Goal: Task Accomplishment & Management: Manage account settings

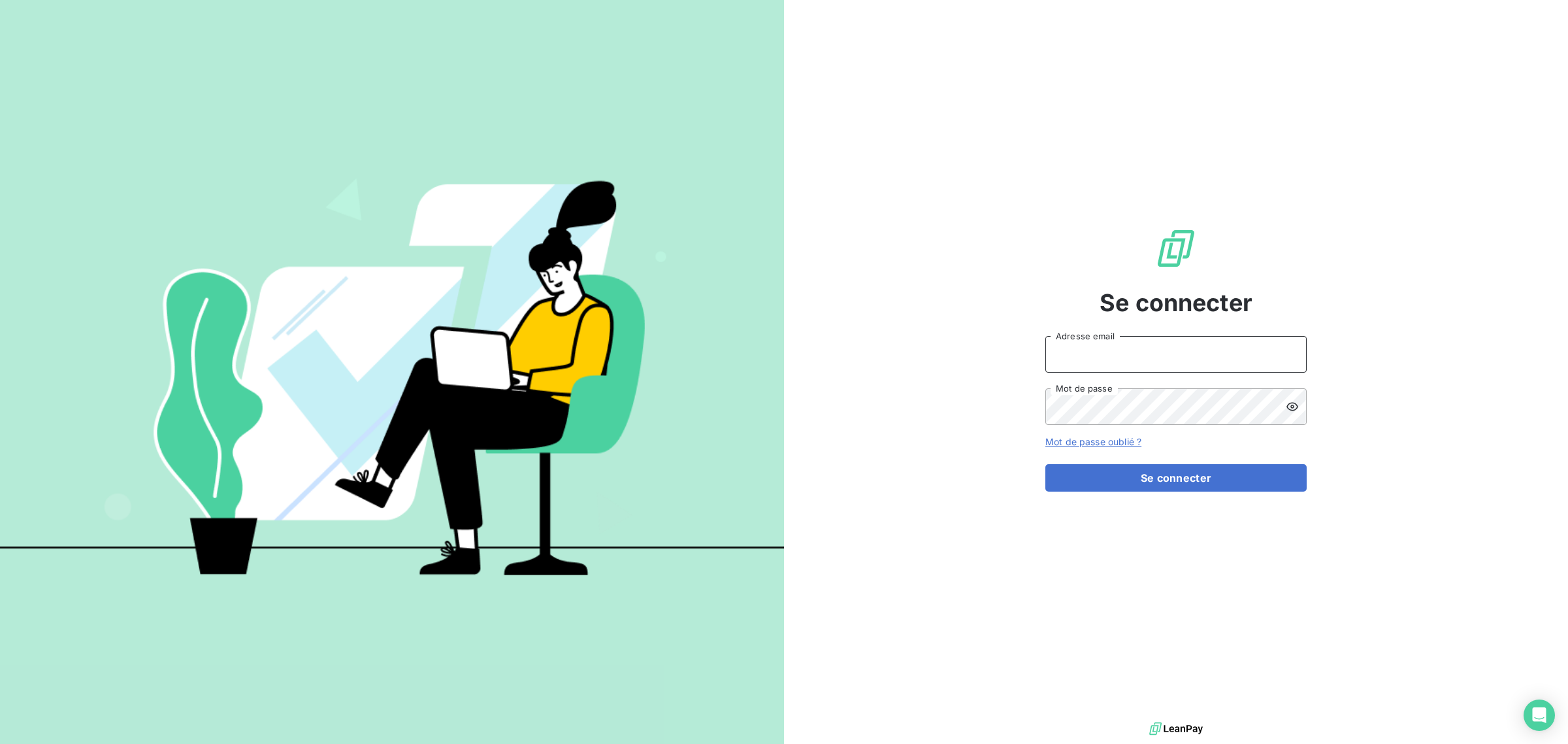
type input "[EMAIL_ADDRESS][DOMAIN_NAME]"
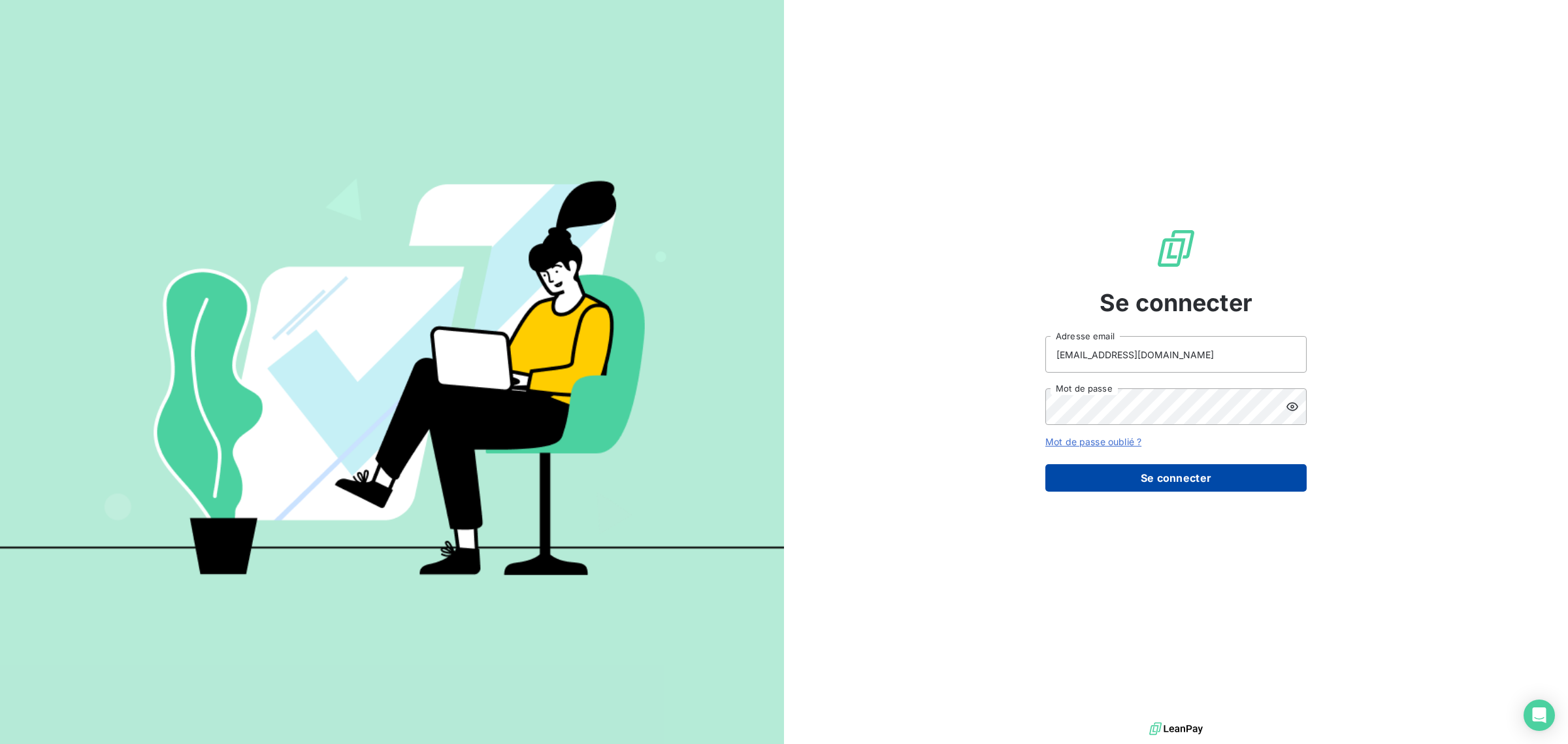
click at [1096, 476] on button "Se connecter" at bounding box center [1176, 478] width 262 height 28
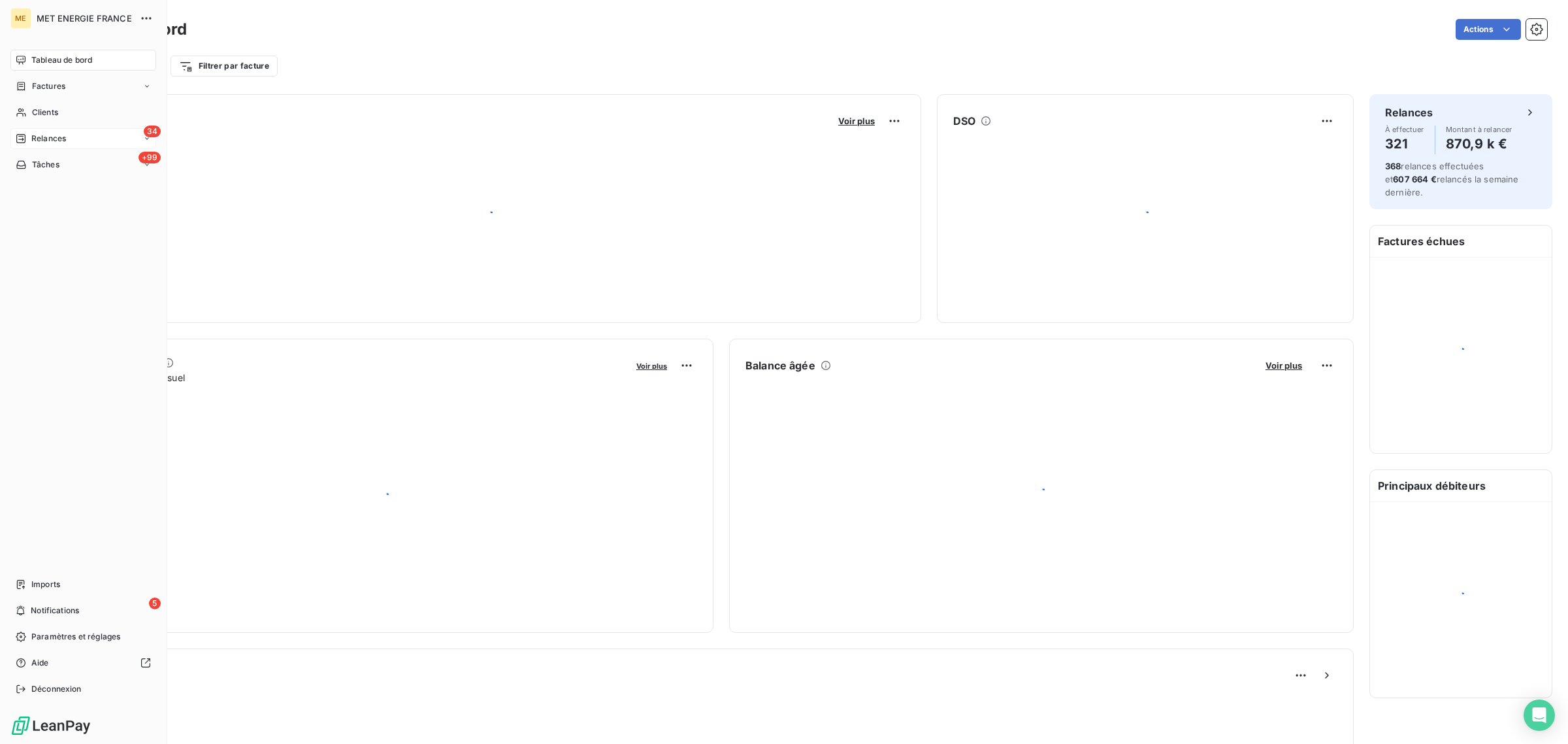
click at [21, 144] on div "Relances" at bounding box center [41, 138] width 50 height 12
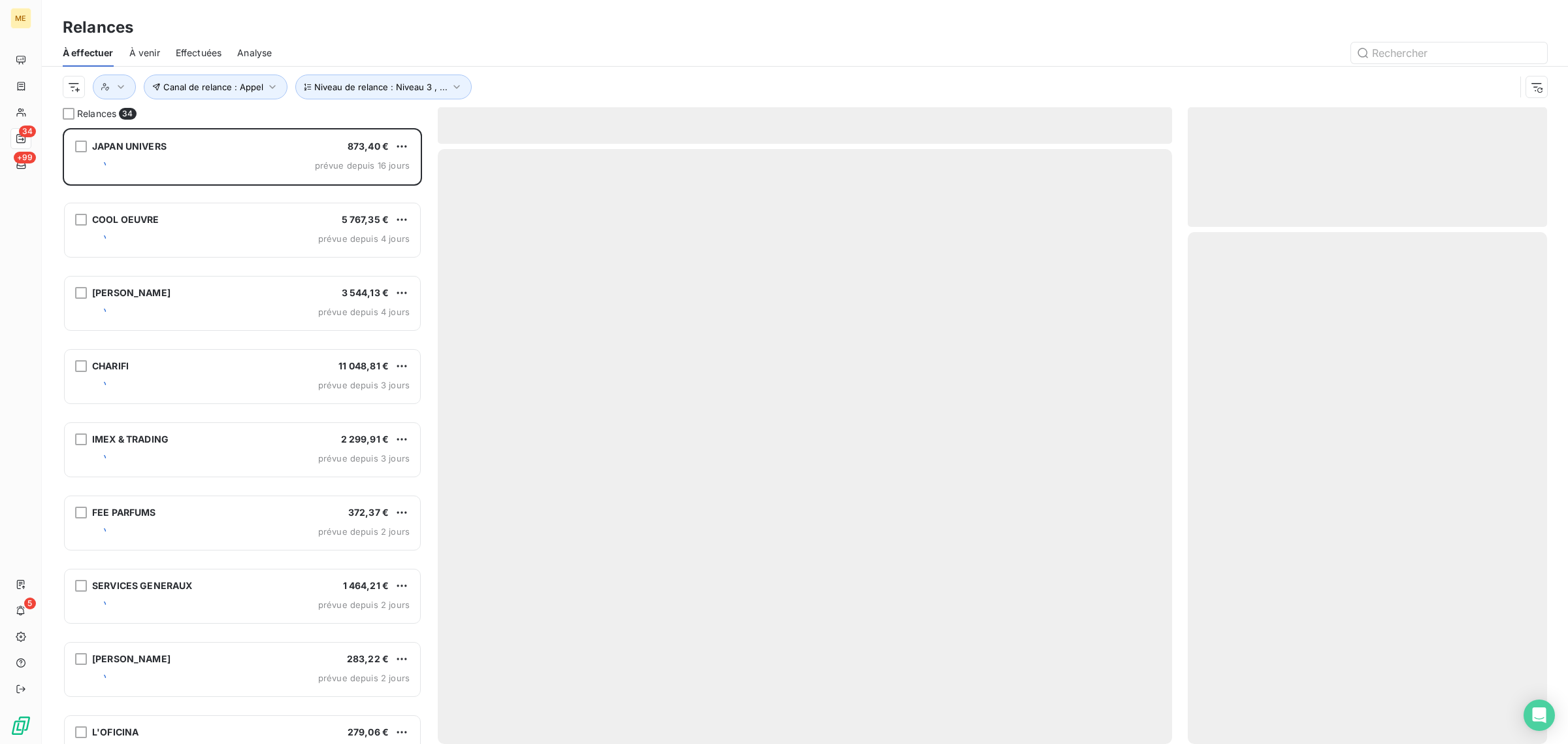
scroll to position [603, 347]
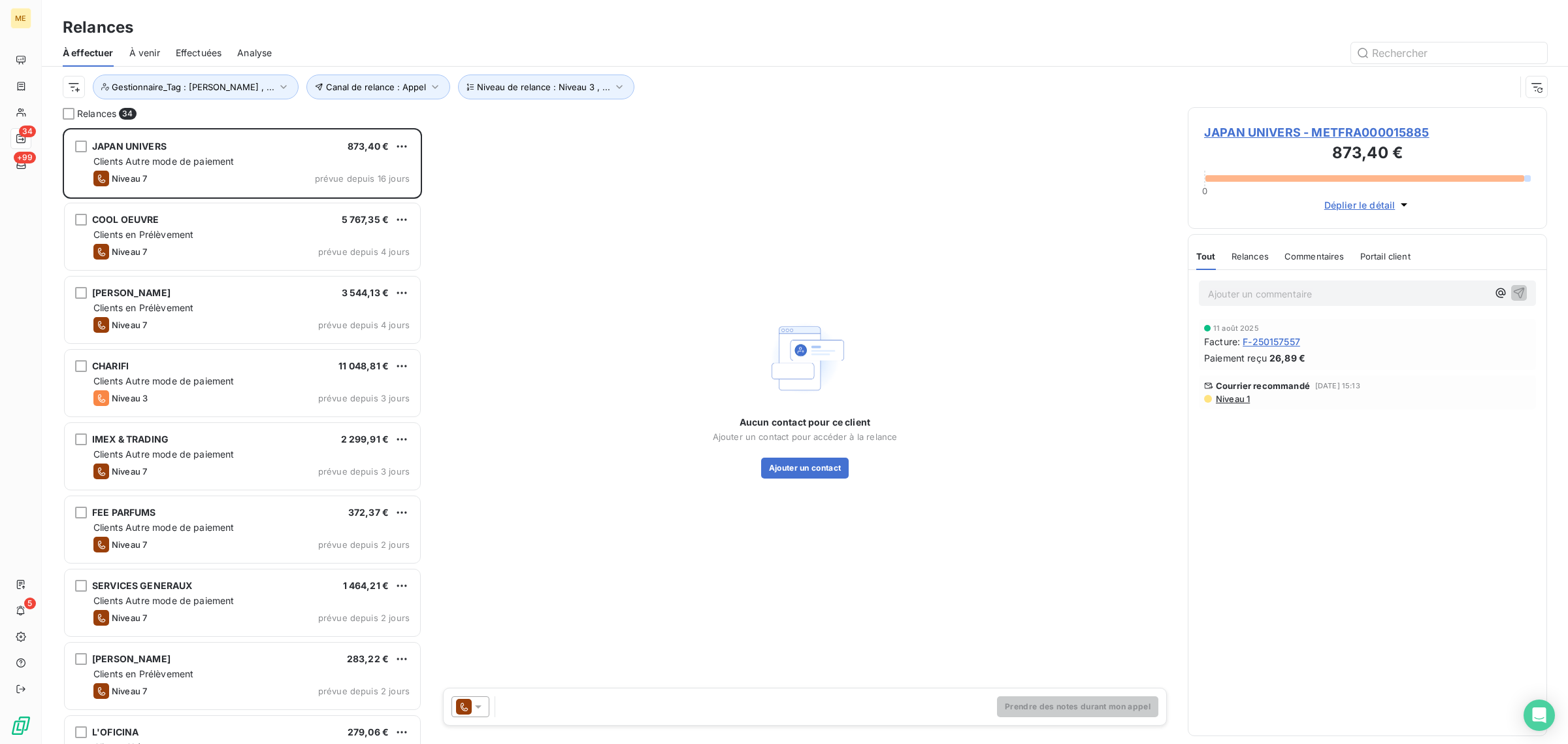
click at [219, 53] on span "Effectuées" at bounding box center [199, 53] width 46 height 13
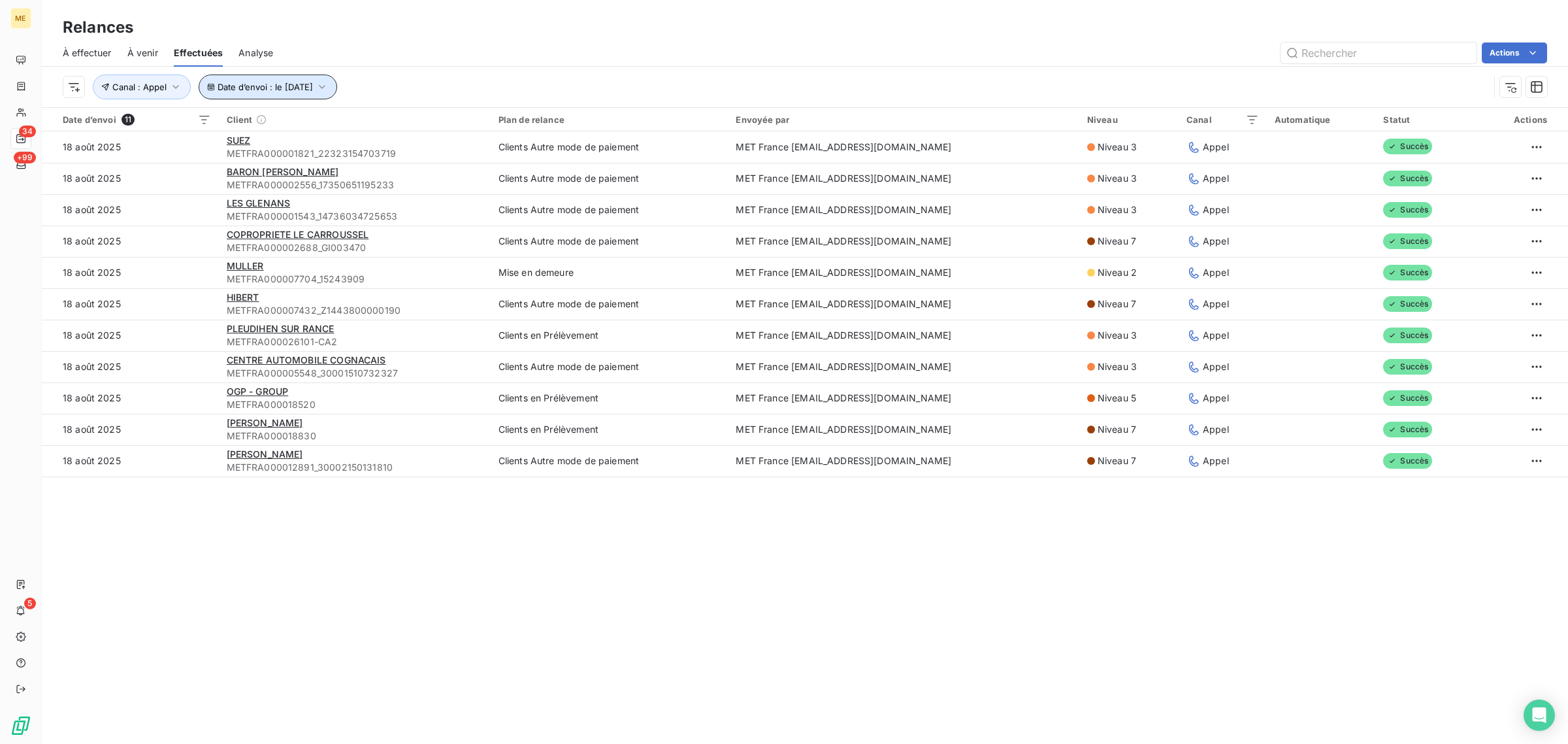
click at [256, 90] on span "Date d’envoi : le 18 août 2025" at bounding box center [265, 87] width 96 height 11
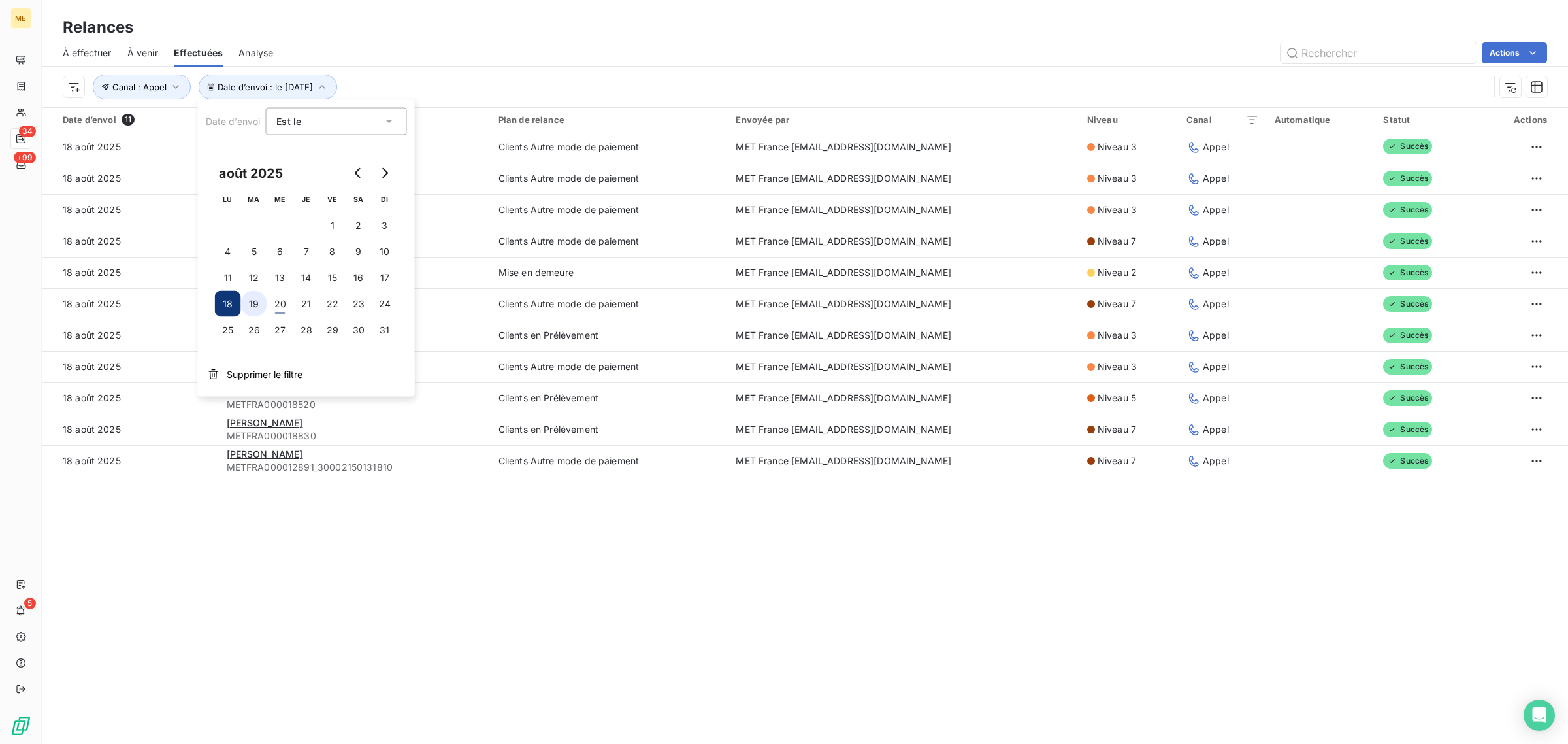
click at [258, 312] on button "19" at bounding box center [254, 304] width 26 height 26
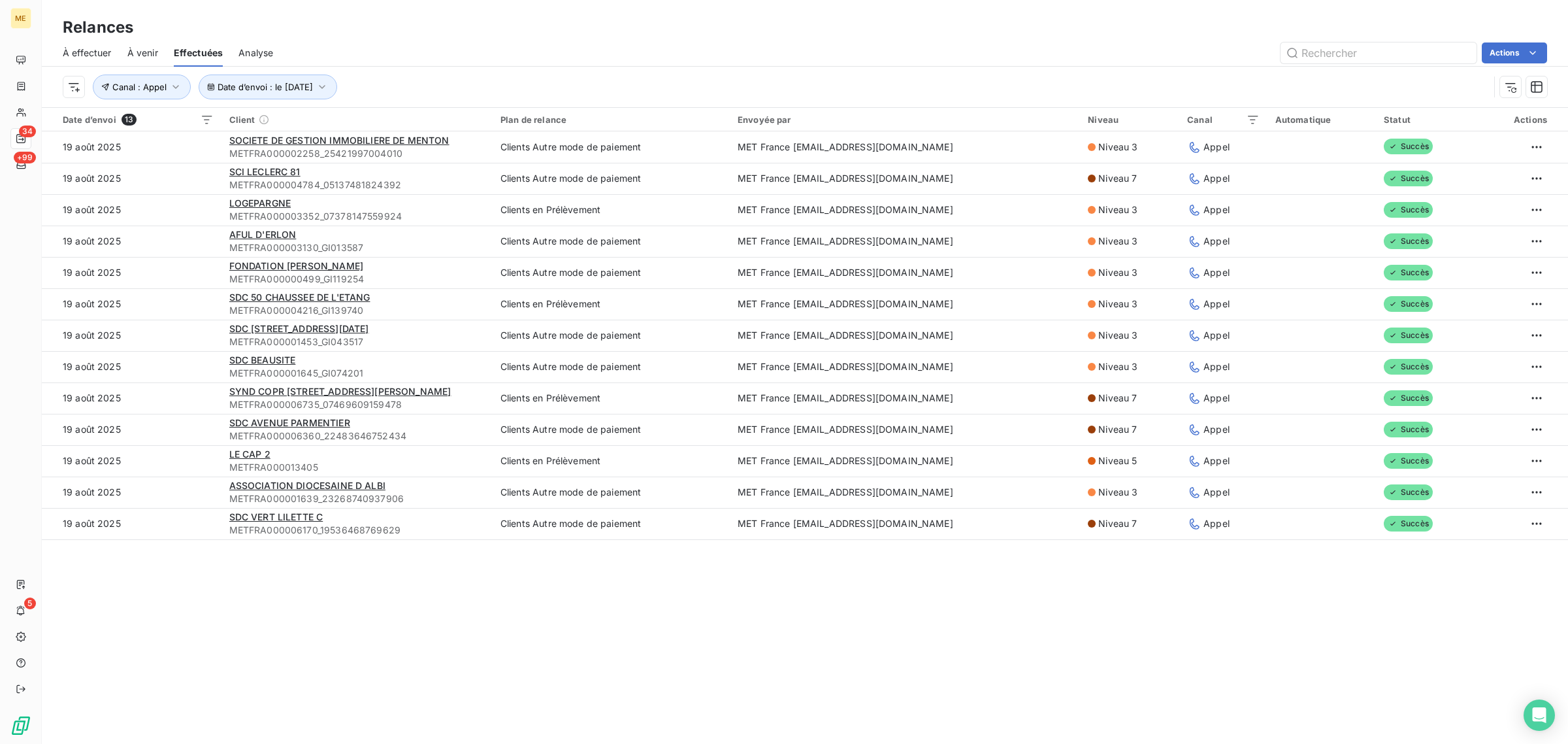
click at [314, 585] on div "Relances À effectuer À venir Effectuées Analyse Actions Date d’envoi : le 19 ao…" at bounding box center [804, 372] width 1526 height 744
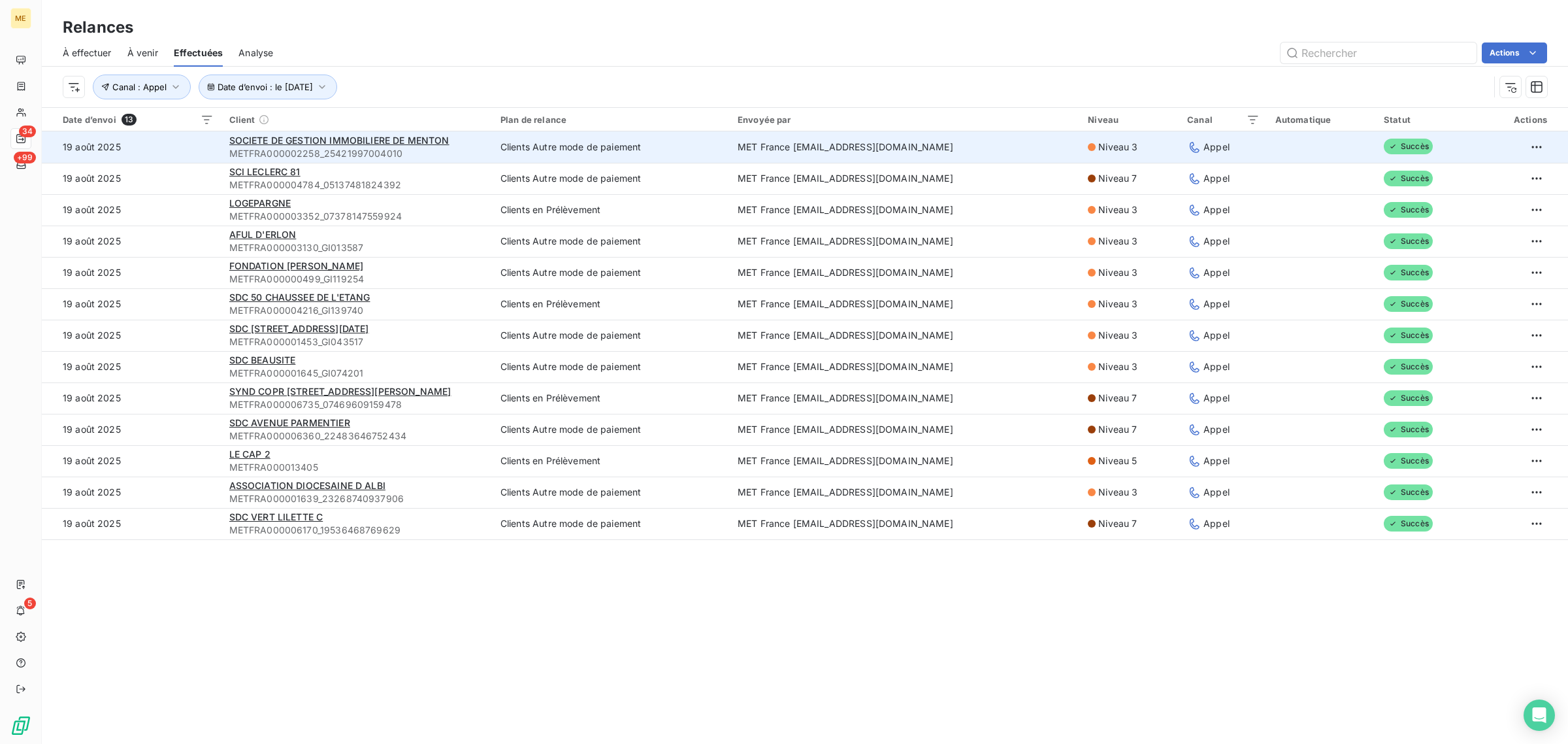
click at [206, 157] on td "19 août 2025" at bounding box center [131, 147] width 180 height 32
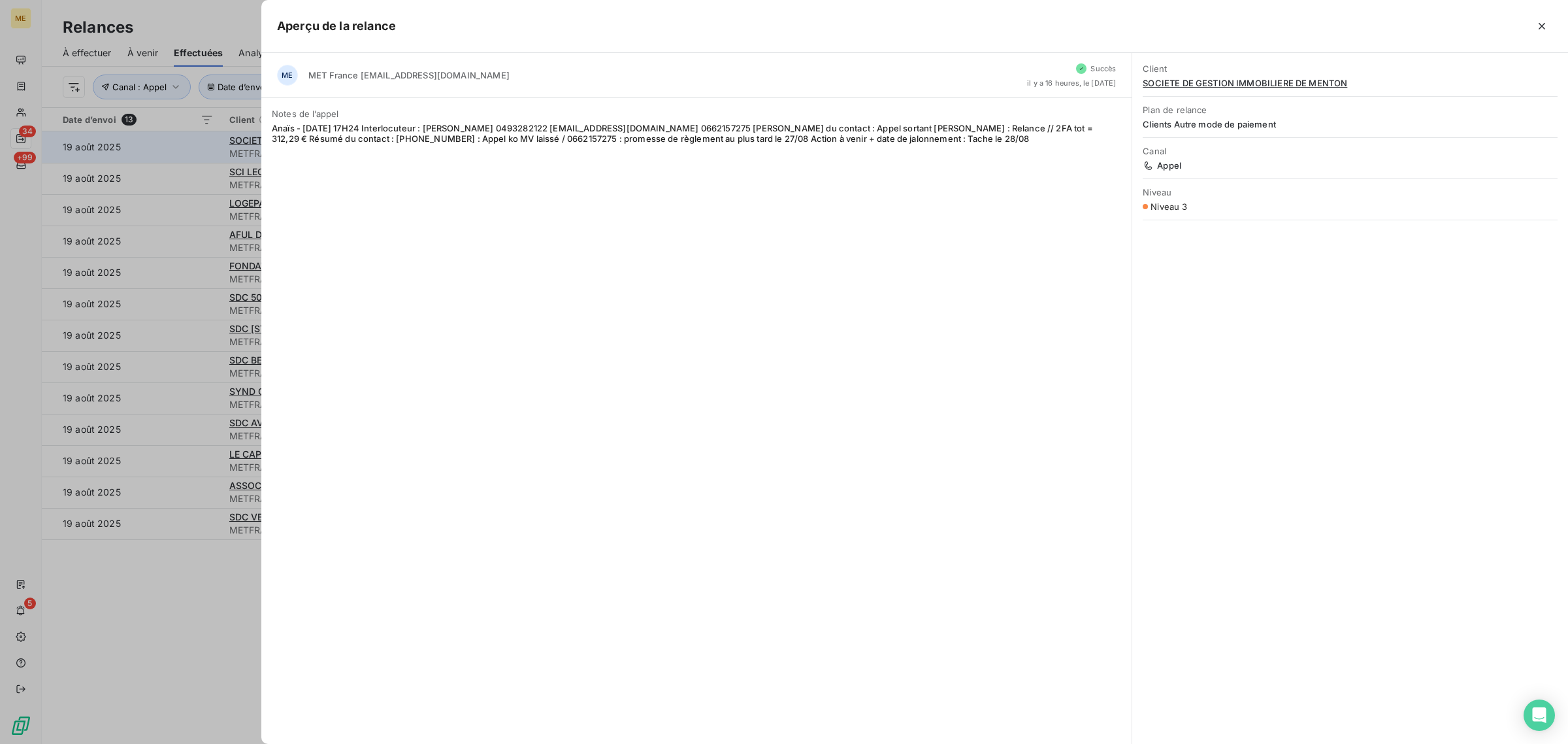
click at [206, 157] on div at bounding box center [784, 372] width 1568 height 744
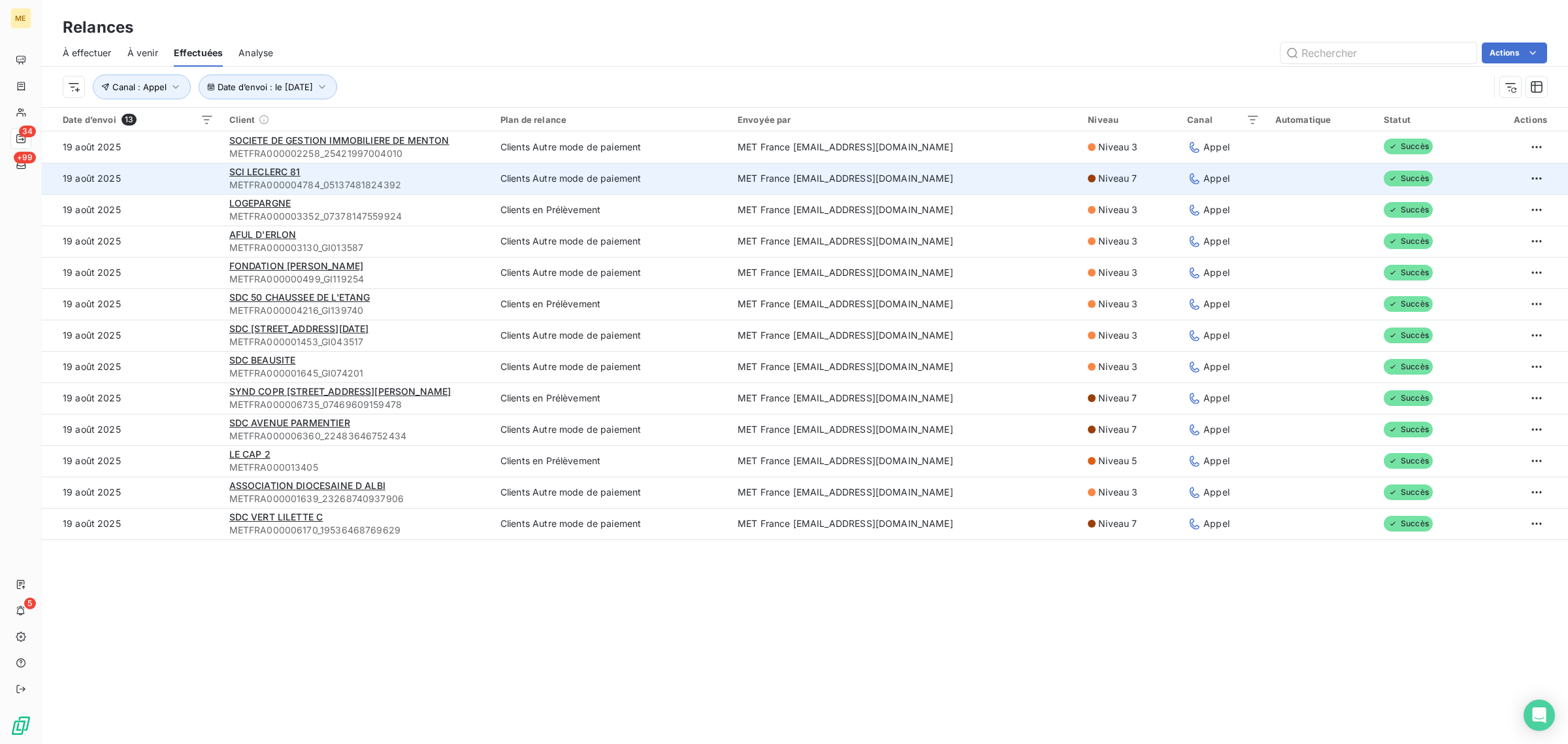
click at [208, 171] on td "19 août 2025" at bounding box center [131, 179] width 180 height 32
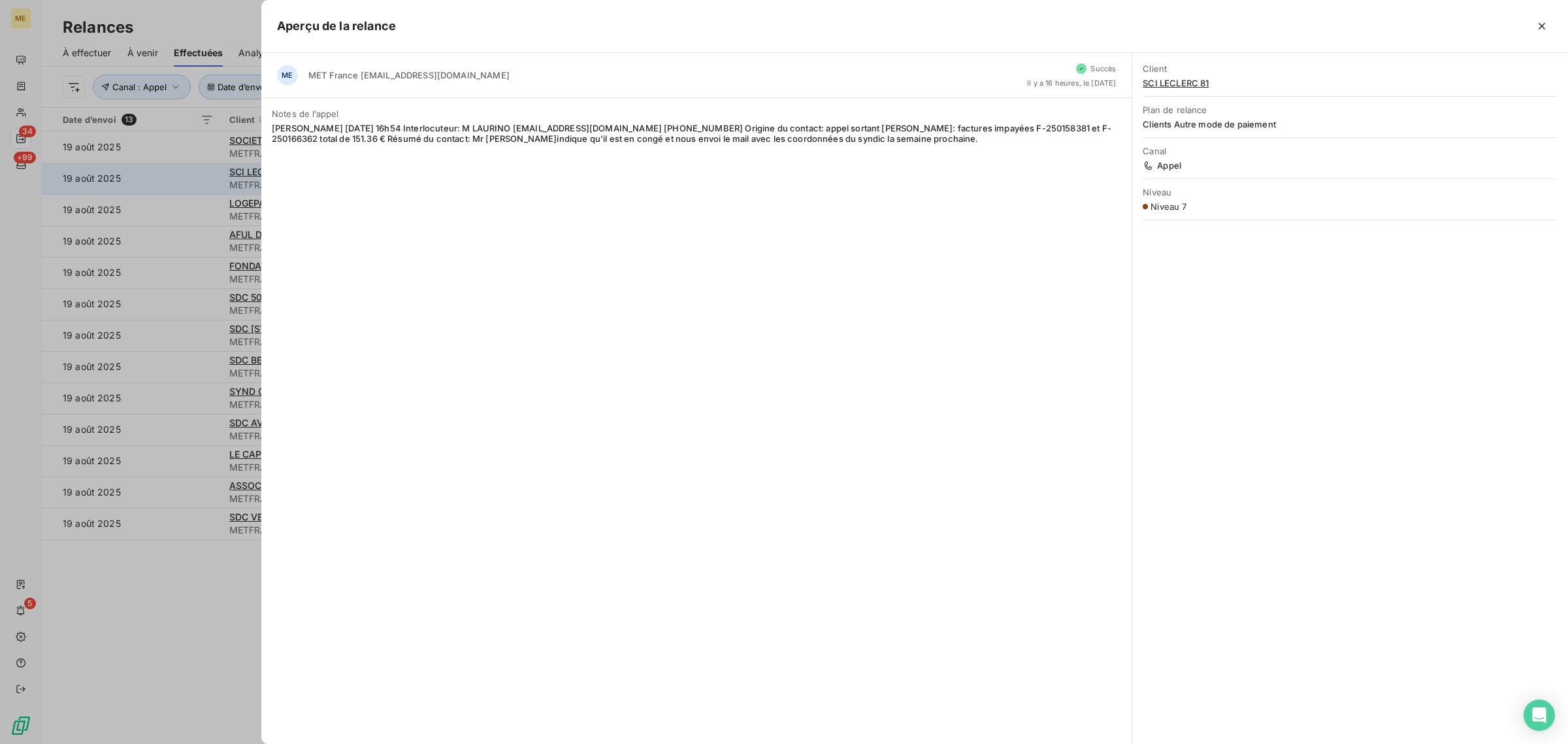
click at [208, 171] on div at bounding box center [784, 372] width 1568 height 744
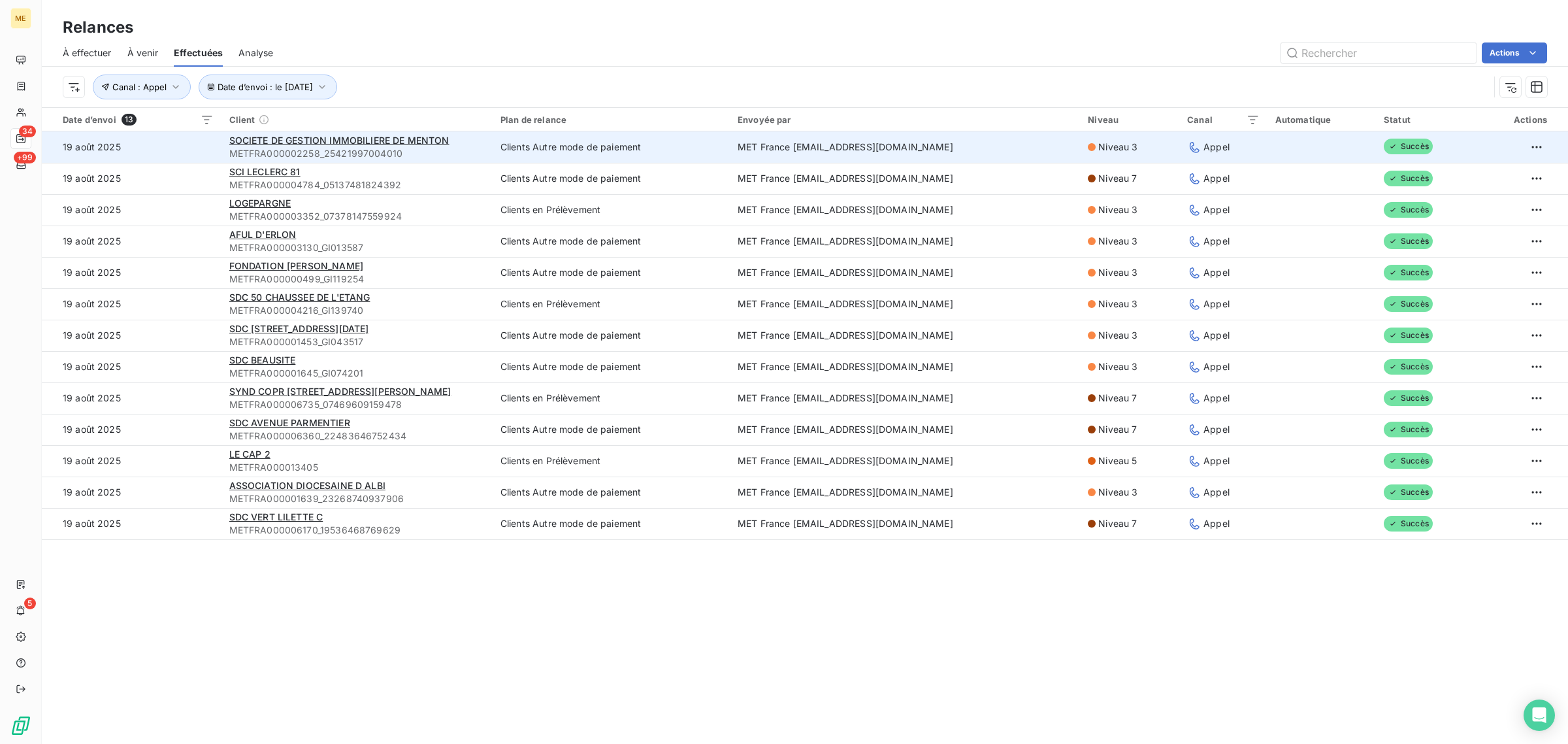
click at [190, 152] on td "19 août 2025" at bounding box center [131, 147] width 180 height 32
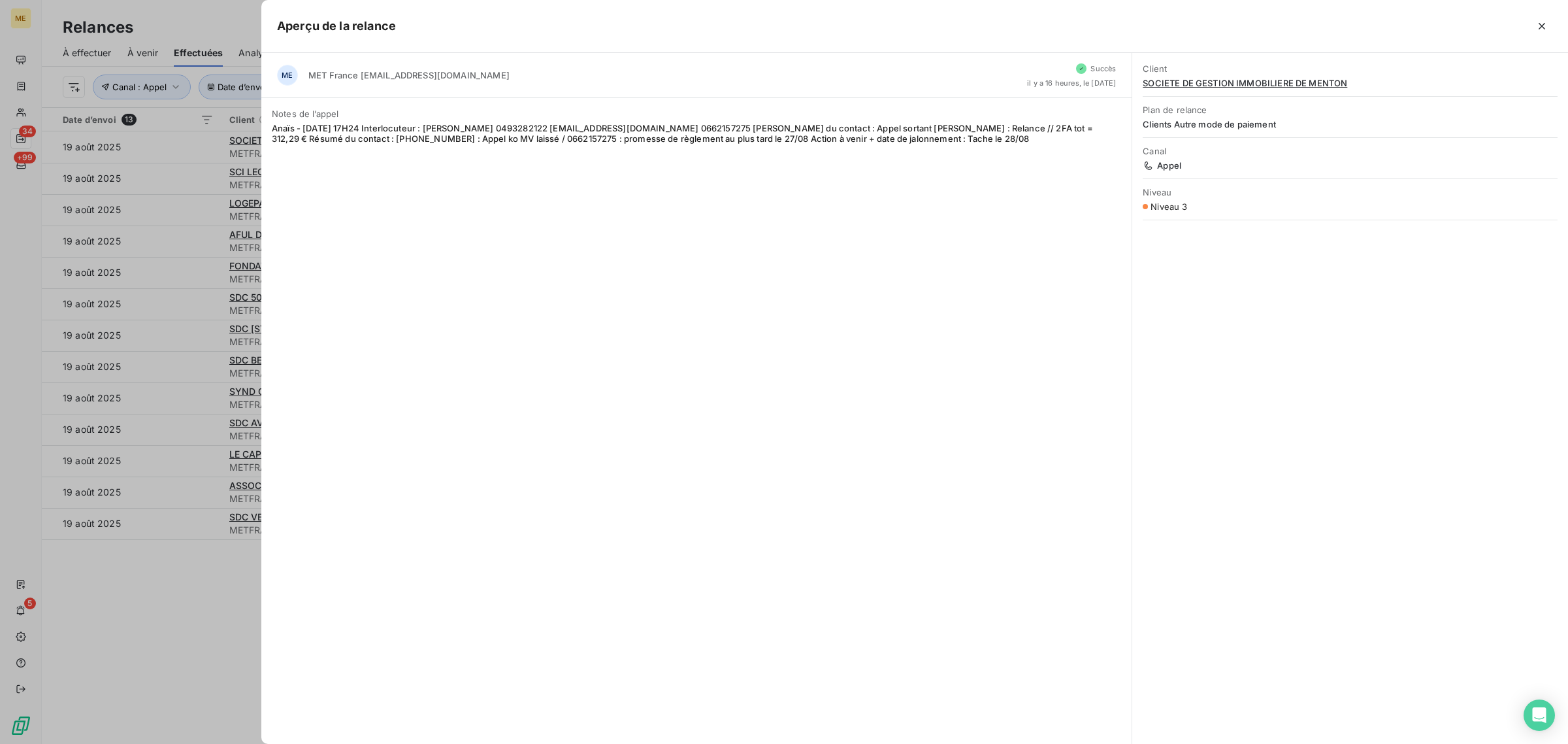
click at [190, 169] on div at bounding box center [784, 372] width 1568 height 744
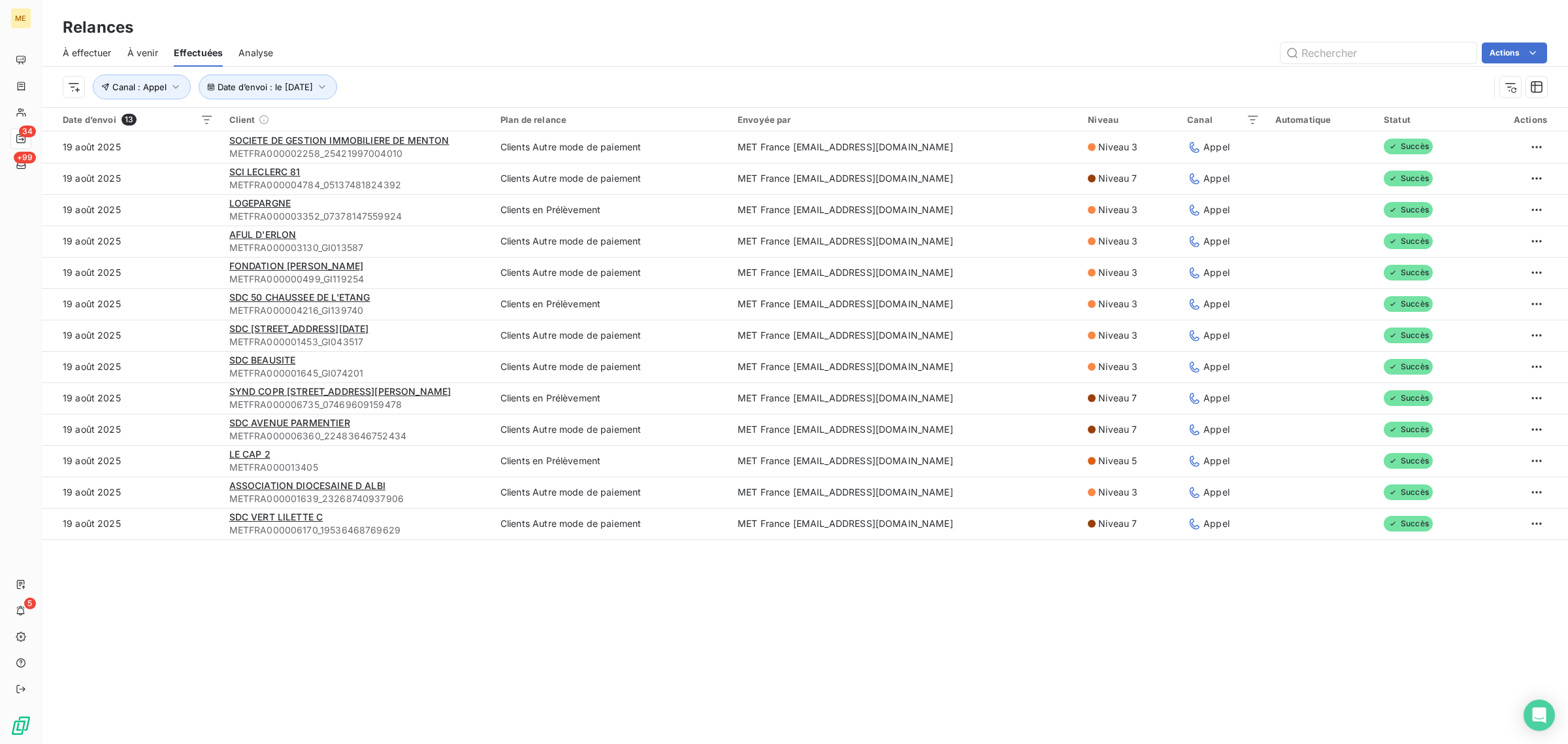
click at [190, 169] on td "19 août 2025" at bounding box center [131, 179] width 180 height 32
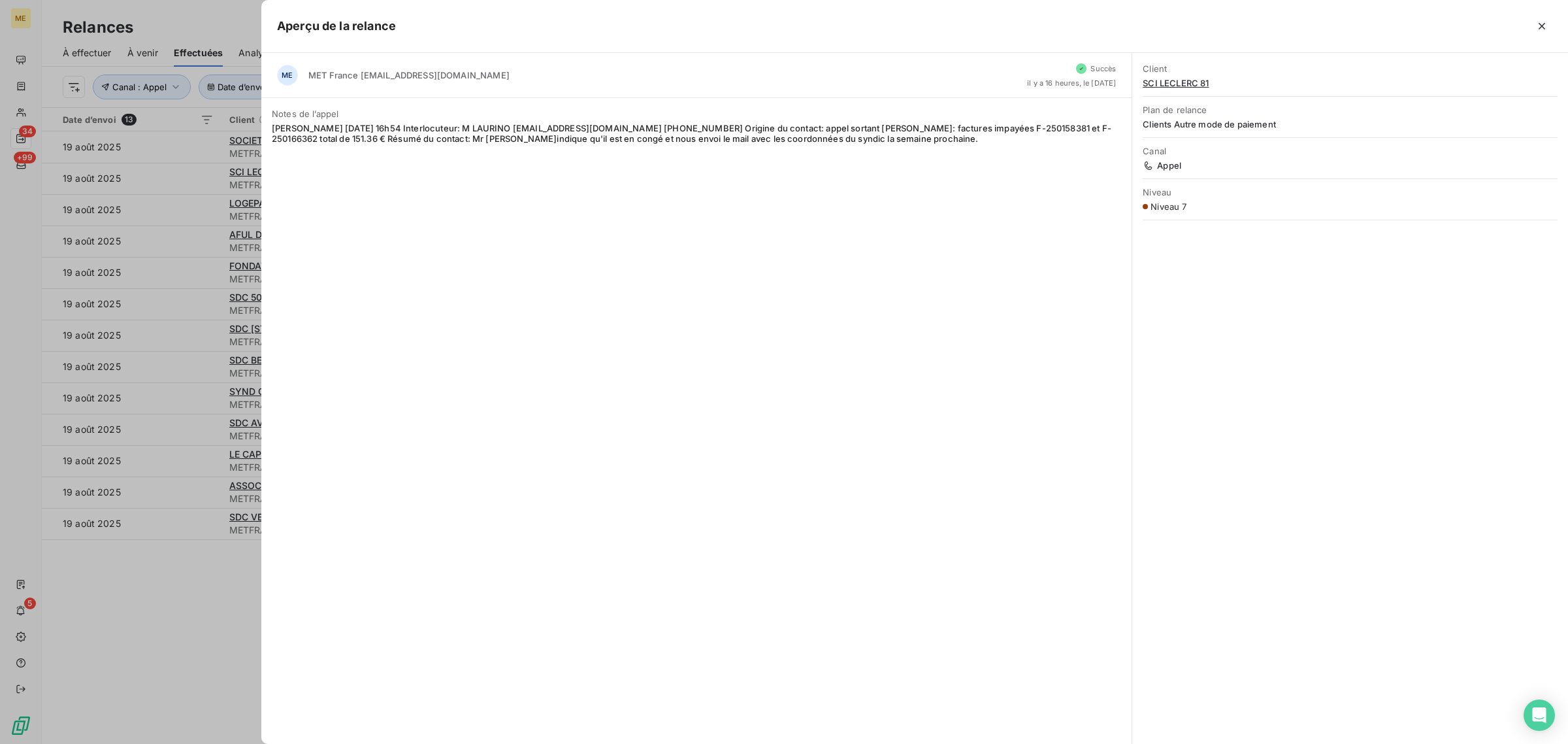
click at [181, 201] on div at bounding box center [784, 372] width 1568 height 744
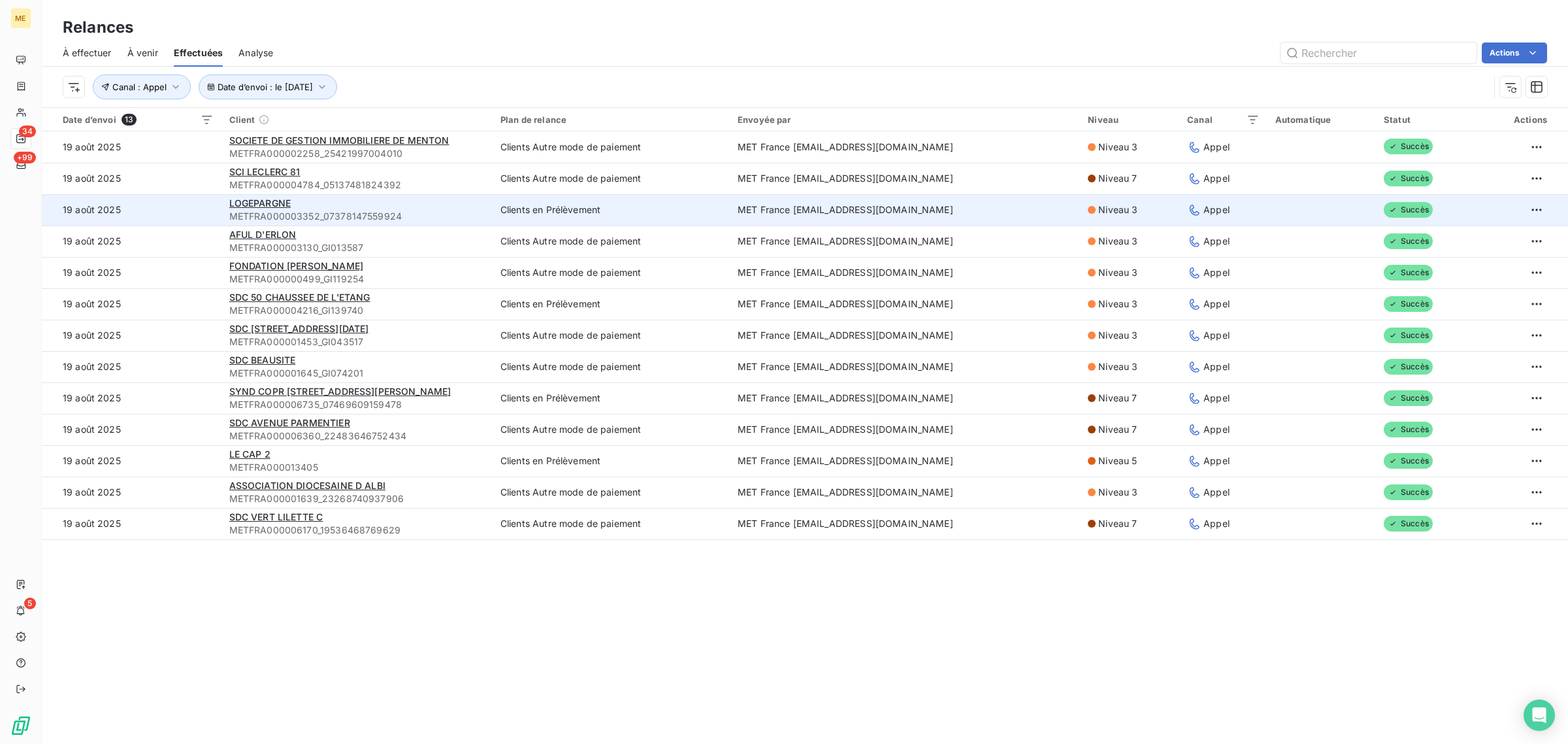
click at [181, 202] on td "19 août 2025" at bounding box center [131, 210] width 180 height 32
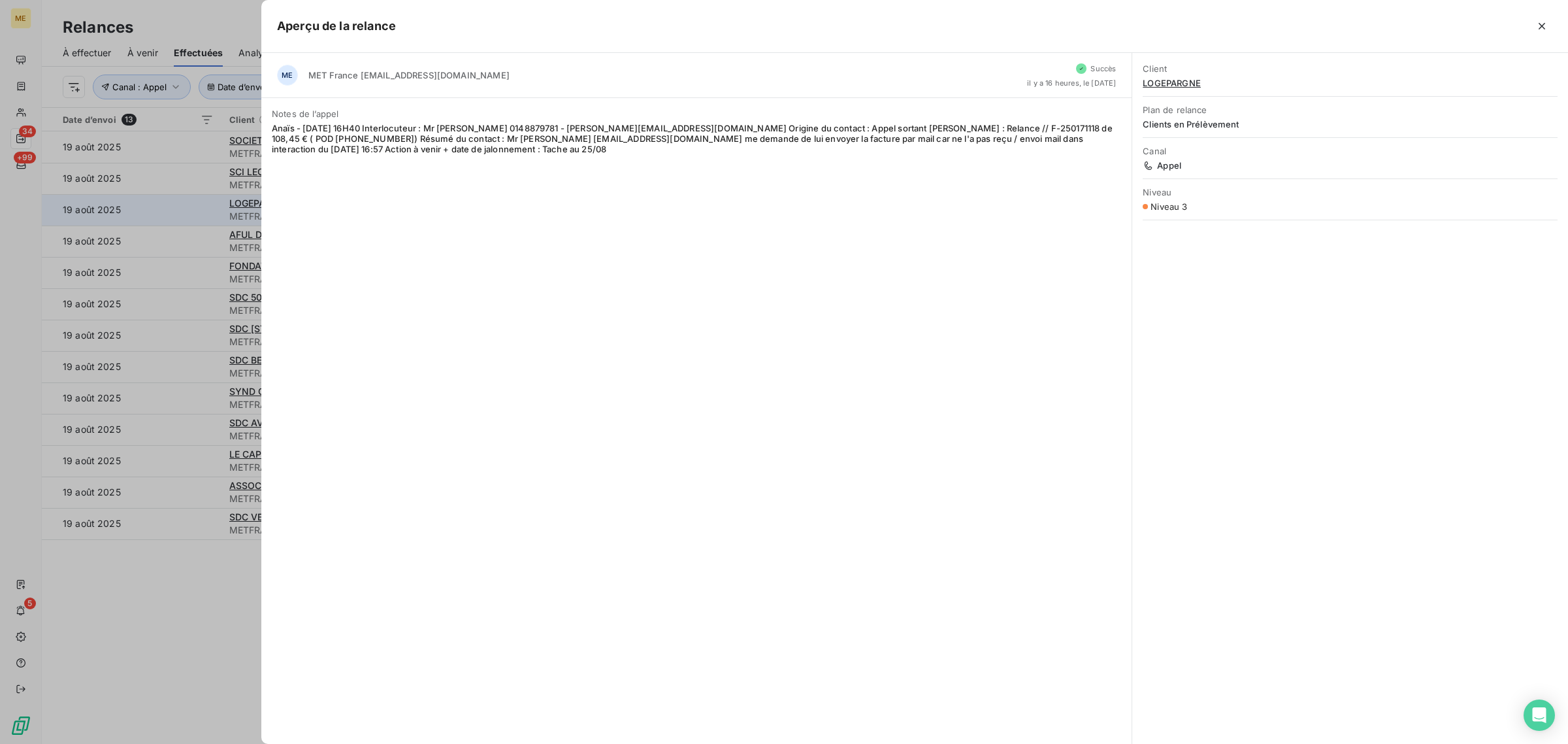
click at [181, 202] on div at bounding box center [784, 372] width 1568 height 744
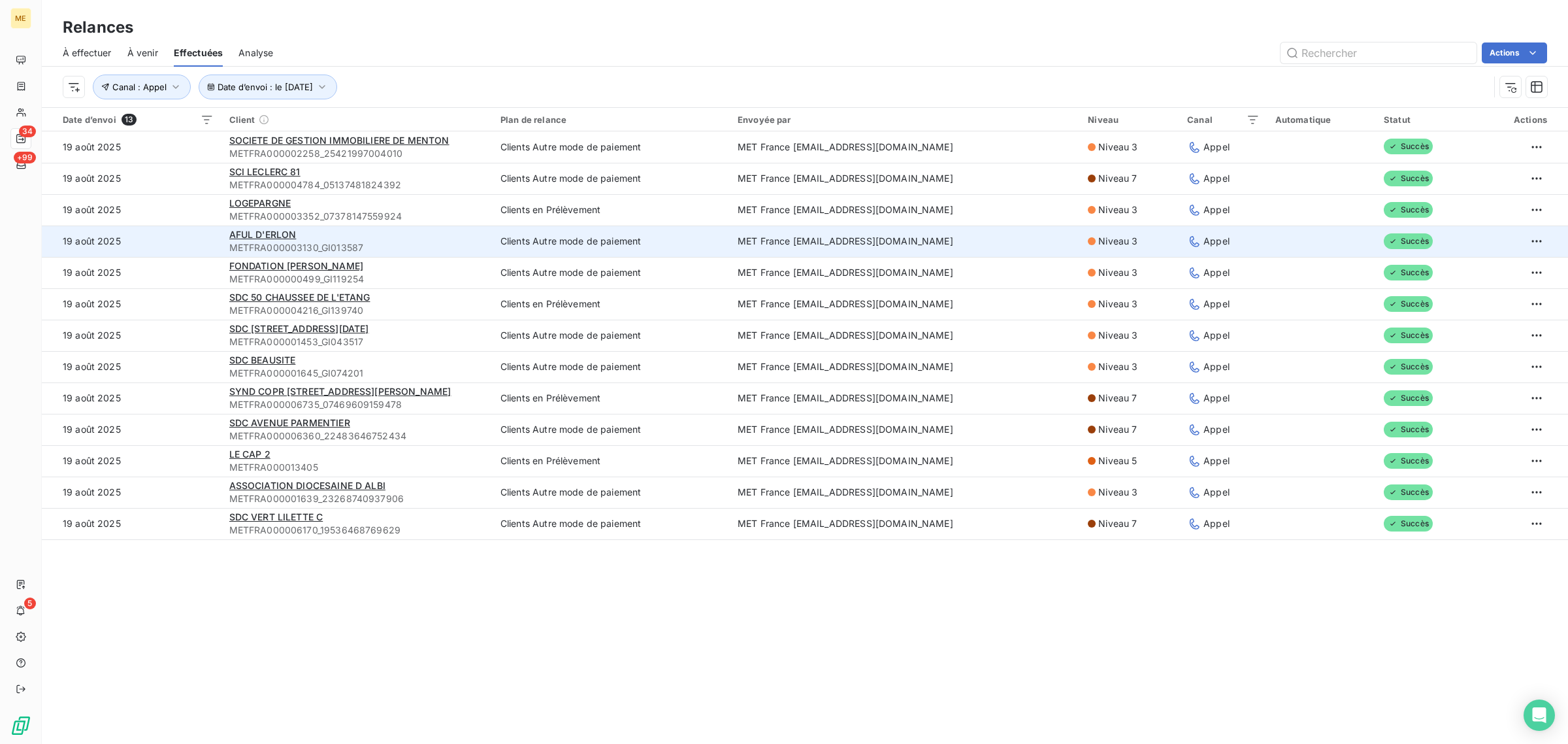
click at [188, 239] on td "19 août 2025" at bounding box center [131, 241] width 180 height 32
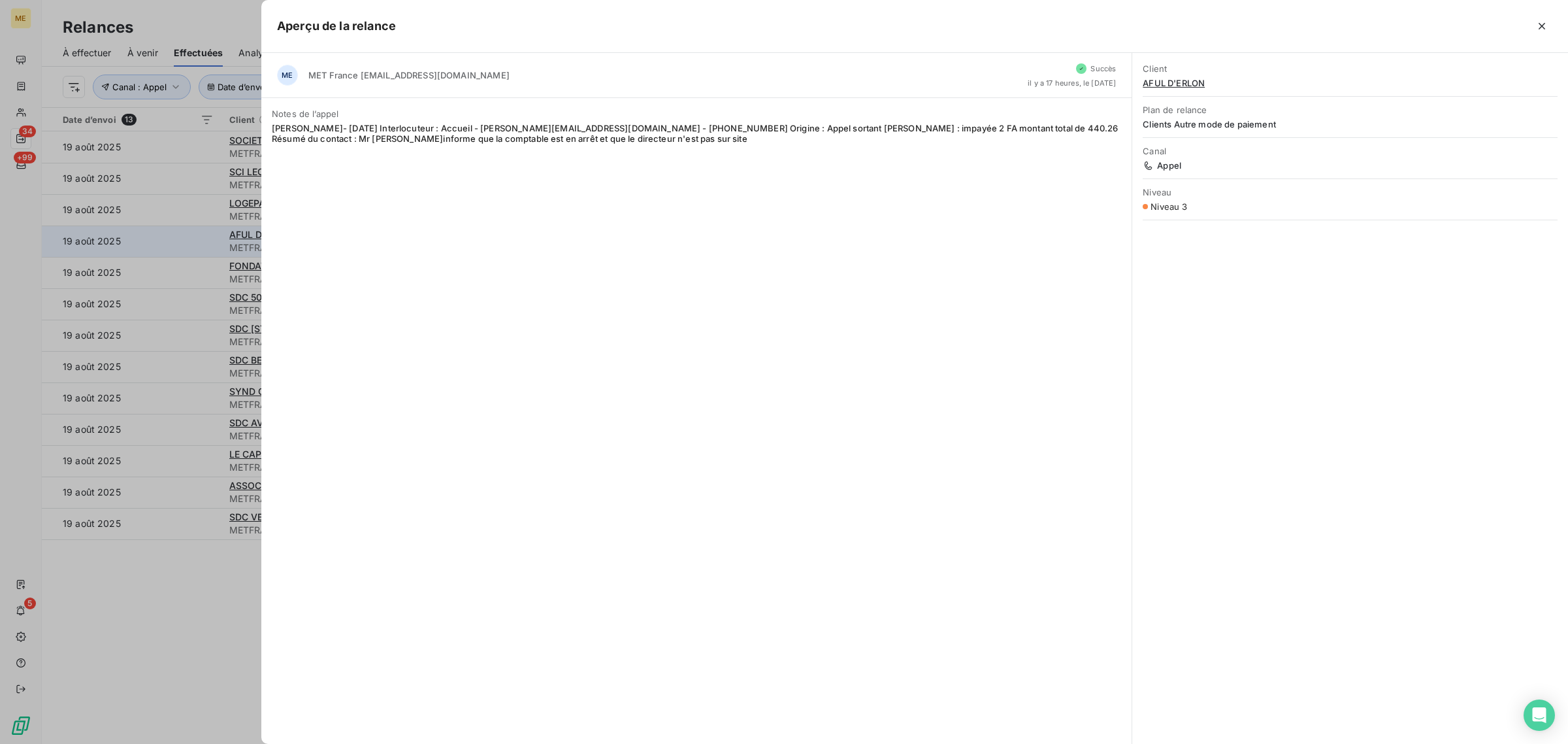
click at [188, 239] on div at bounding box center [784, 372] width 1568 height 744
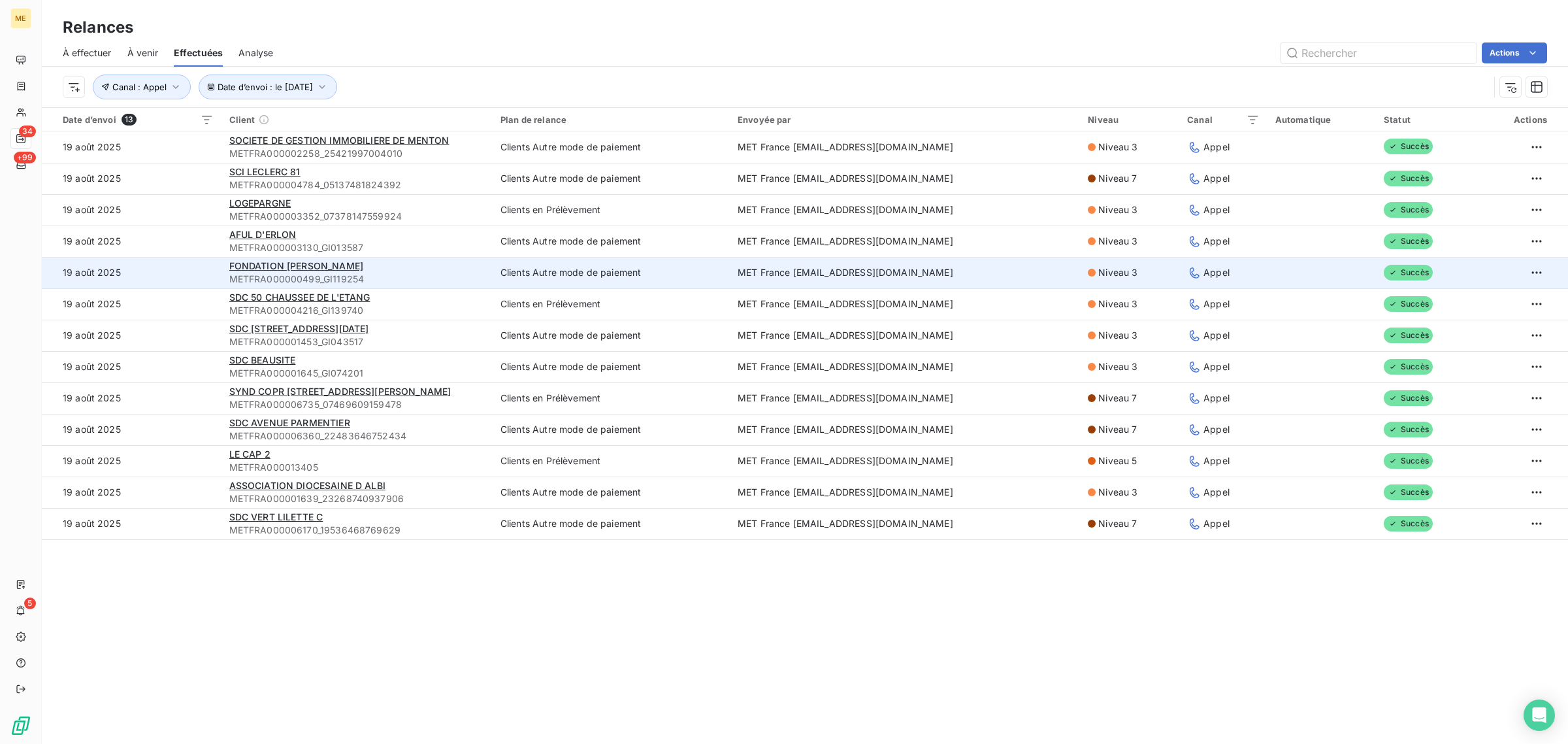
click at [193, 273] on td "19 août 2025" at bounding box center [131, 273] width 180 height 32
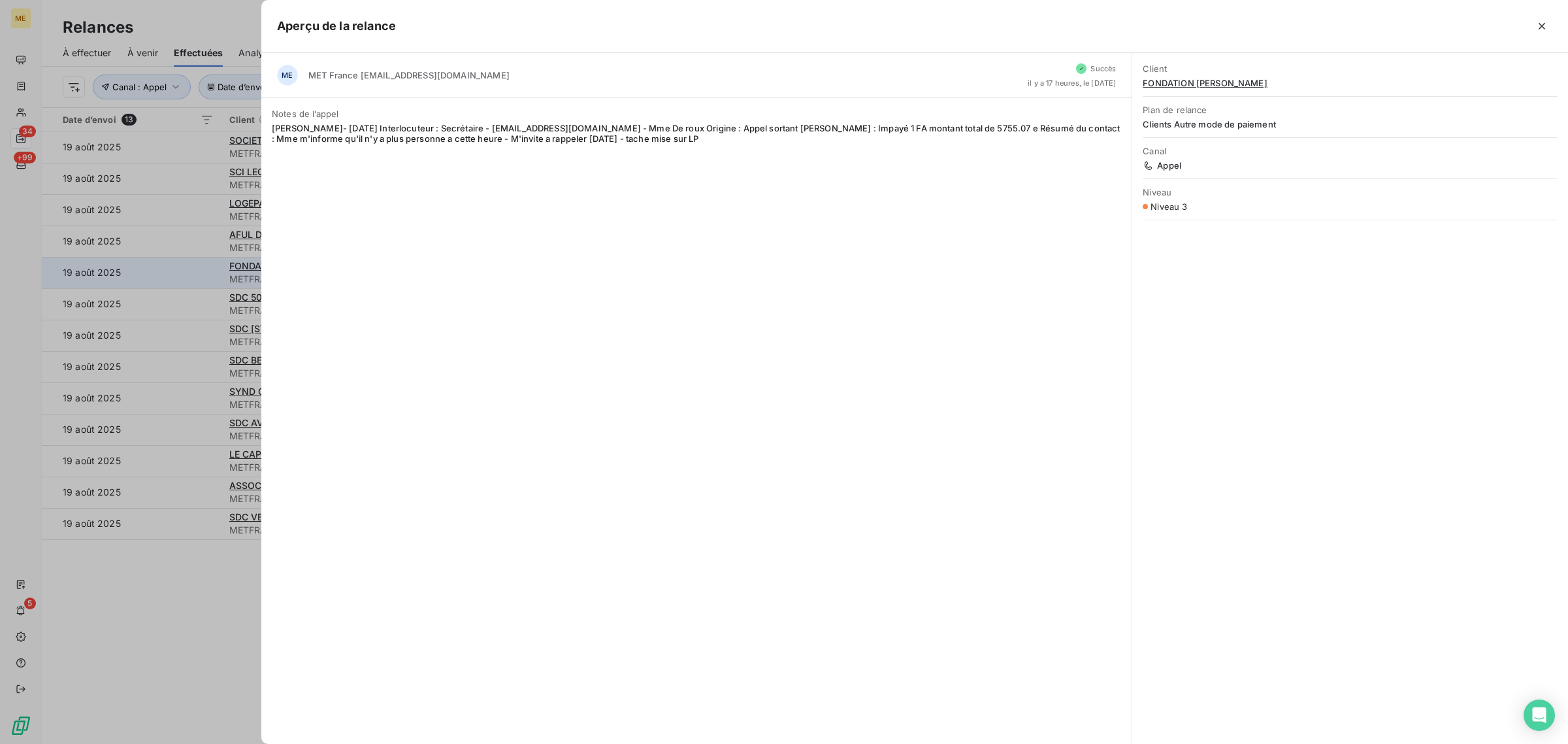
click at [193, 273] on div at bounding box center [784, 372] width 1568 height 744
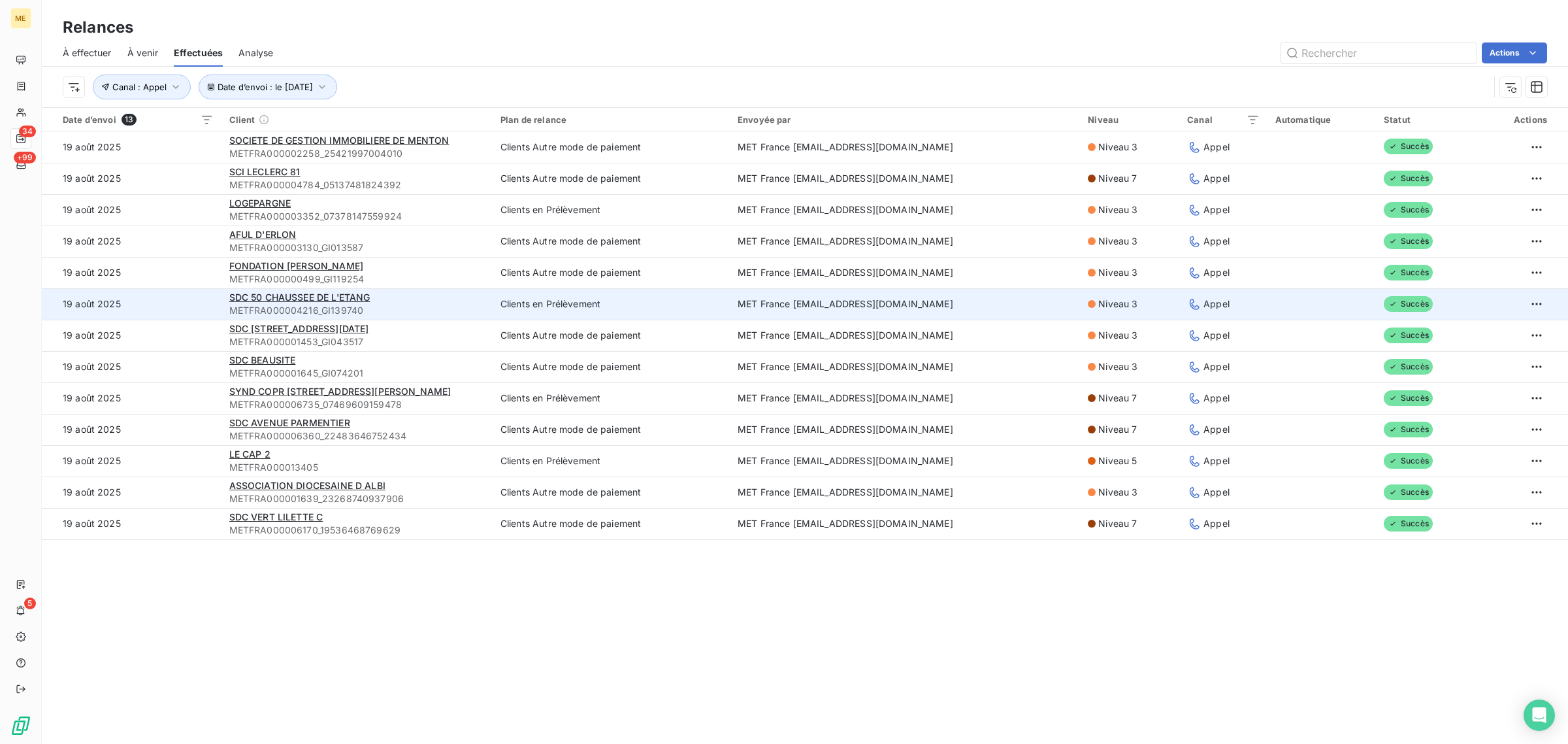
click at [196, 294] on td "19 août 2025" at bounding box center [131, 304] width 180 height 32
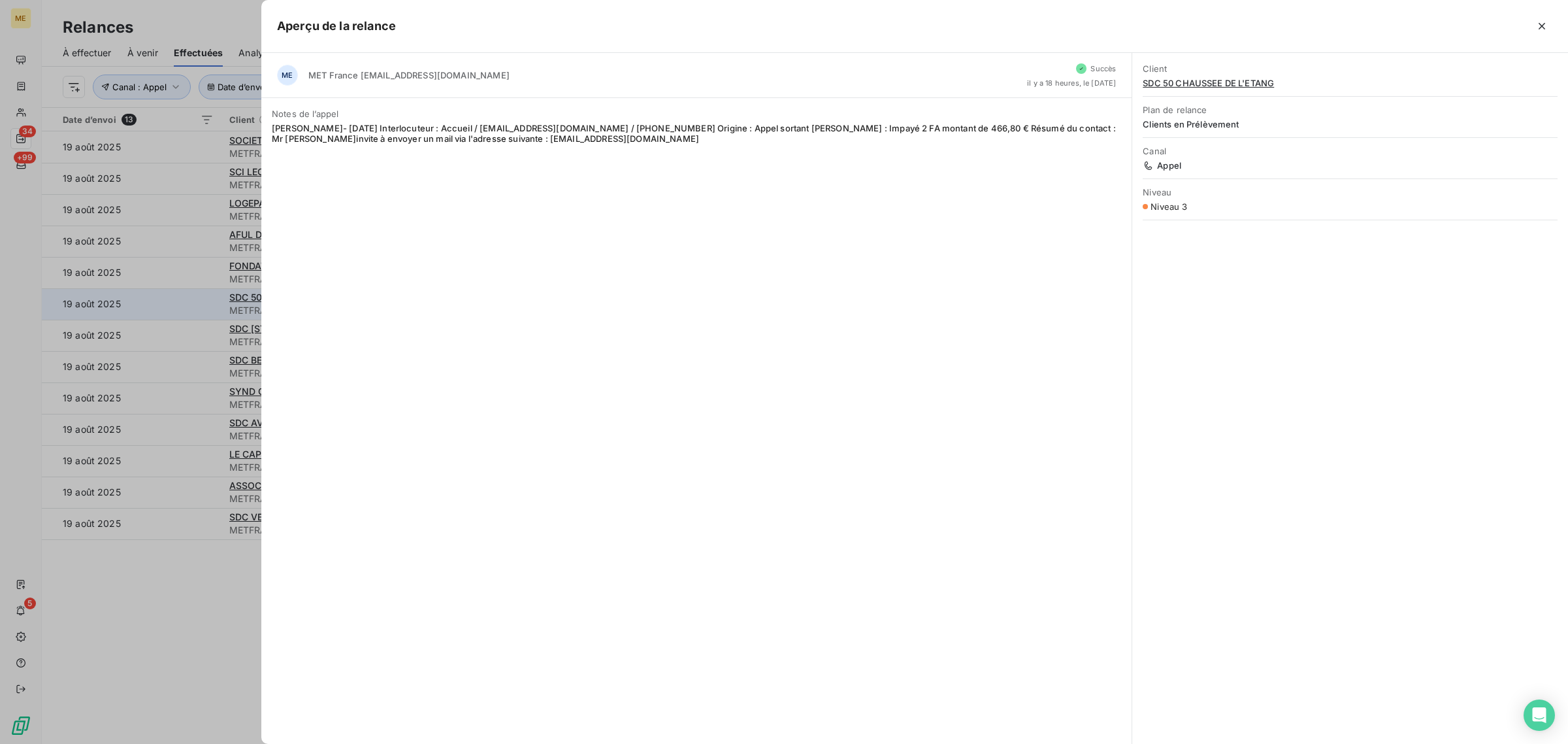
click at [196, 294] on div at bounding box center [784, 372] width 1568 height 744
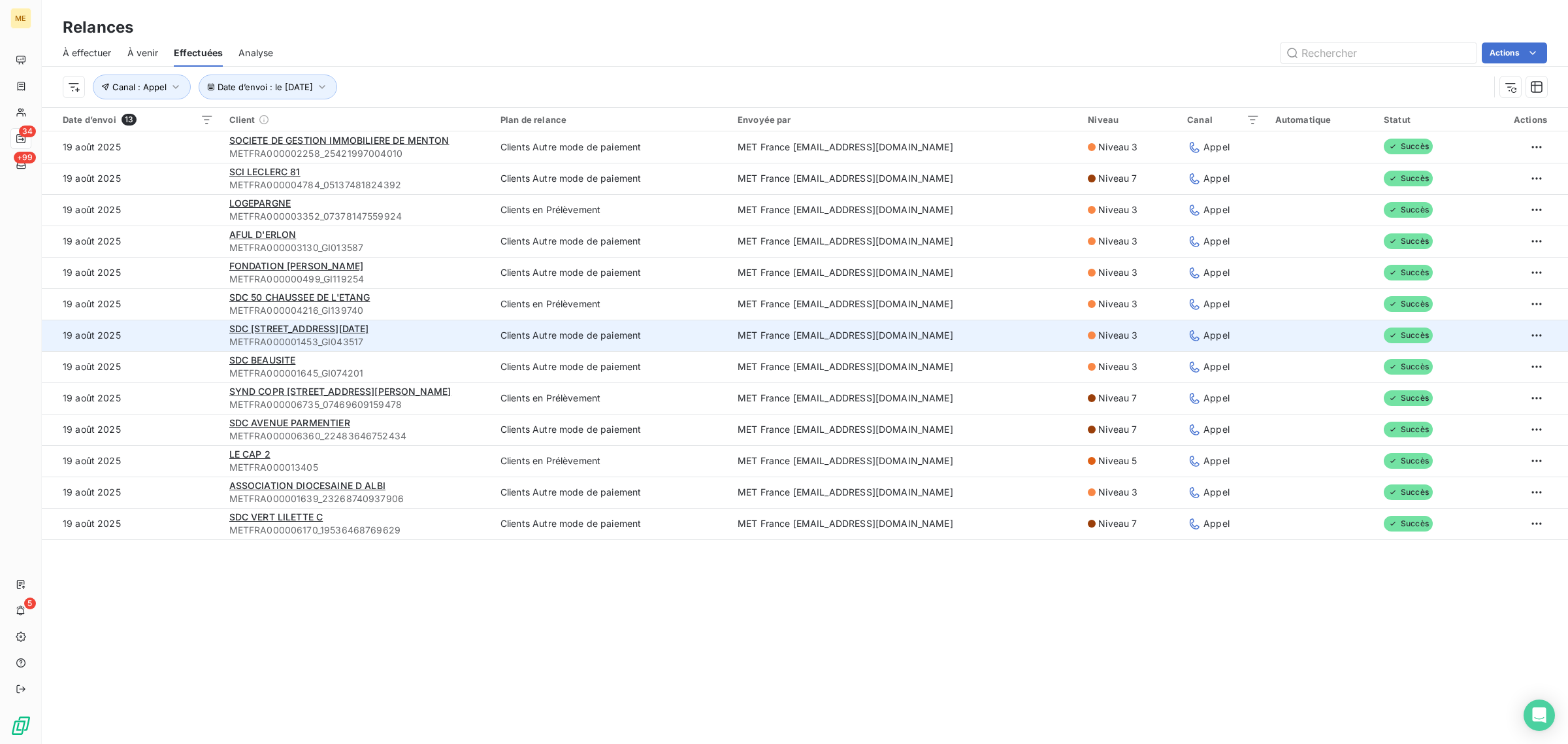
click at [193, 326] on td "19 août 2025" at bounding box center [131, 335] width 180 height 32
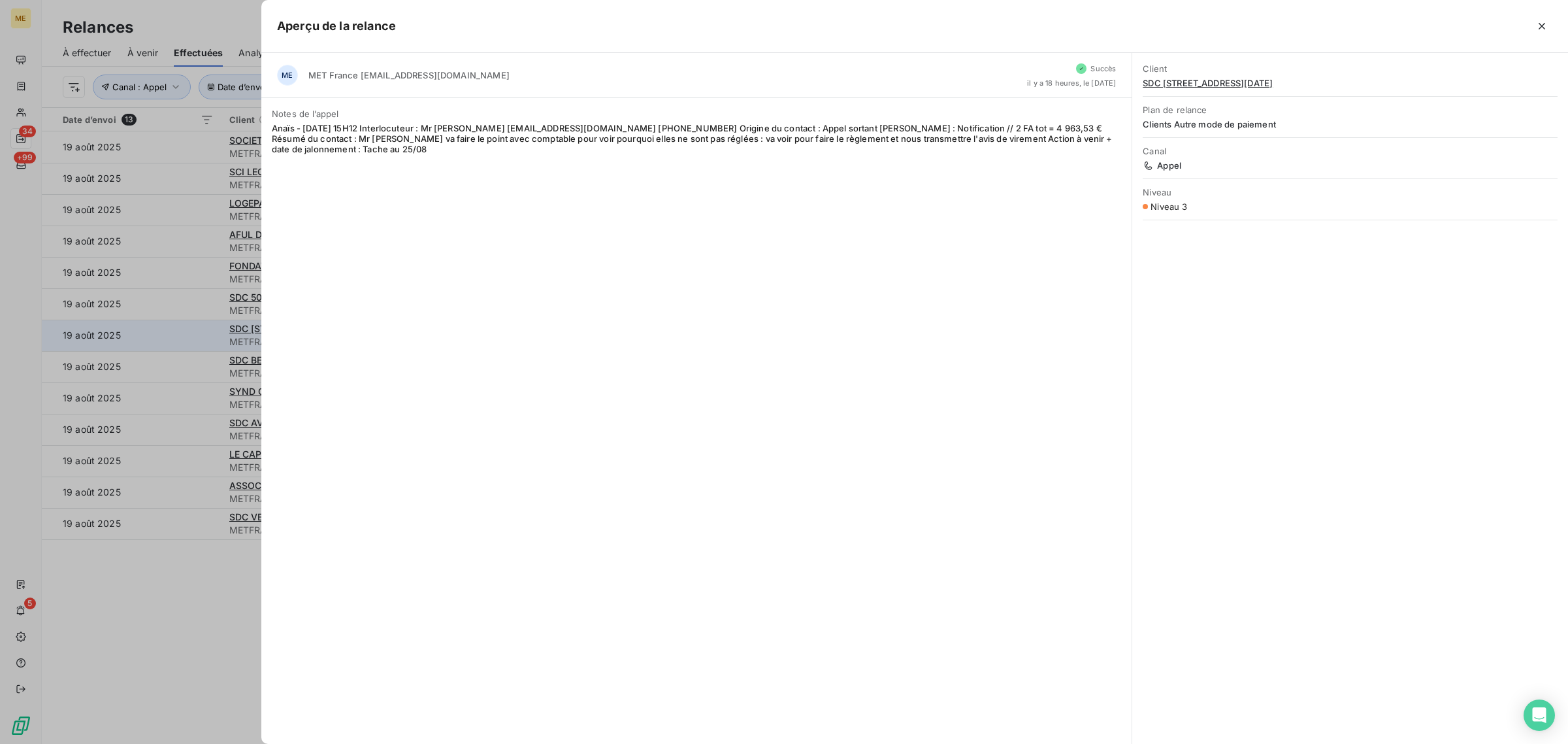
click at [193, 326] on div at bounding box center [784, 372] width 1568 height 744
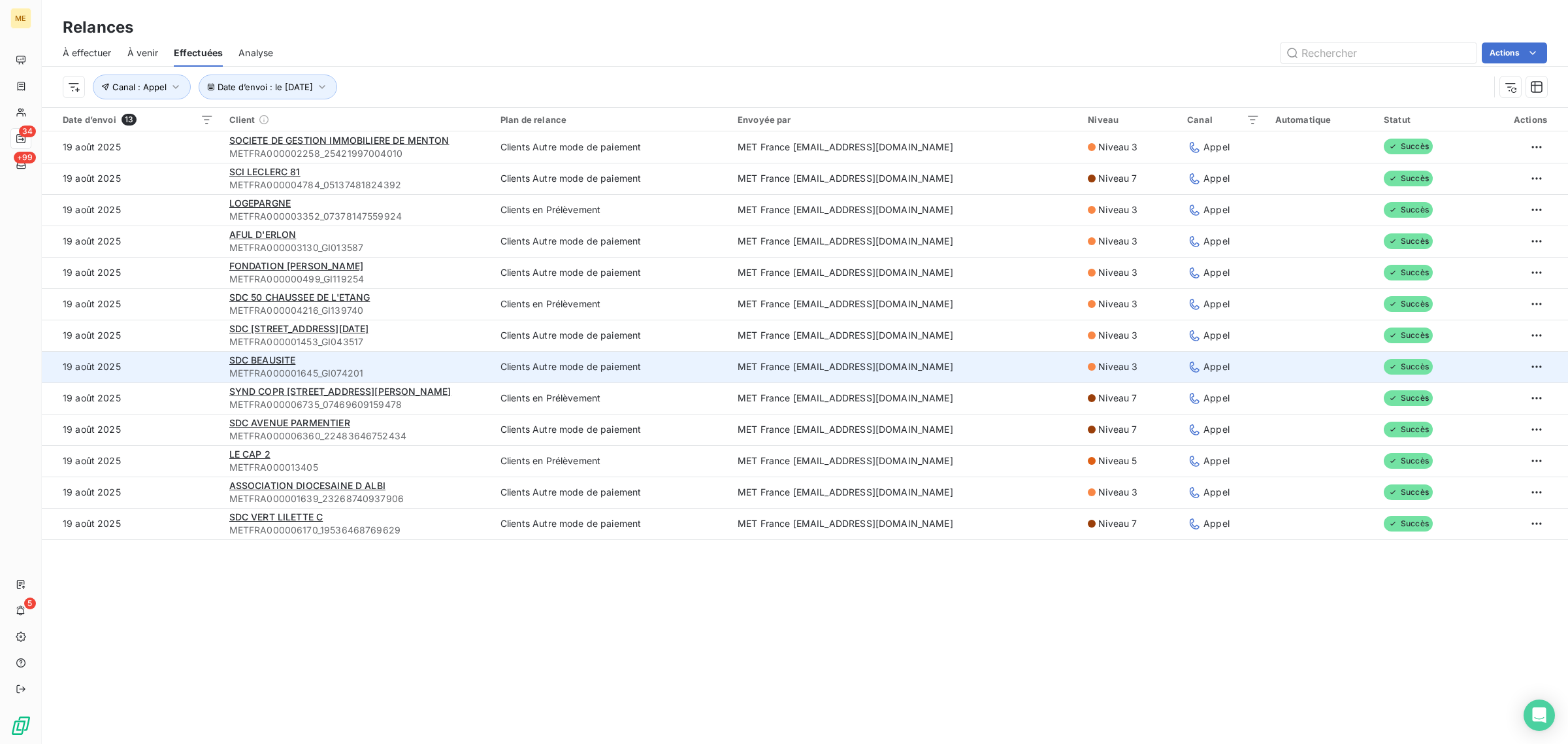
click at [208, 373] on td "19 août 2025" at bounding box center [131, 367] width 180 height 32
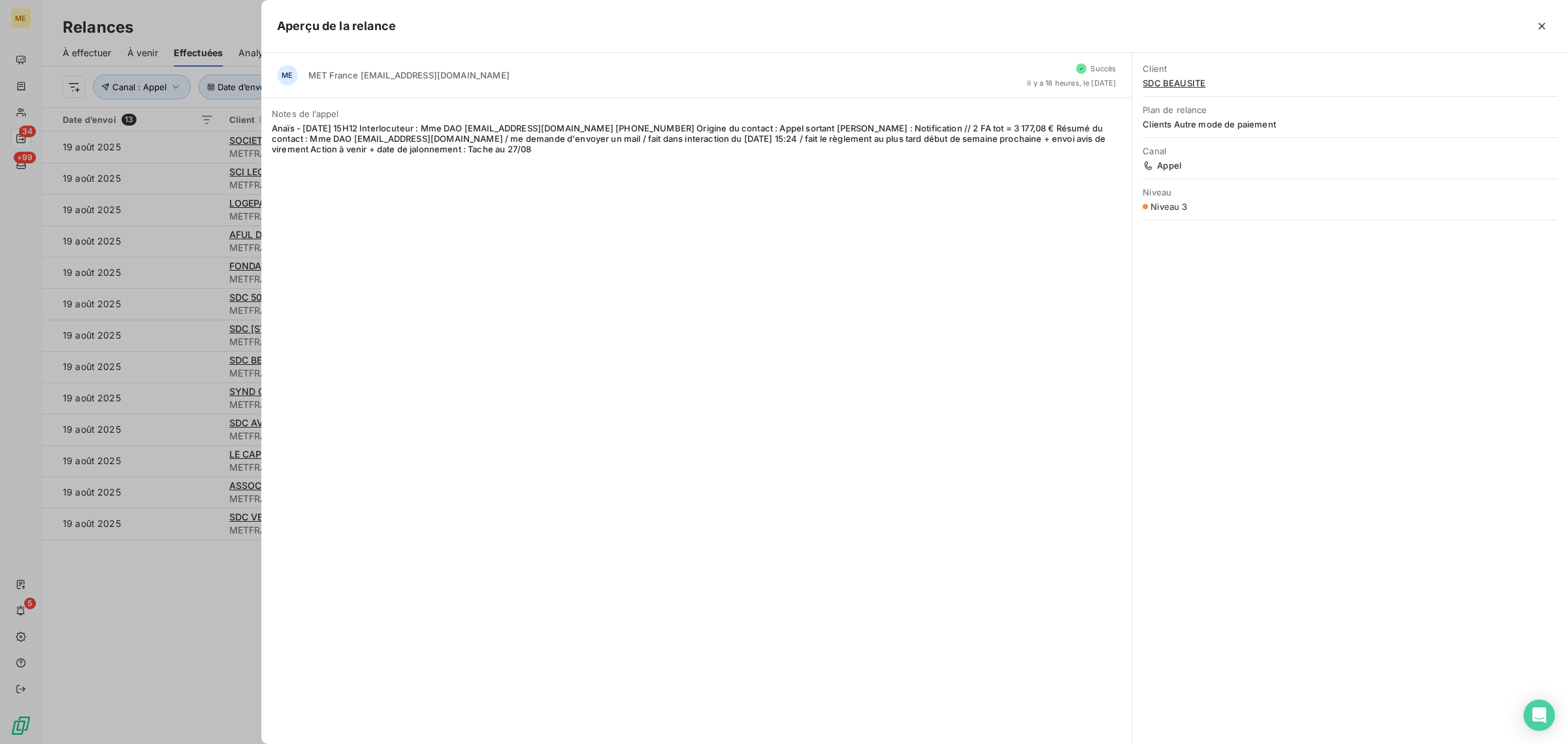
click at [51, 284] on div at bounding box center [784, 372] width 1568 height 744
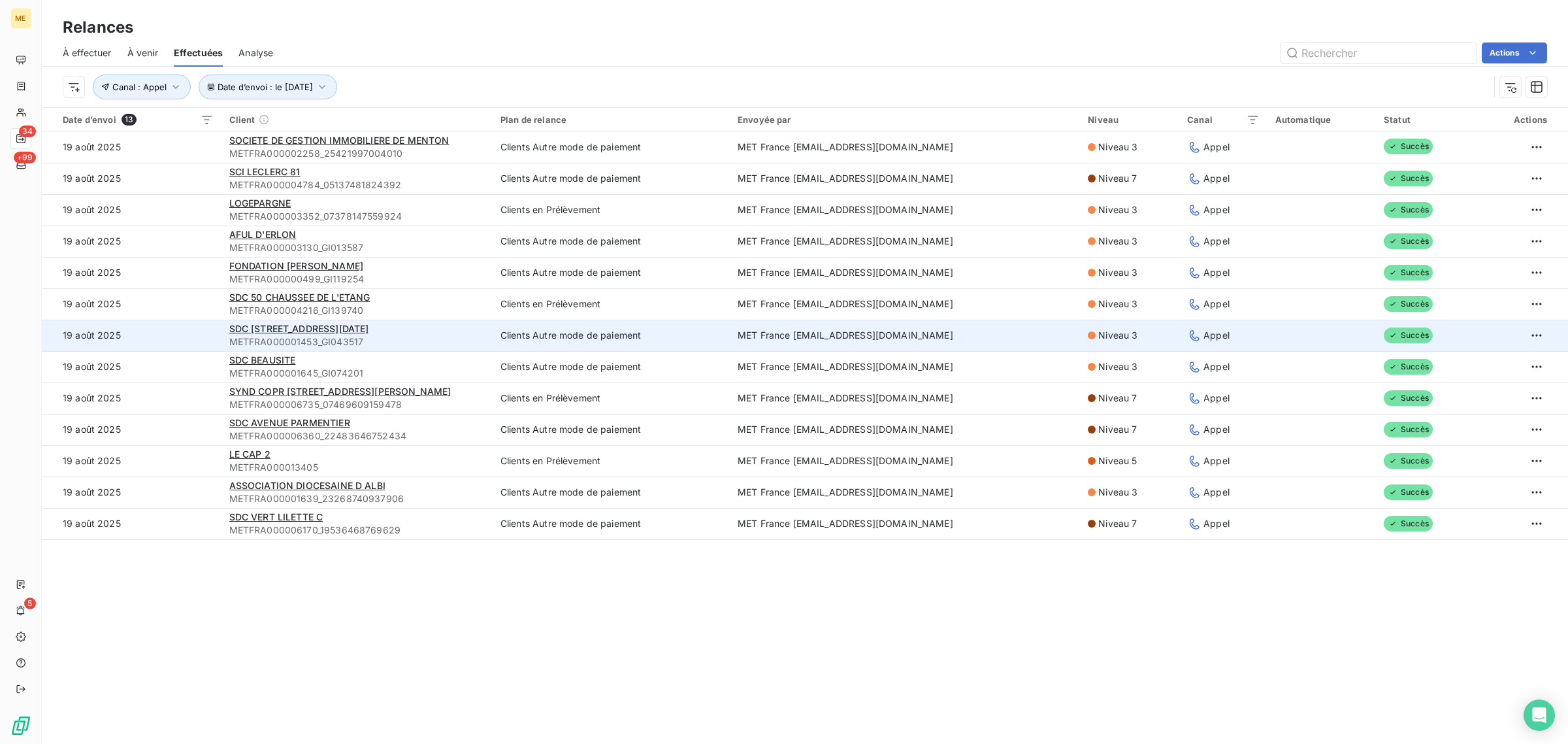
click at [152, 328] on td "19 août 2025" at bounding box center [131, 335] width 180 height 32
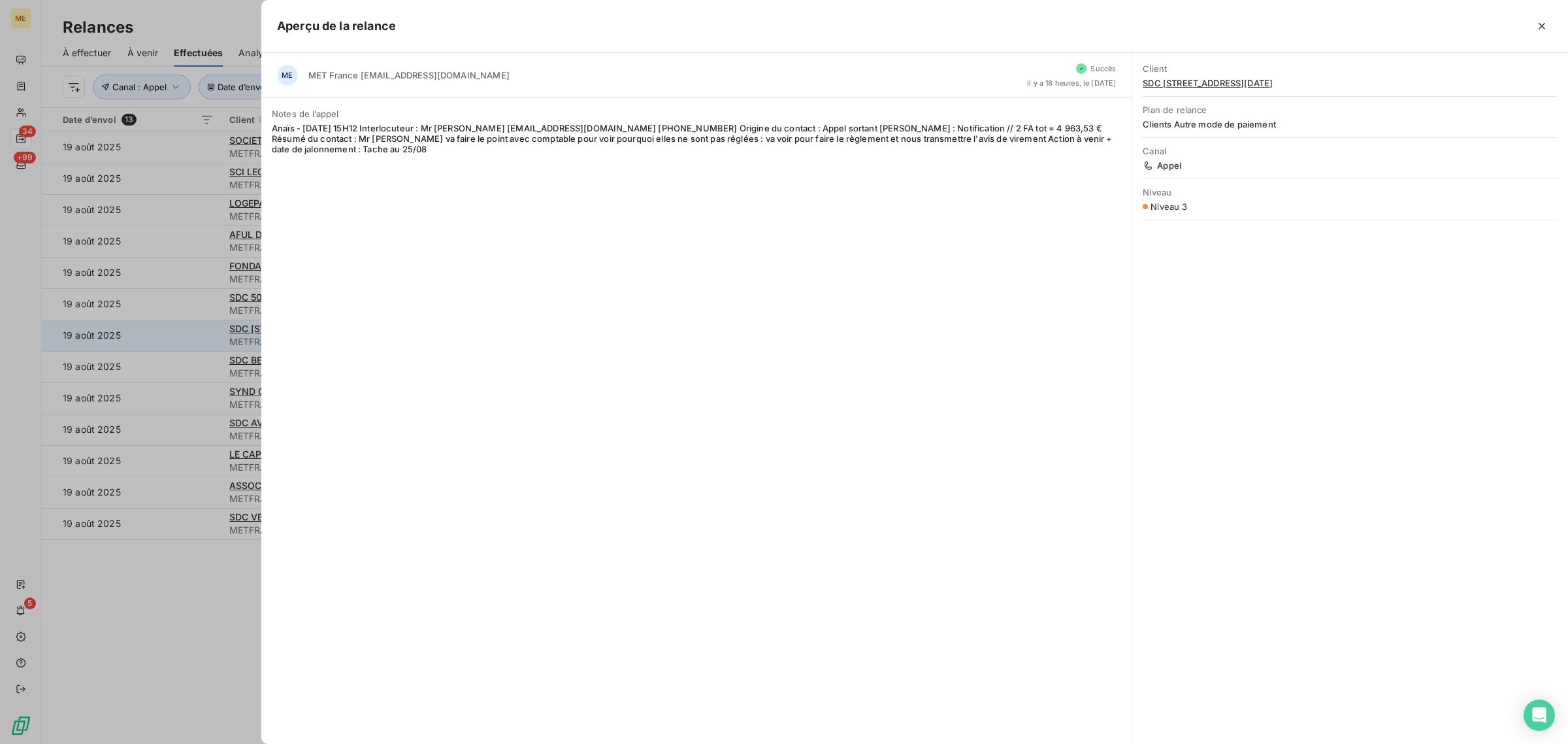
click at [152, 328] on div at bounding box center [784, 372] width 1568 height 744
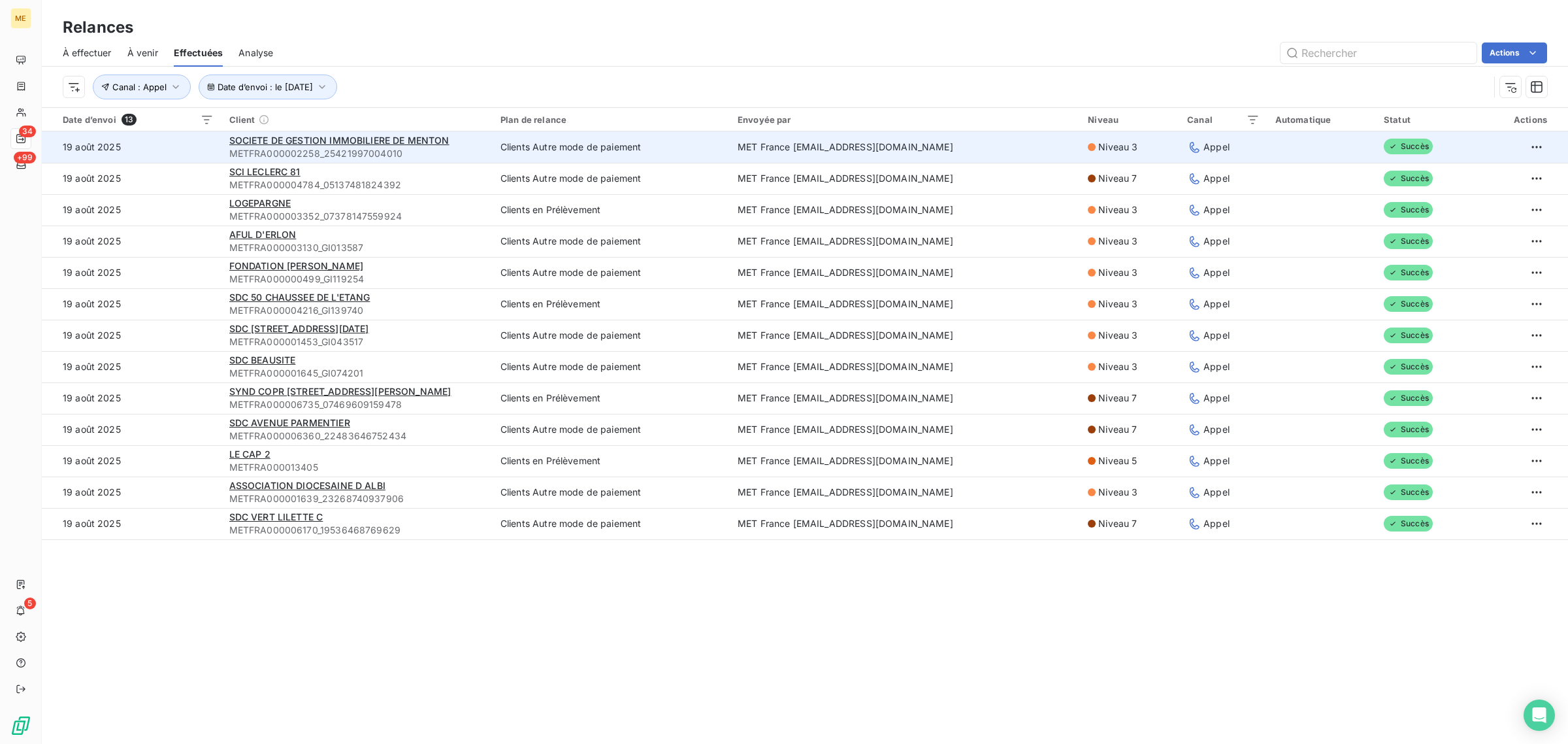
click at [159, 150] on td "19 août 2025" at bounding box center [131, 147] width 180 height 32
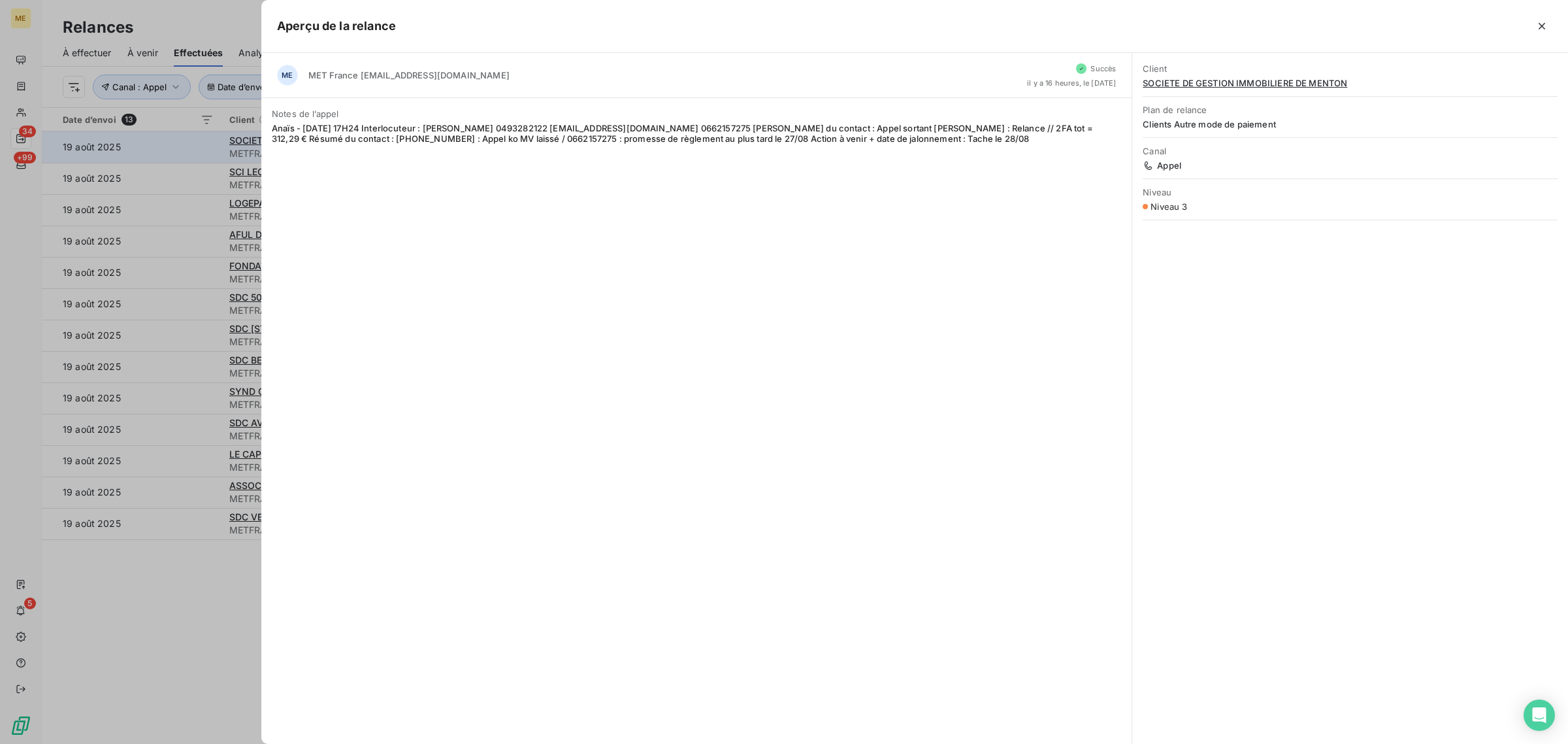
click at [159, 150] on div at bounding box center [784, 372] width 1568 height 744
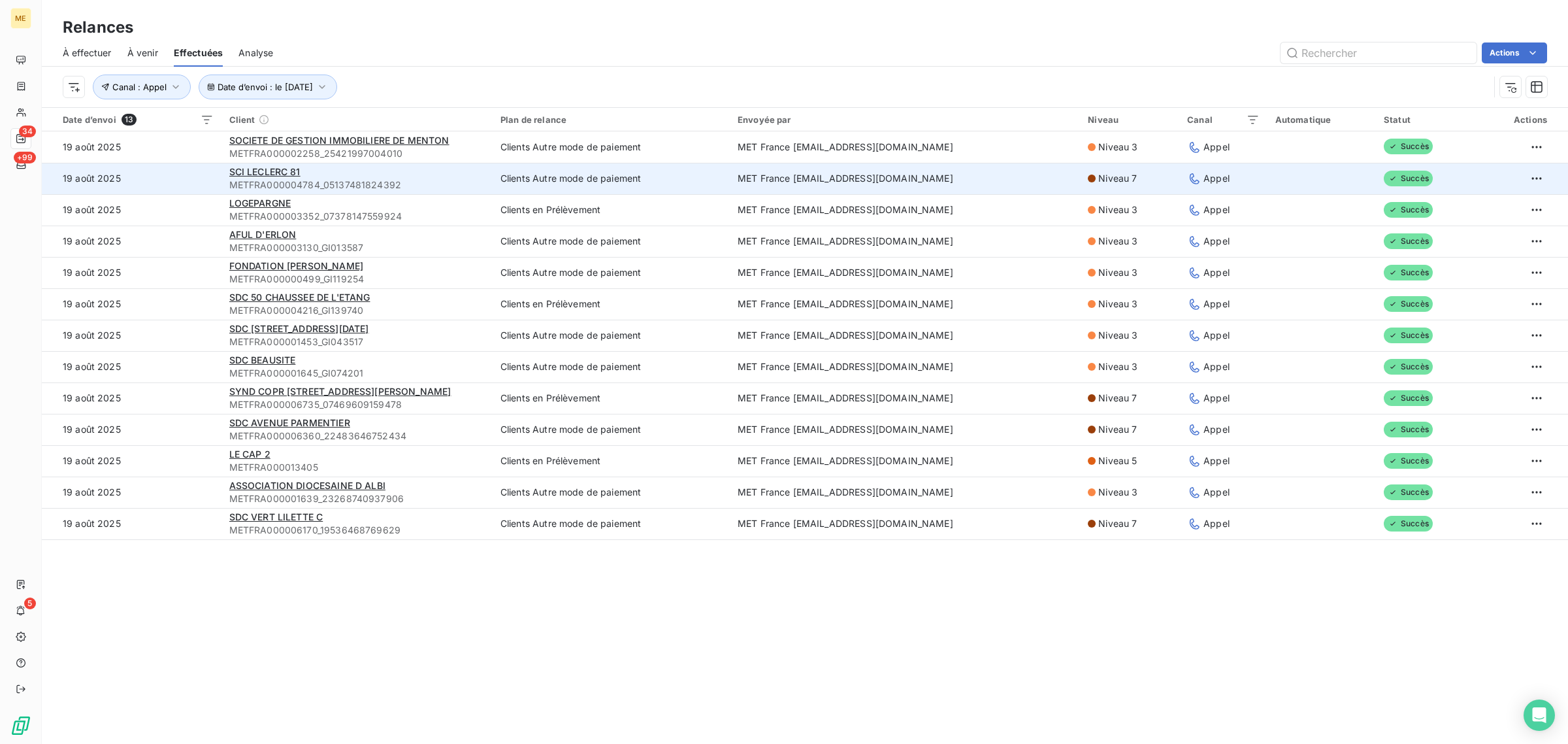
click at [163, 171] on td "19 août 2025" at bounding box center [131, 179] width 180 height 32
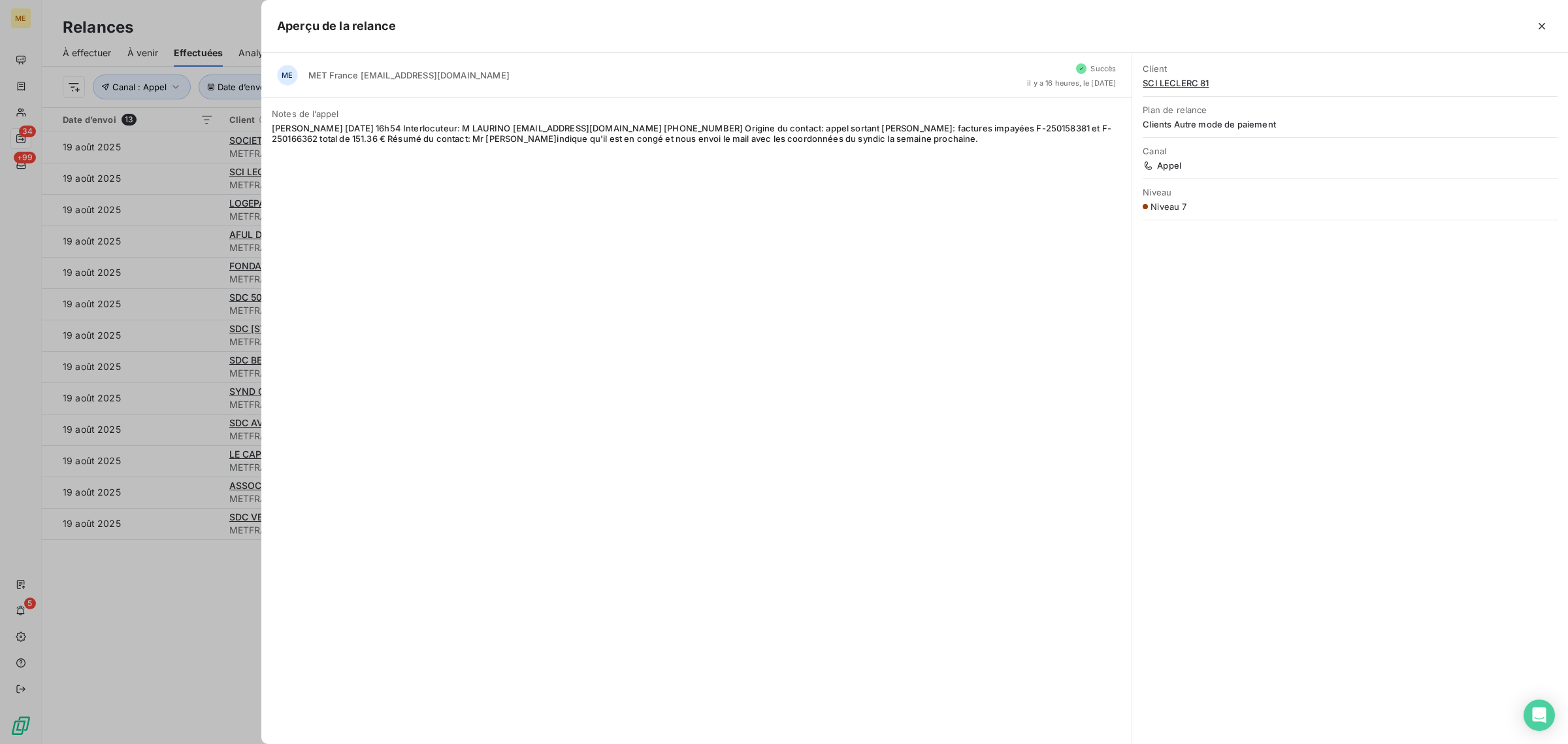
click at [169, 202] on div at bounding box center [784, 372] width 1568 height 744
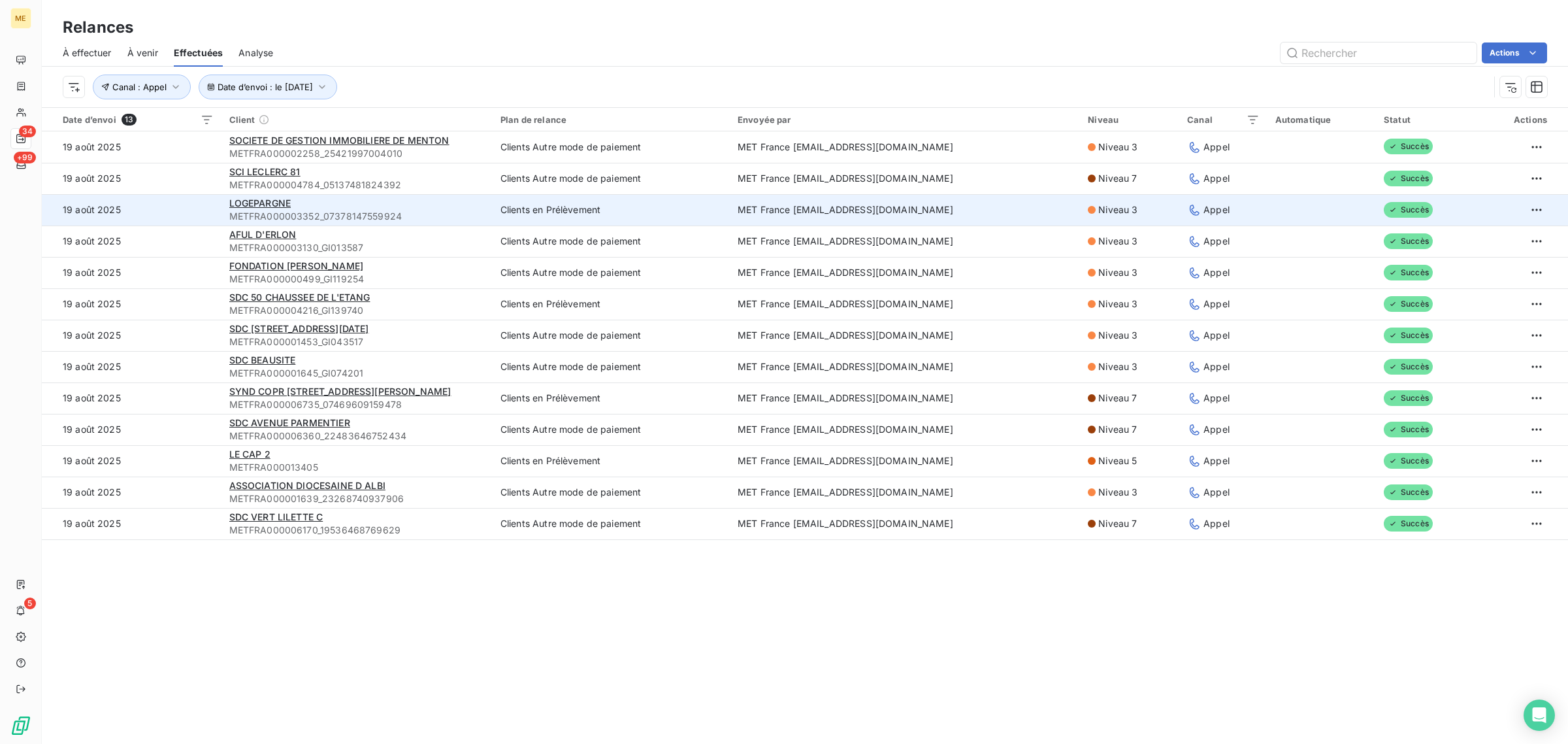
click at [170, 203] on td "19 août 2025" at bounding box center [131, 210] width 180 height 32
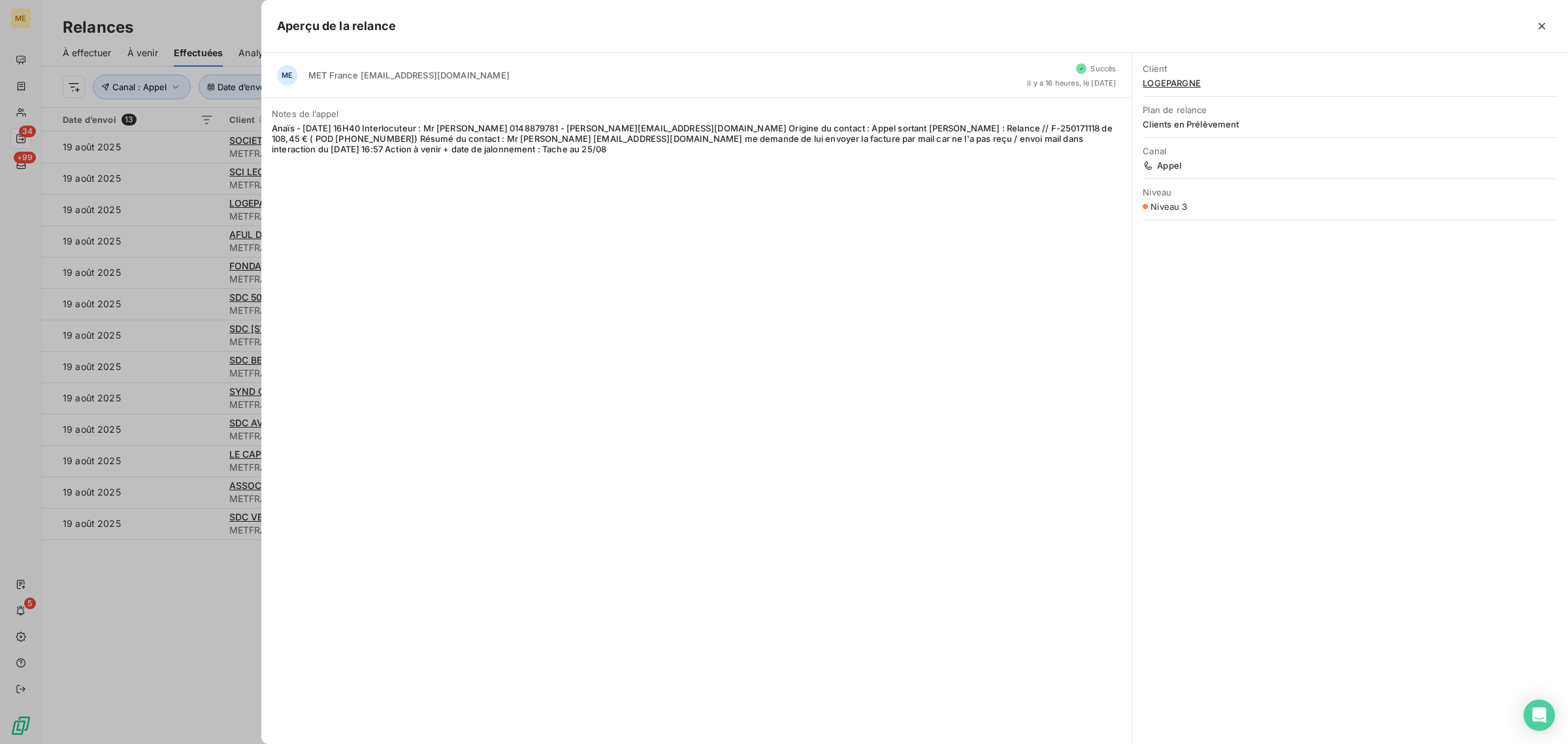
click at [175, 237] on div at bounding box center [784, 372] width 1568 height 744
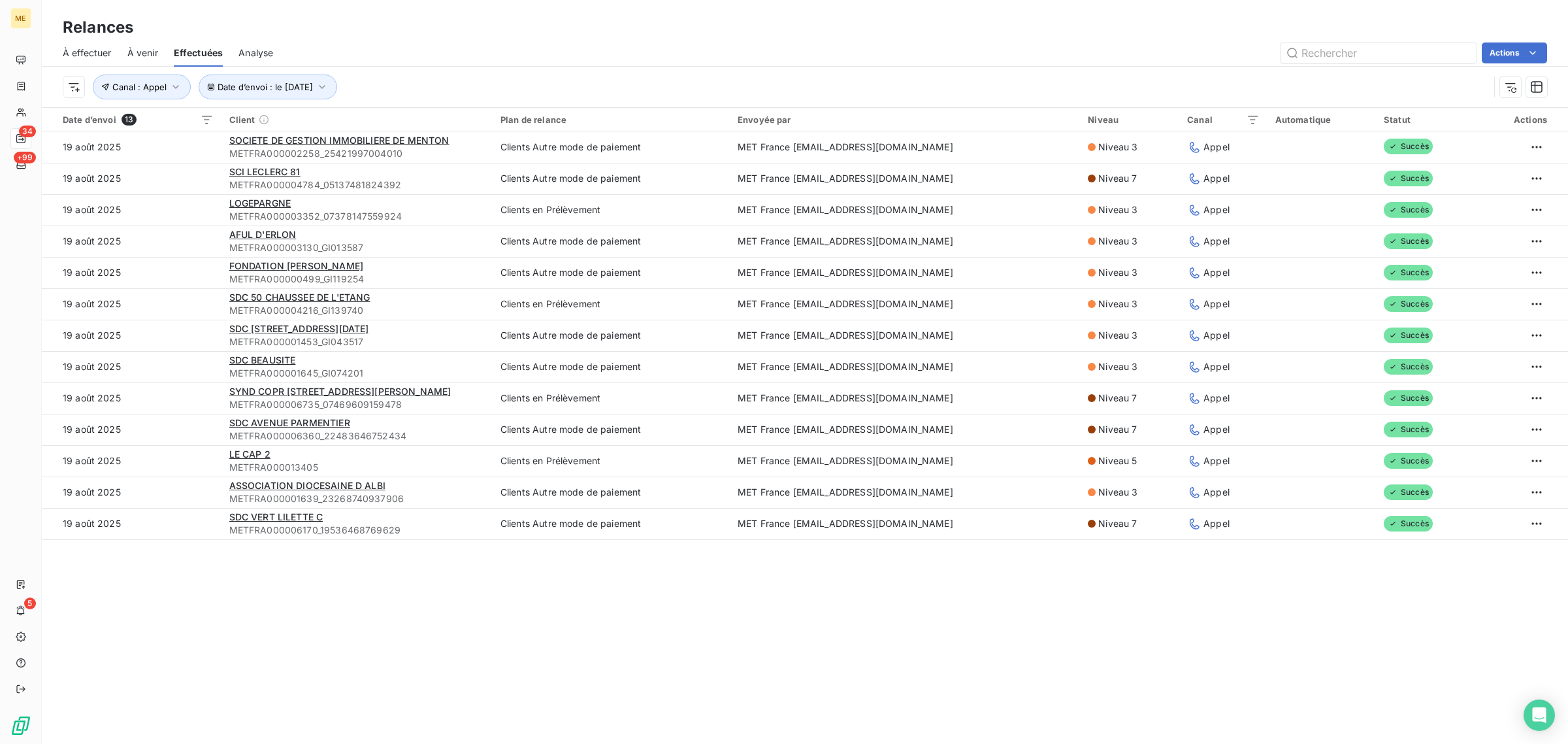
click at [175, 237] on td "19 août 2025" at bounding box center [131, 241] width 180 height 32
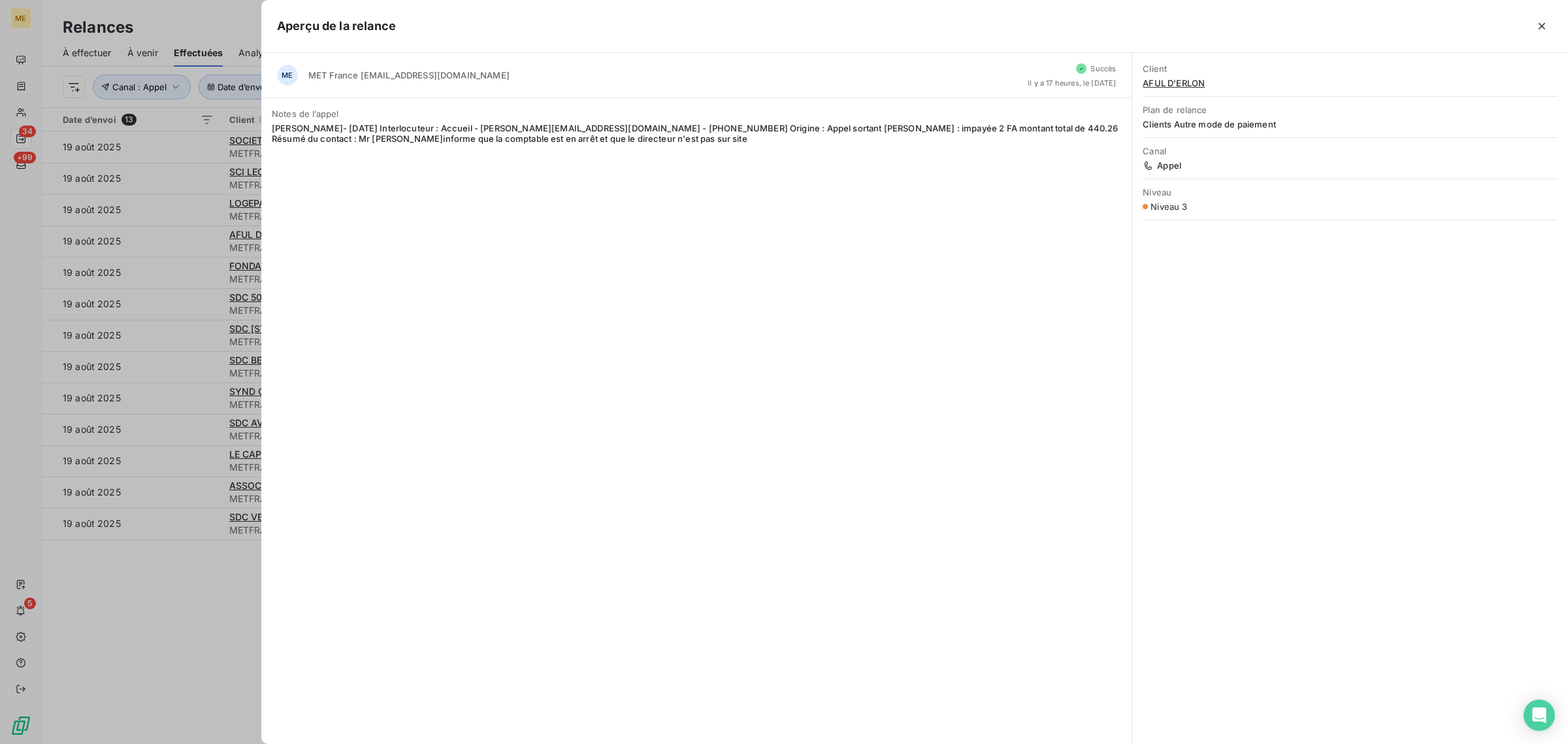
click at [184, 267] on div at bounding box center [784, 372] width 1568 height 744
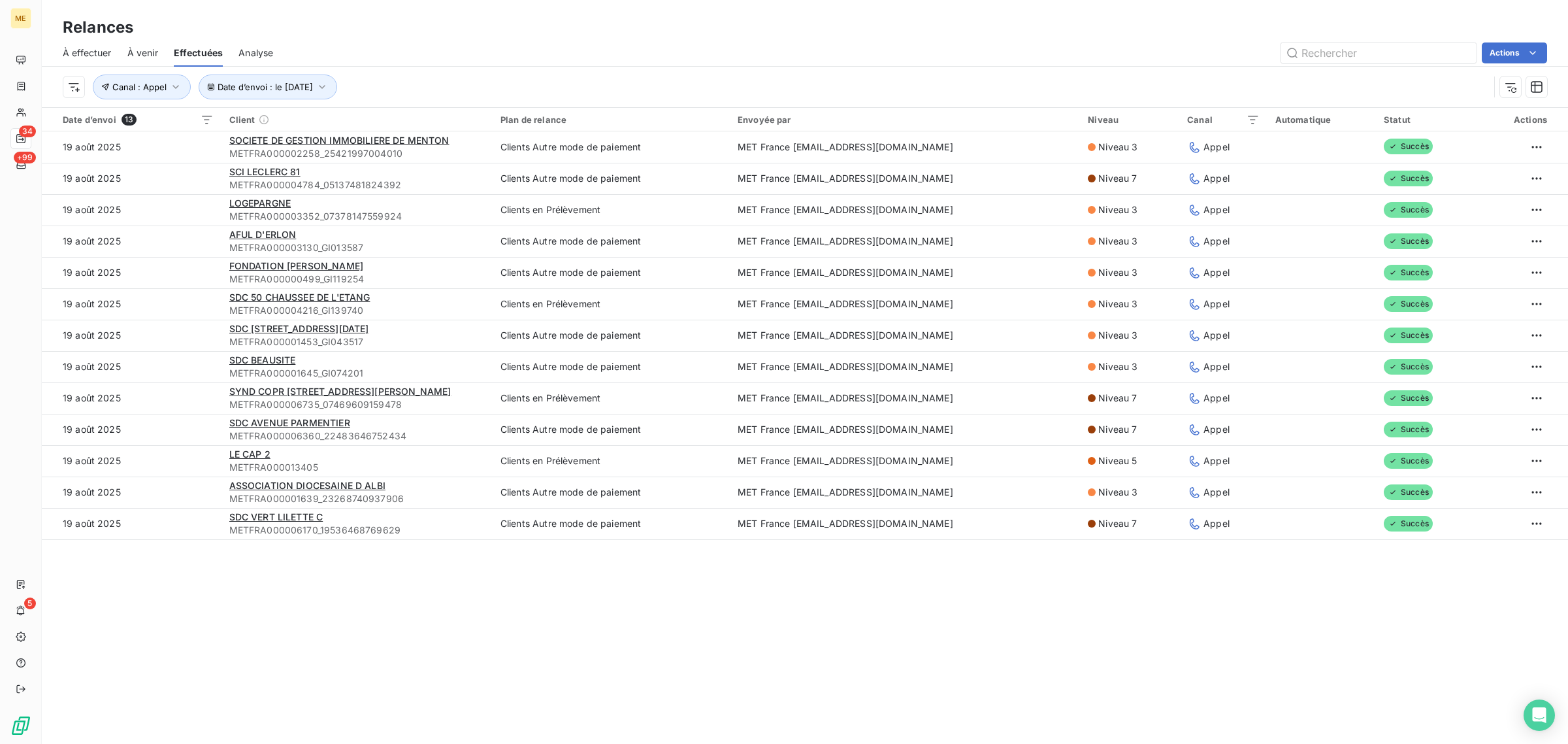
click at [184, 267] on td "19 août 2025" at bounding box center [131, 273] width 180 height 32
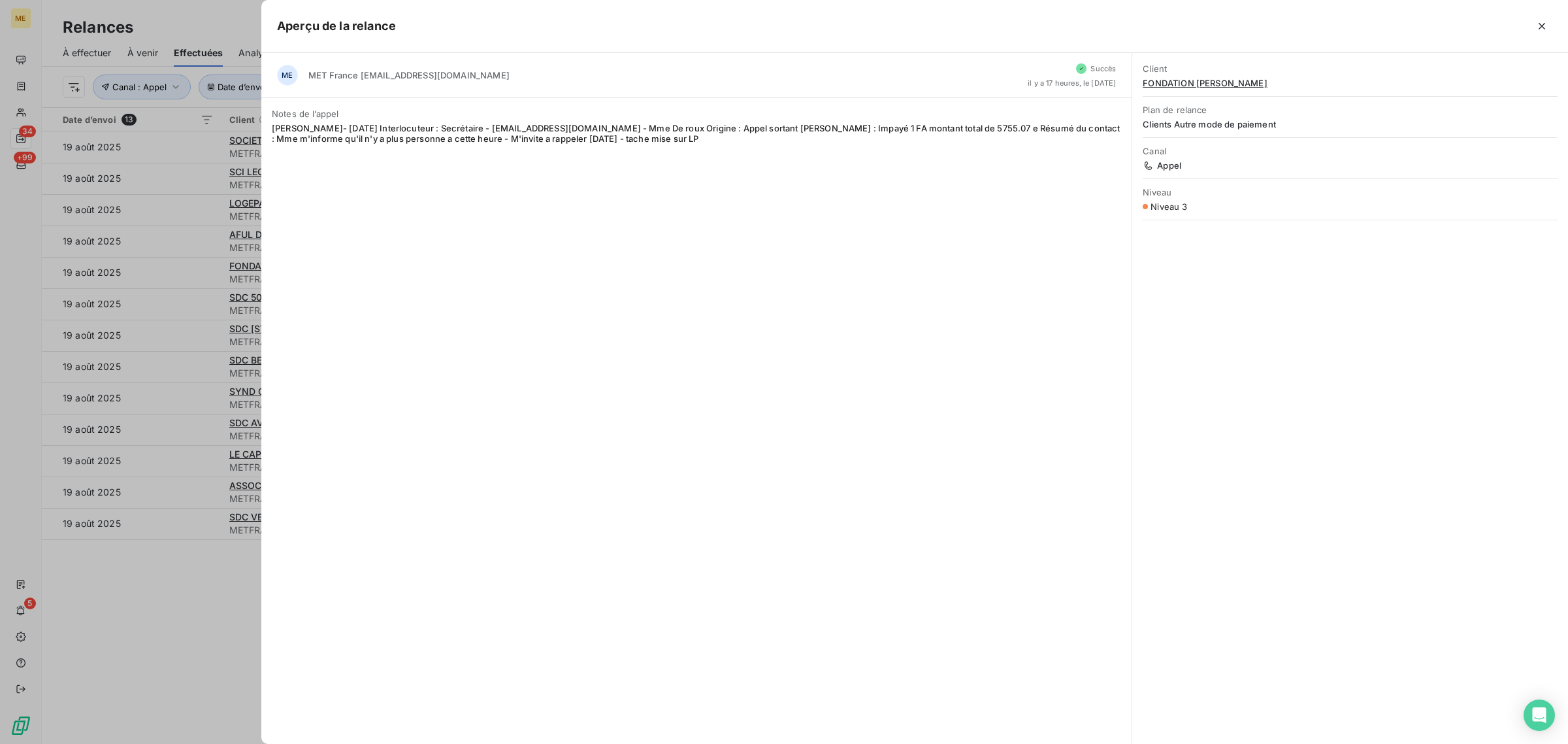
click at [184, 267] on div at bounding box center [784, 372] width 1568 height 744
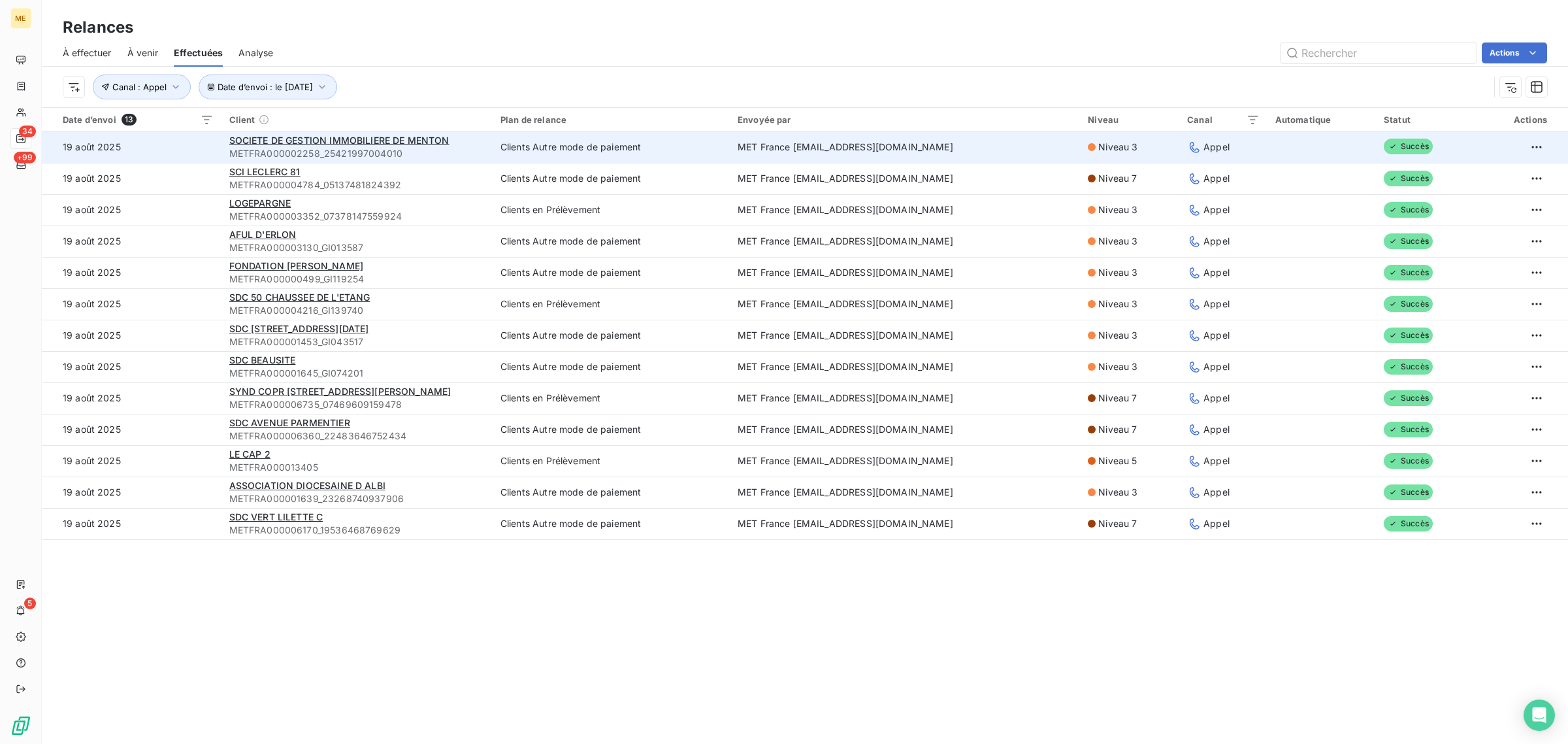
click at [188, 152] on td "19 août 2025" at bounding box center [131, 147] width 180 height 32
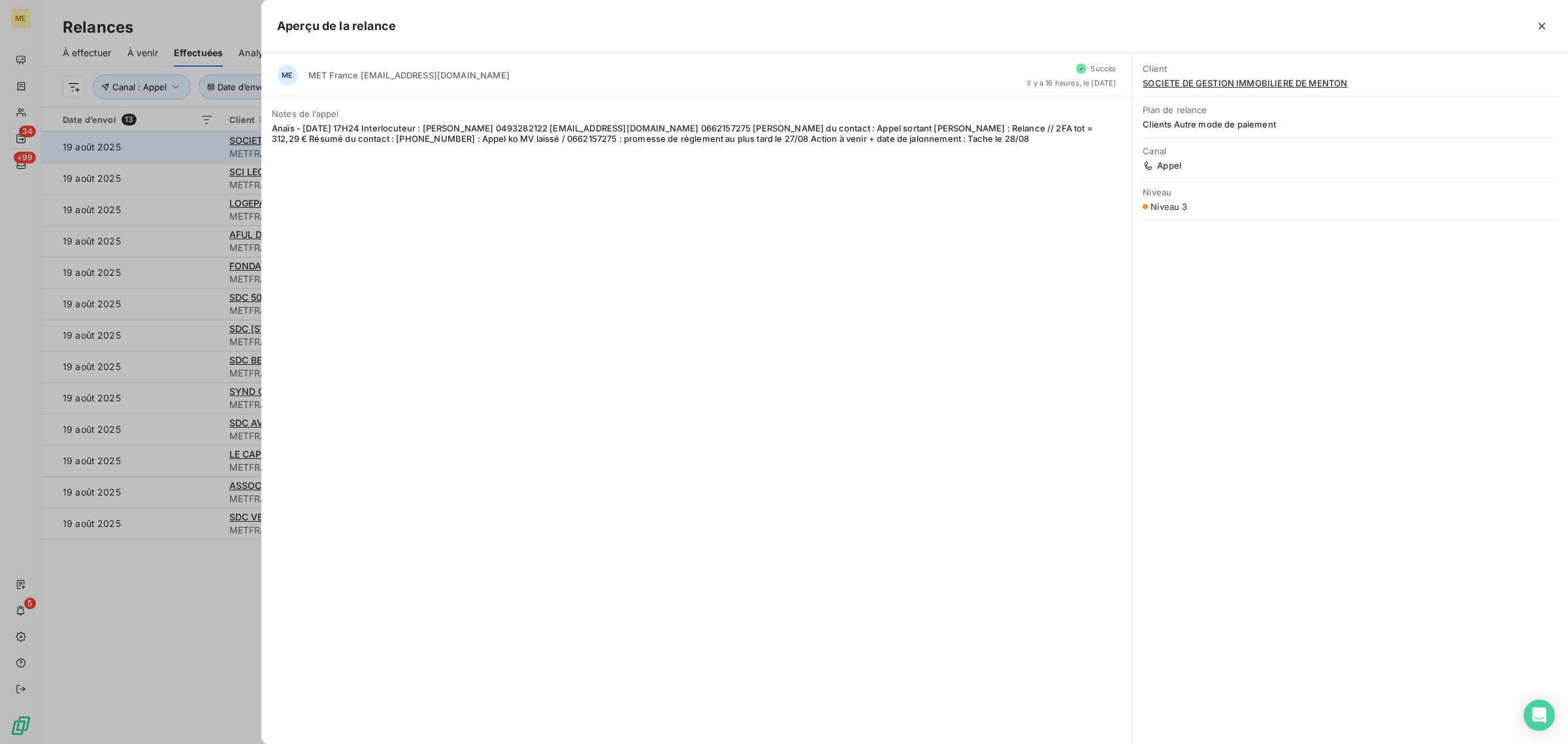
click at [188, 152] on div at bounding box center [784, 372] width 1568 height 744
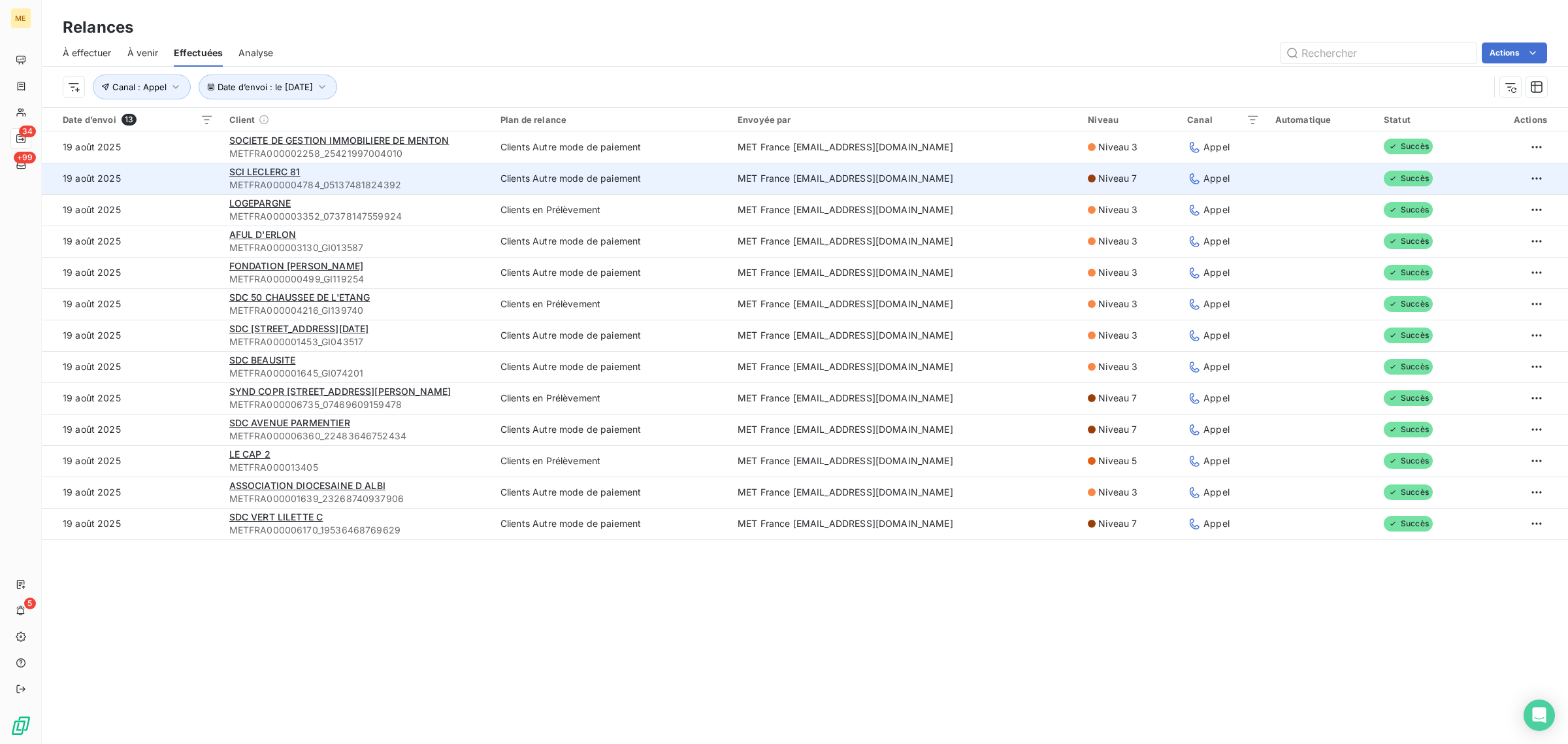
click at [190, 172] on td "19 août 2025" at bounding box center [131, 179] width 180 height 32
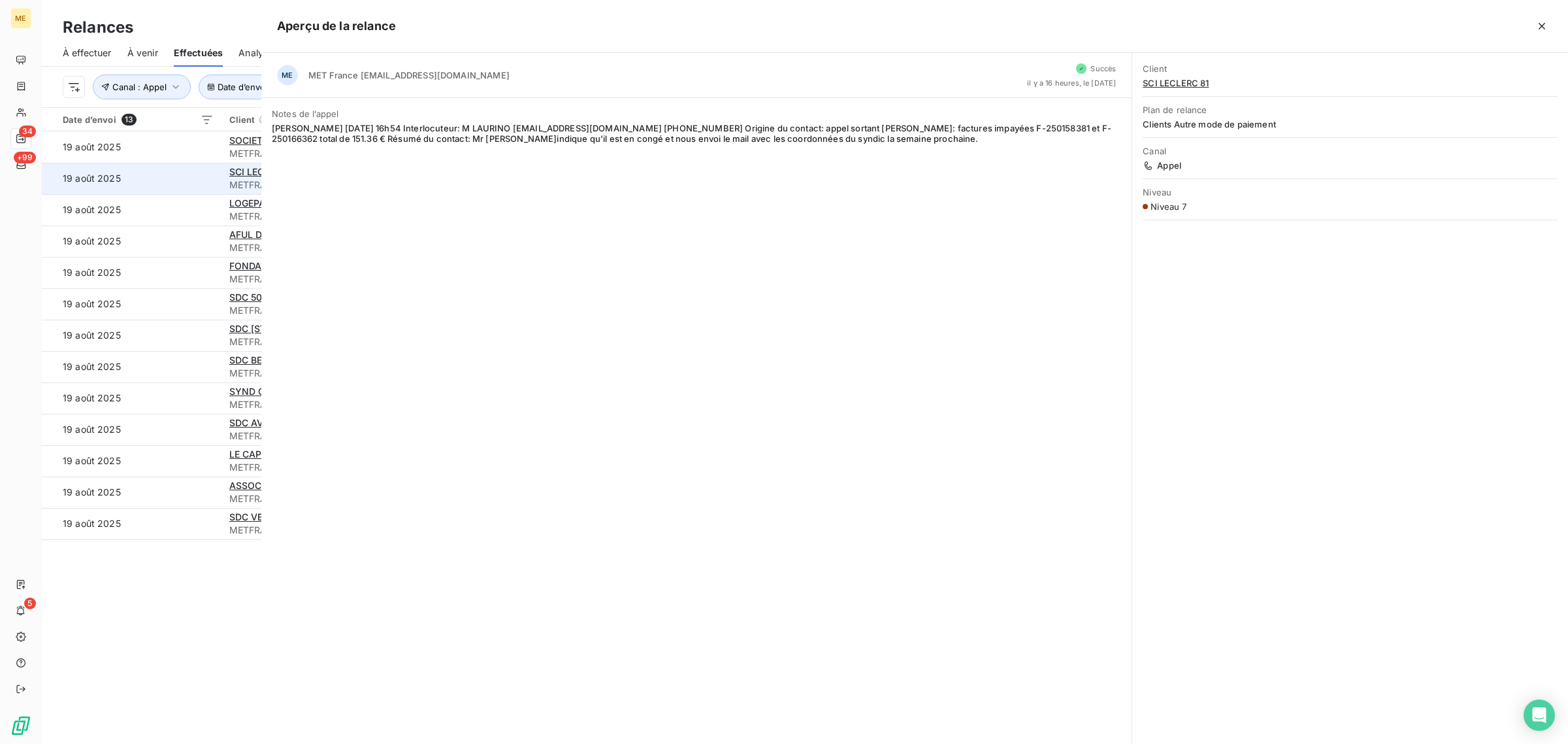
click at [190, 174] on div at bounding box center [784, 372] width 1568 height 744
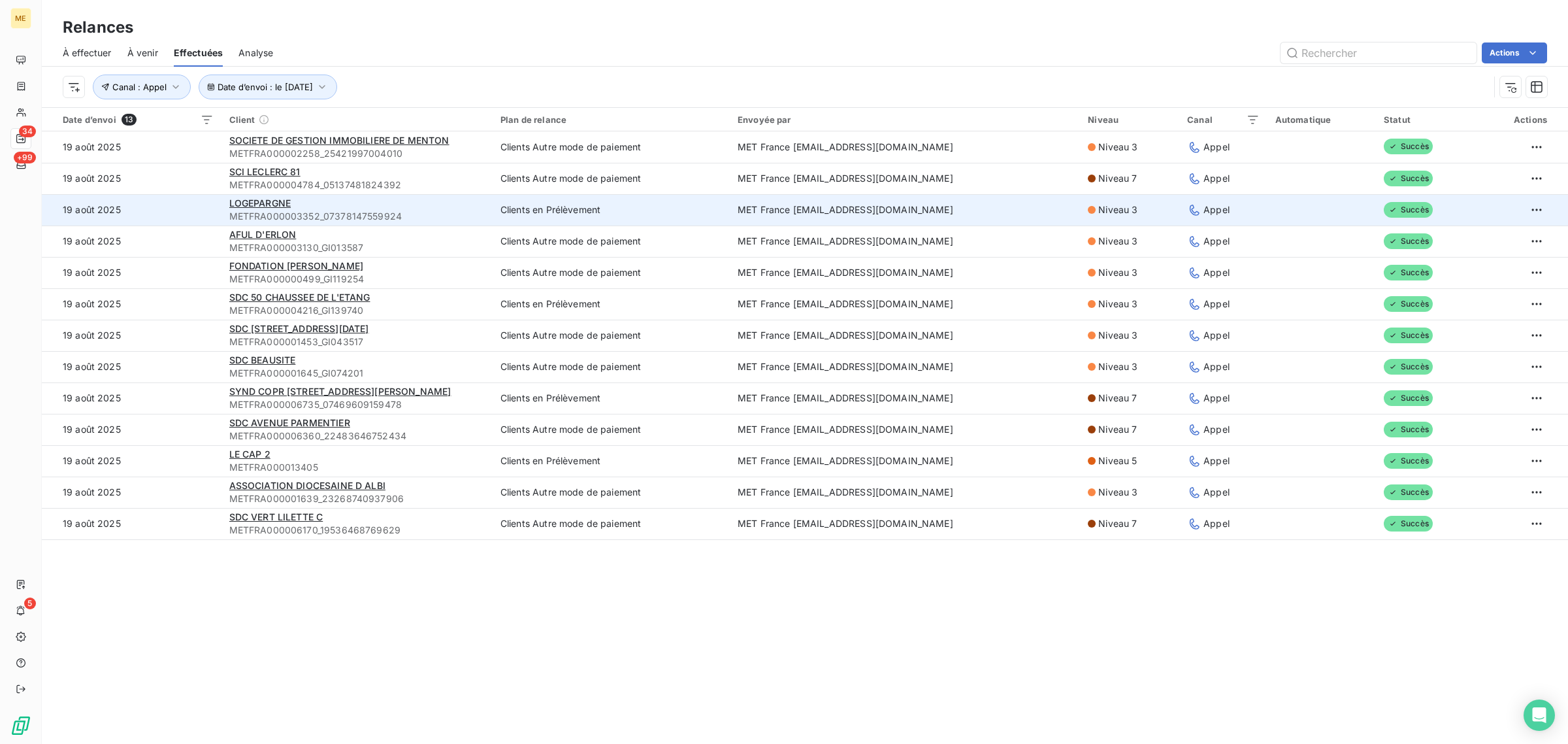
click at [190, 203] on td "19 août 2025" at bounding box center [131, 210] width 180 height 32
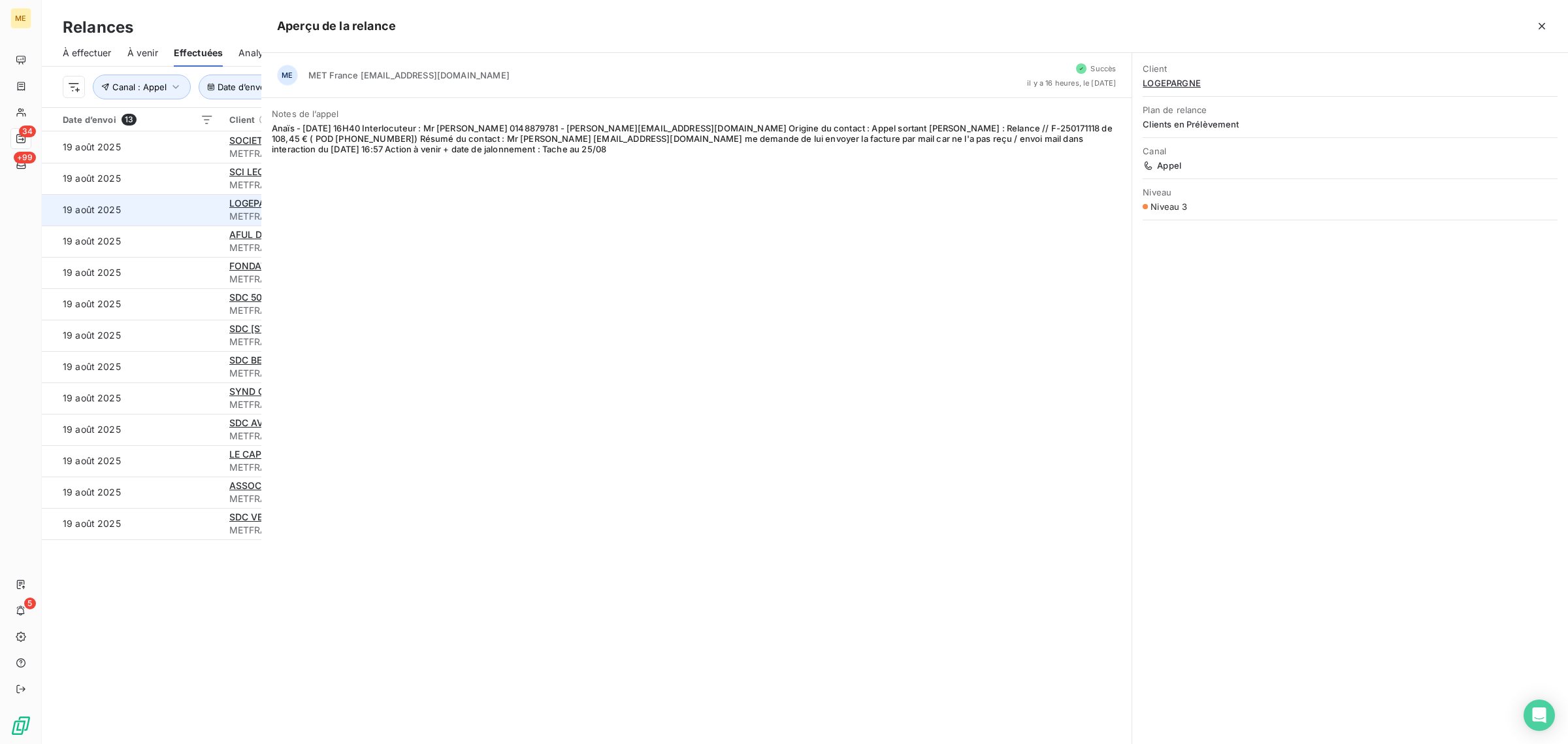
click at [190, 203] on div at bounding box center [784, 372] width 1568 height 744
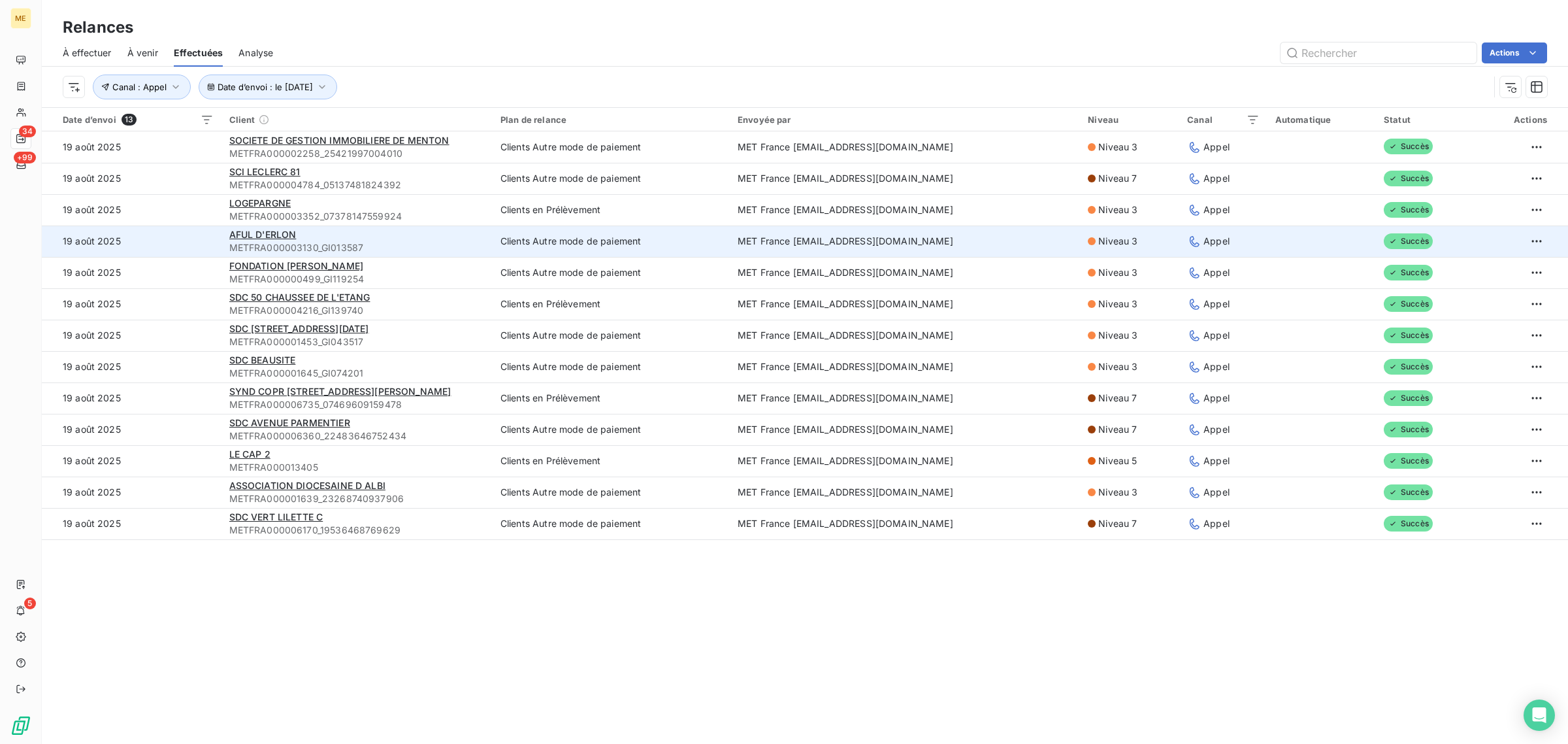
click at [190, 237] on td "19 août 2025" at bounding box center [131, 241] width 180 height 32
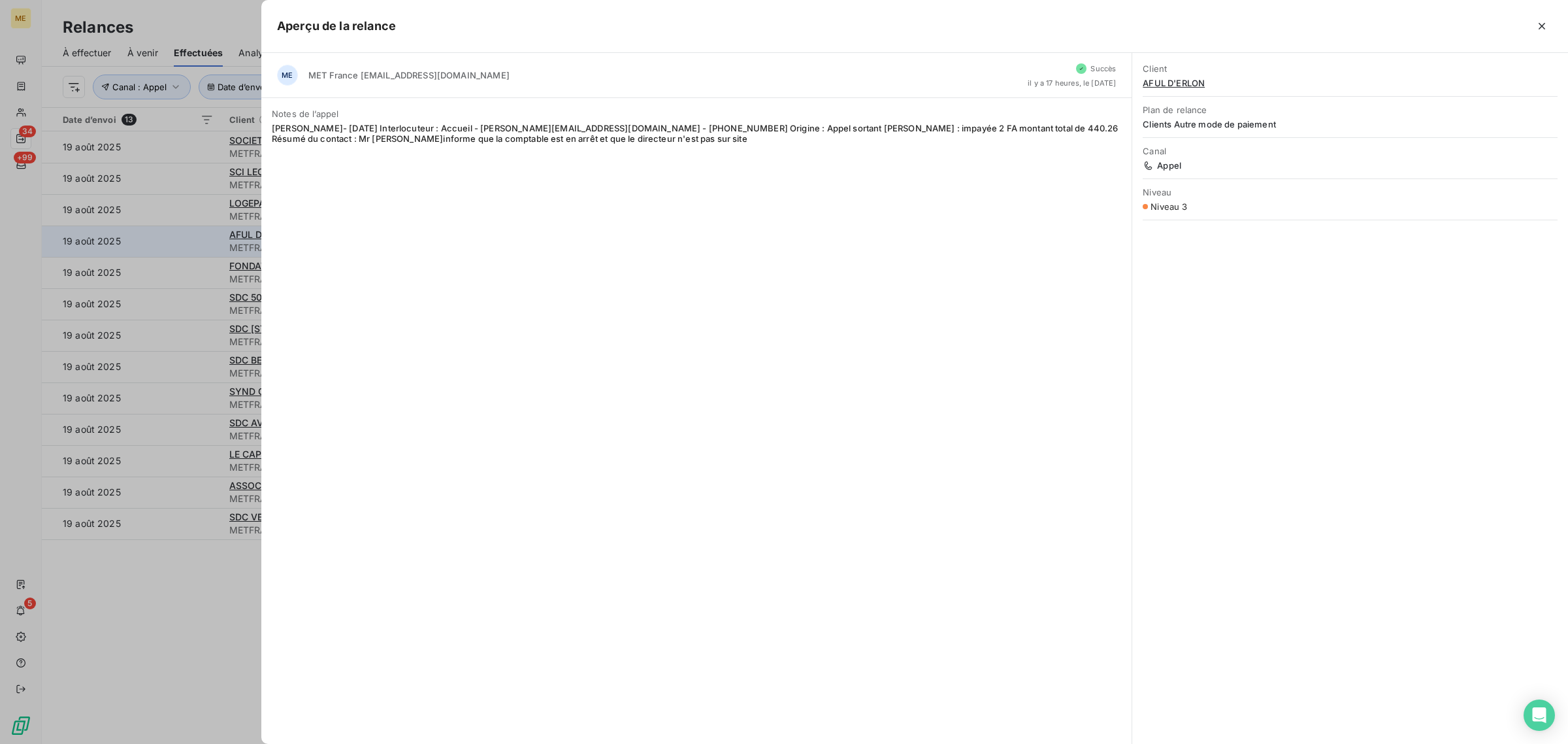
click at [190, 237] on div at bounding box center [784, 372] width 1568 height 744
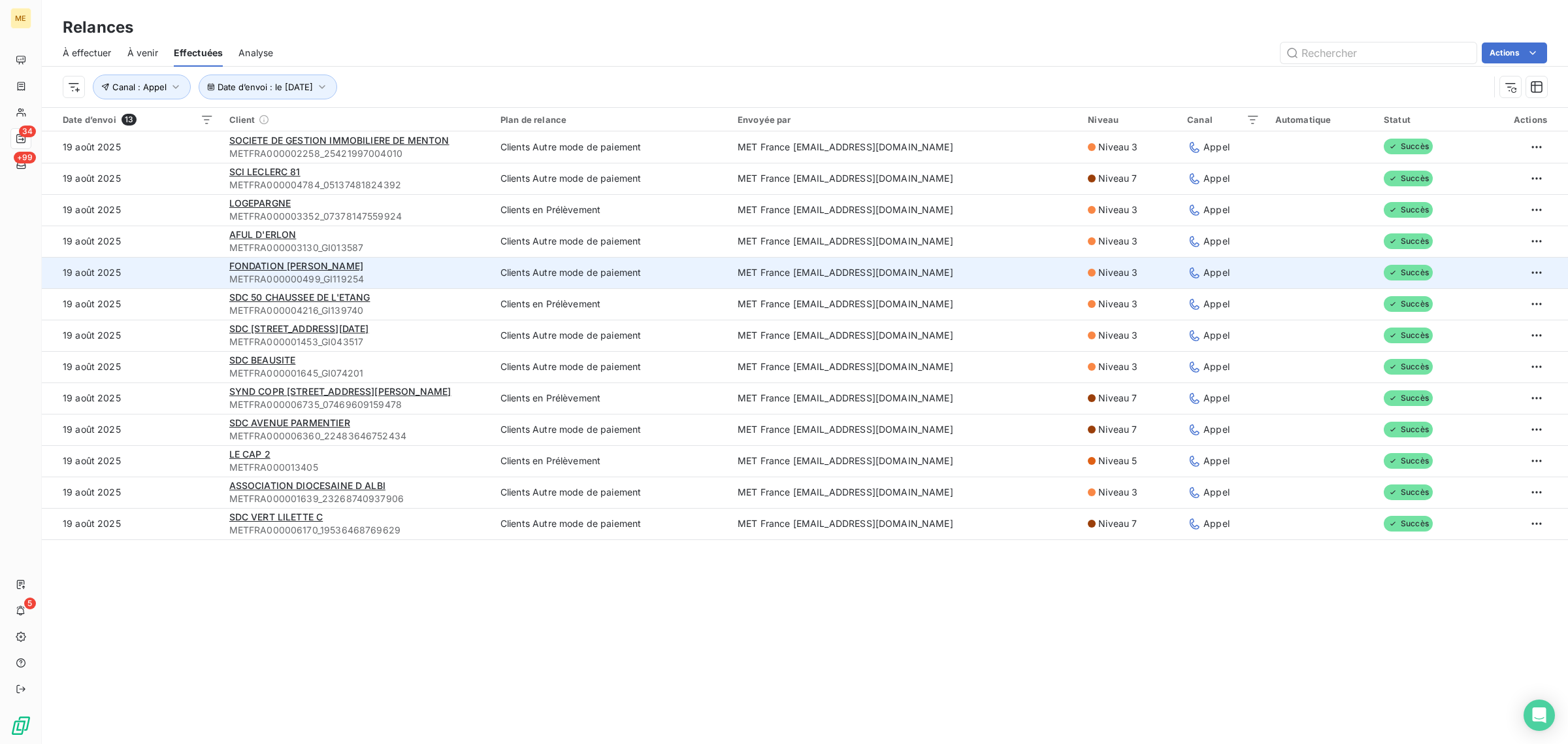
click at [181, 275] on td "19 août 2025" at bounding box center [131, 273] width 180 height 32
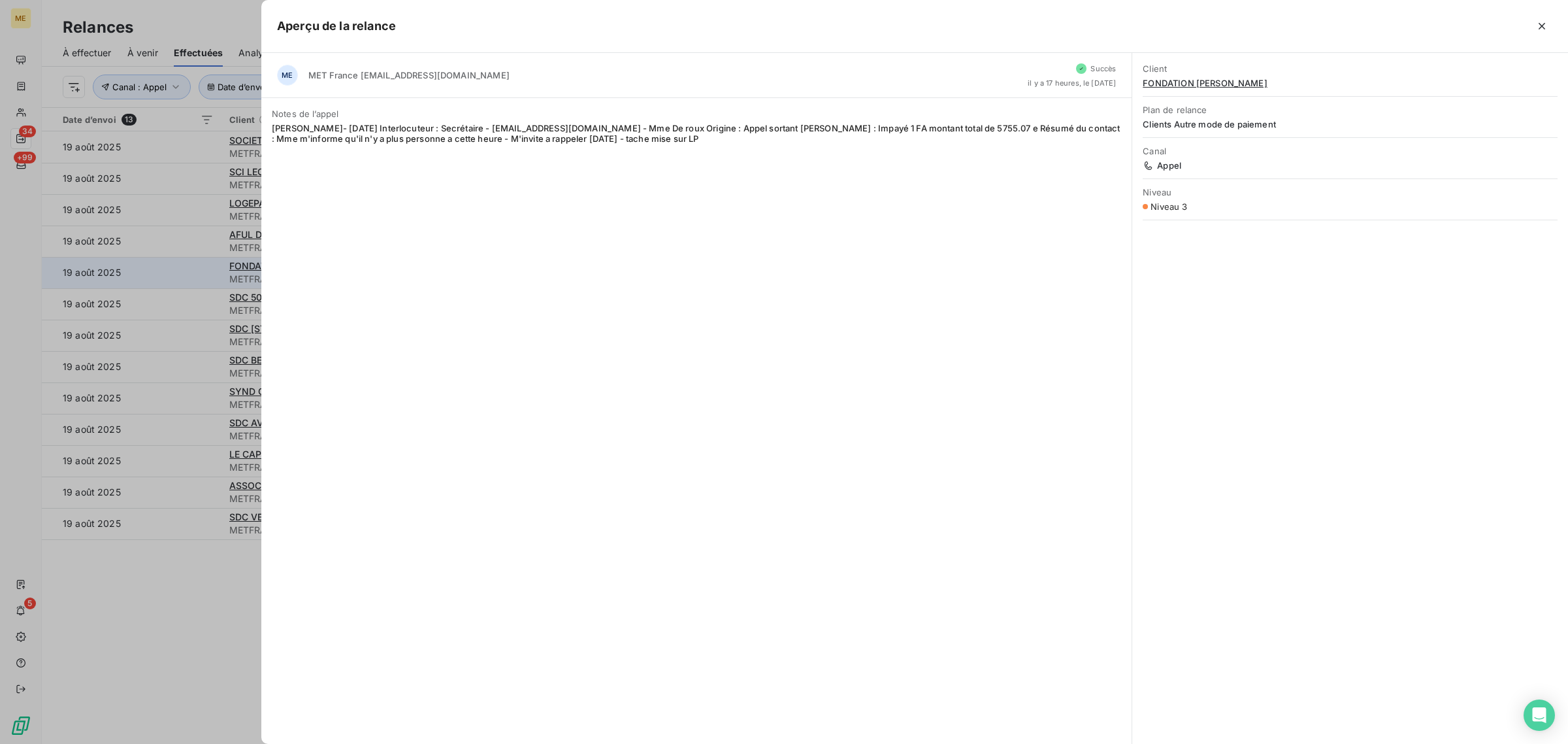
click at [181, 275] on div at bounding box center [784, 372] width 1568 height 744
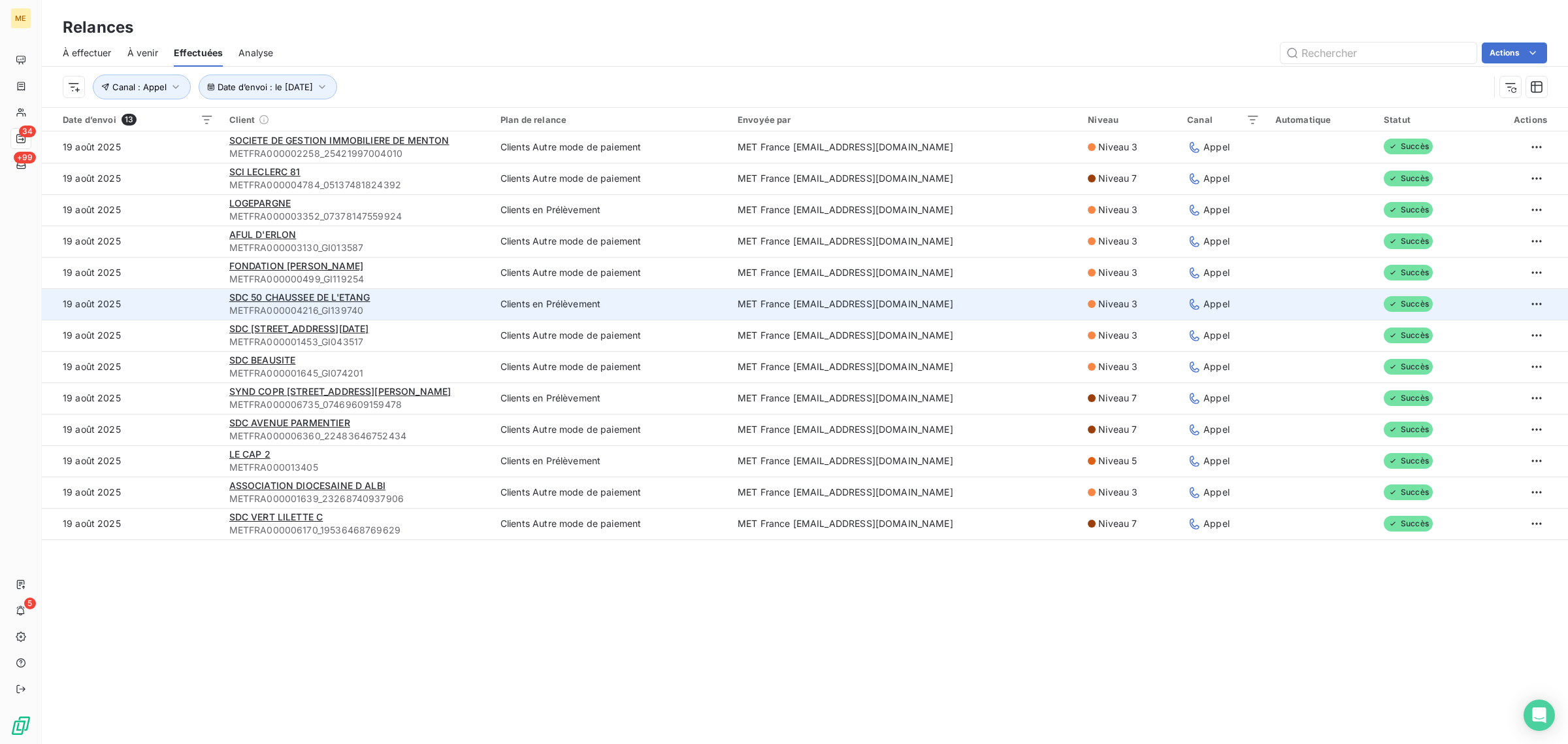
click at [175, 305] on td "19 août 2025" at bounding box center [131, 304] width 180 height 32
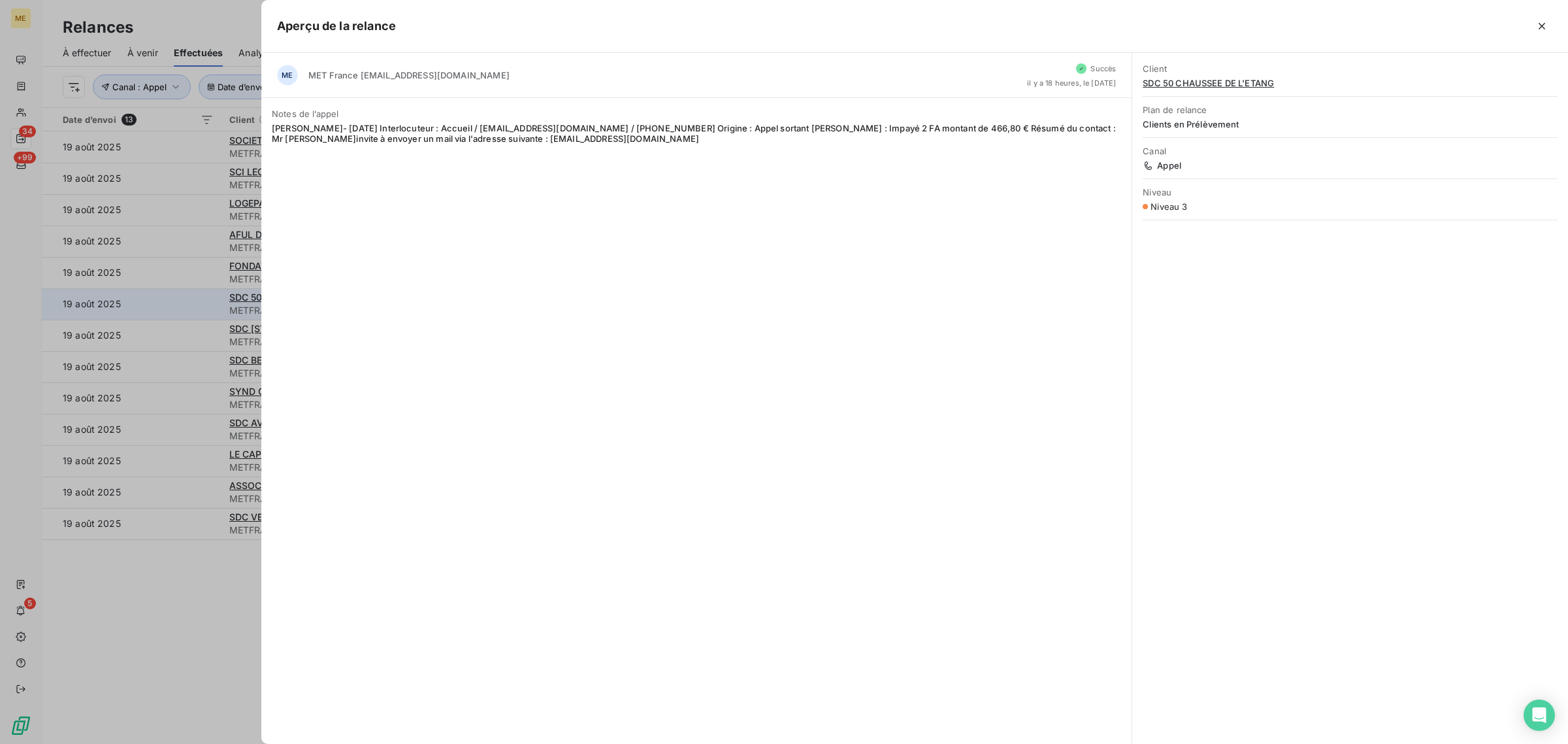
click at [177, 306] on div at bounding box center [784, 372] width 1568 height 744
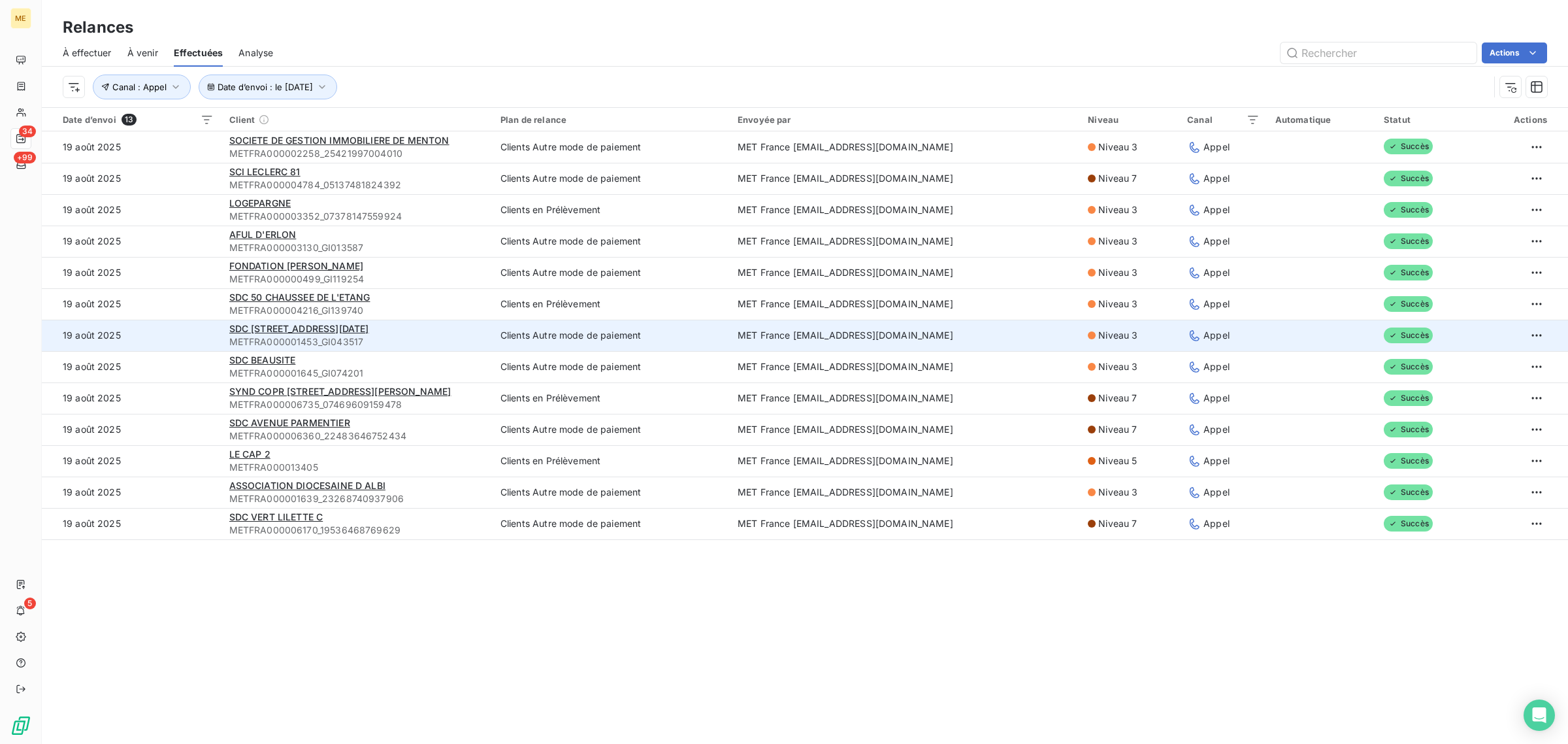
click at [184, 332] on td "19 août 2025" at bounding box center [131, 335] width 180 height 32
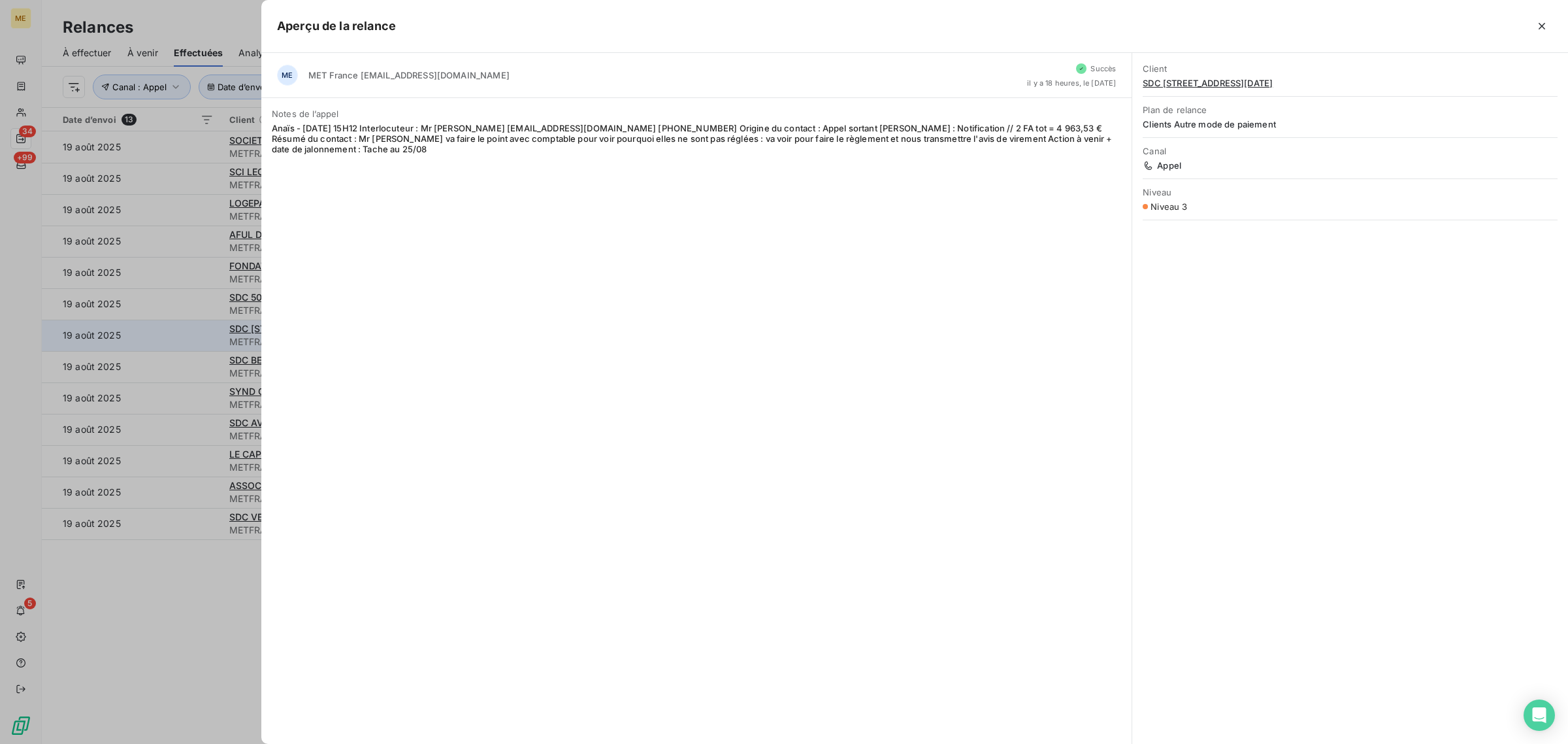
click at [184, 332] on div at bounding box center [784, 372] width 1568 height 744
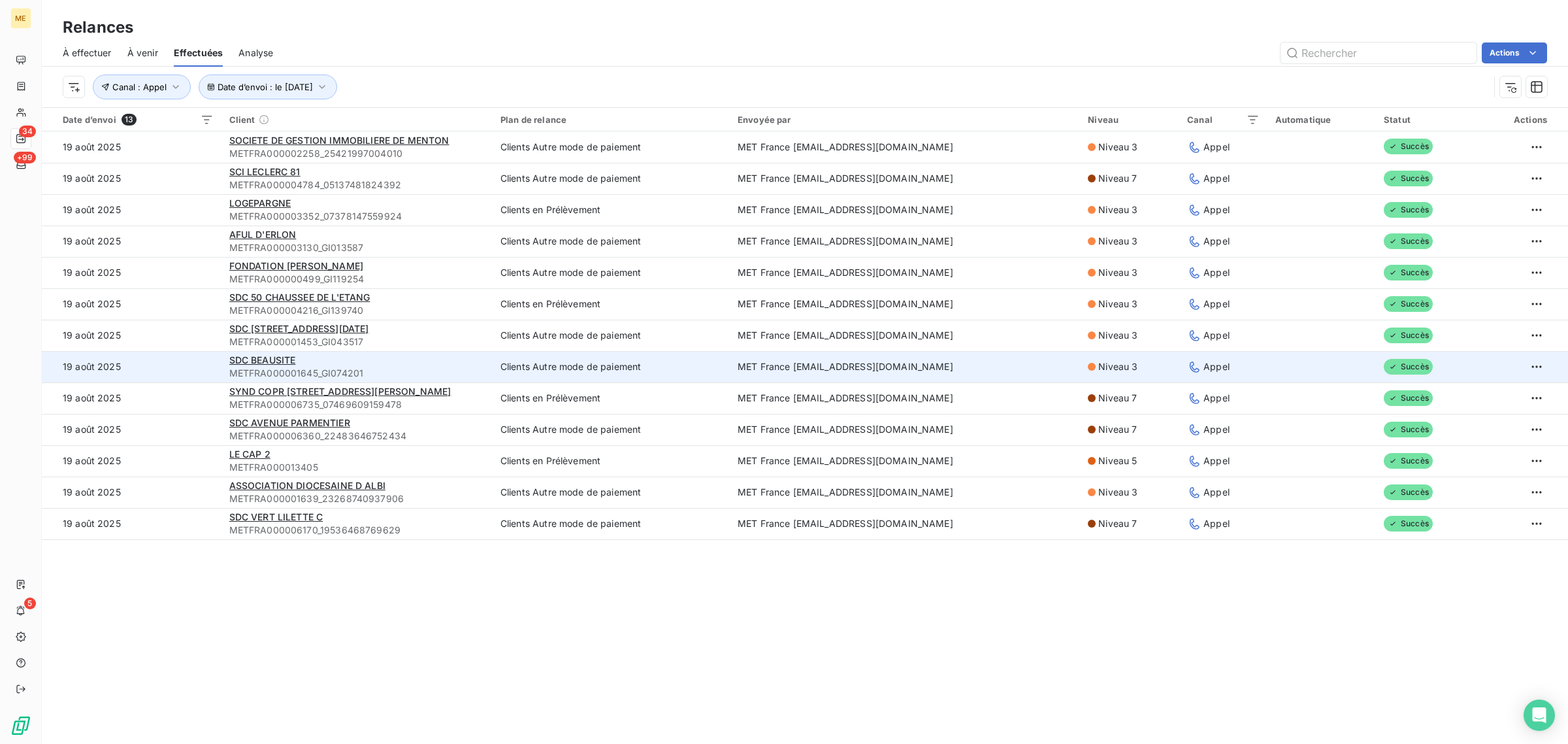
click at [183, 369] on td "19 août 2025" at bounding box center [131, 367] width 180 height 32
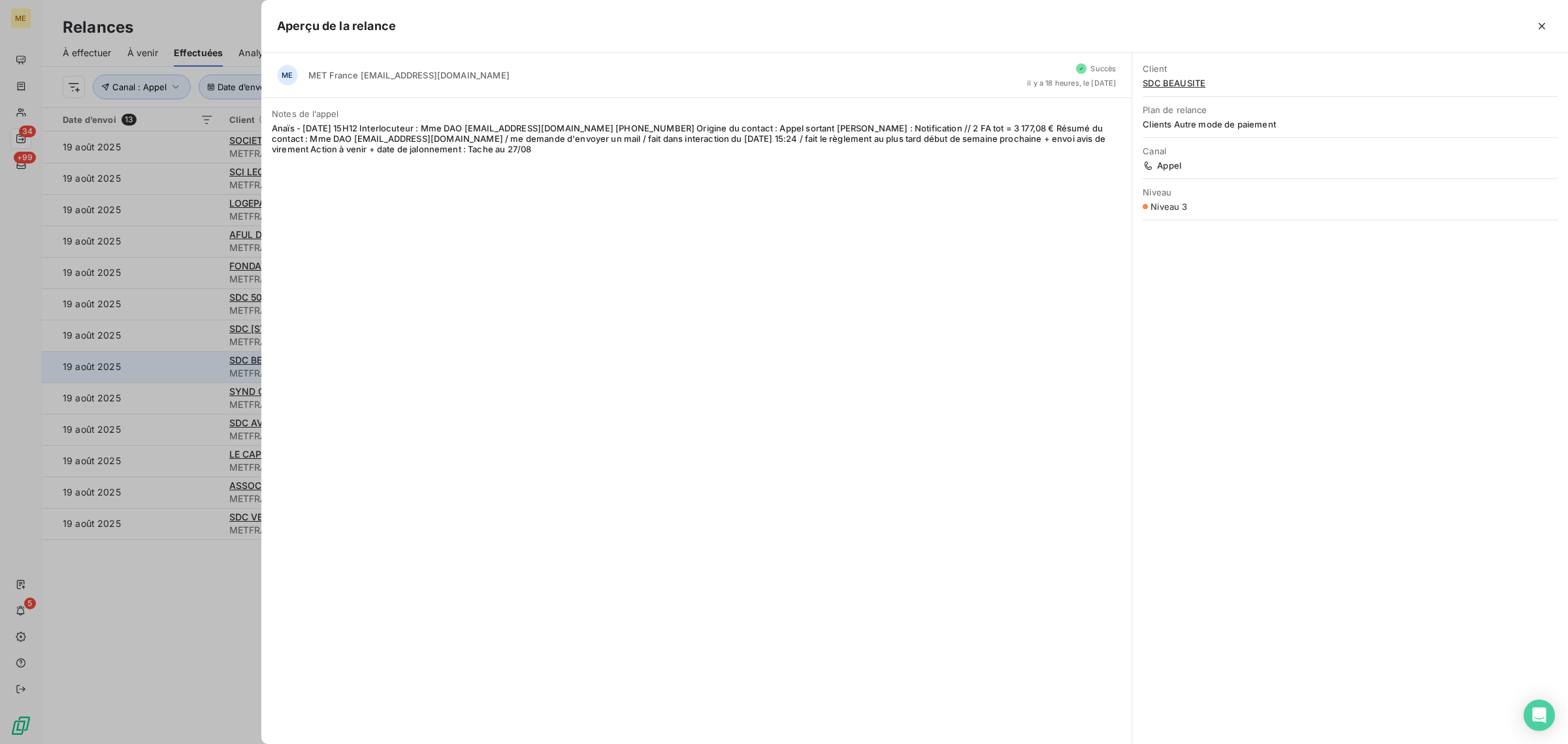
click at [183, 369] on div at bounding box center [784, 372] width 1568 height 744
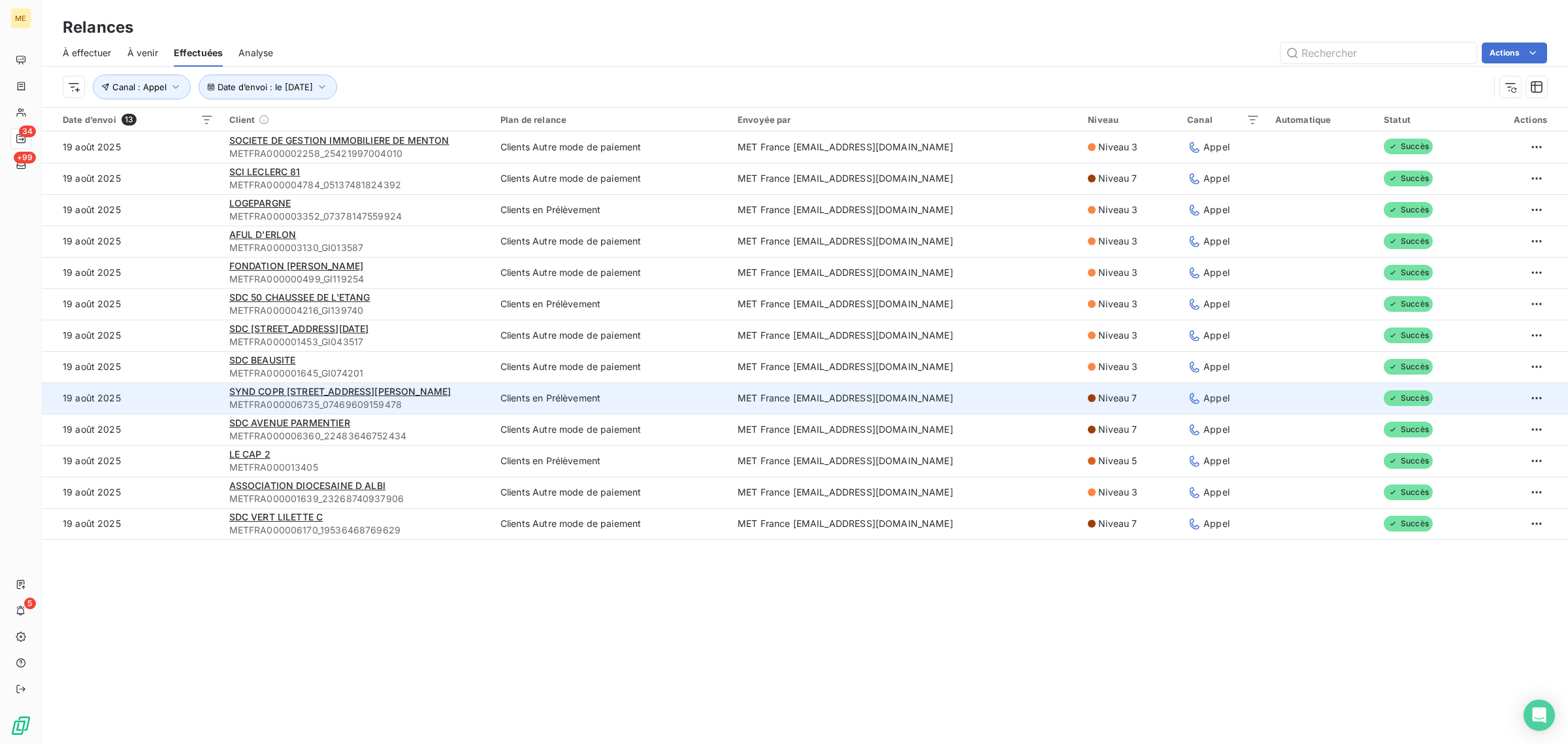
click at [182, 391] on td "19 août 2025" at bounding box center [131, 398] width 180 height 32
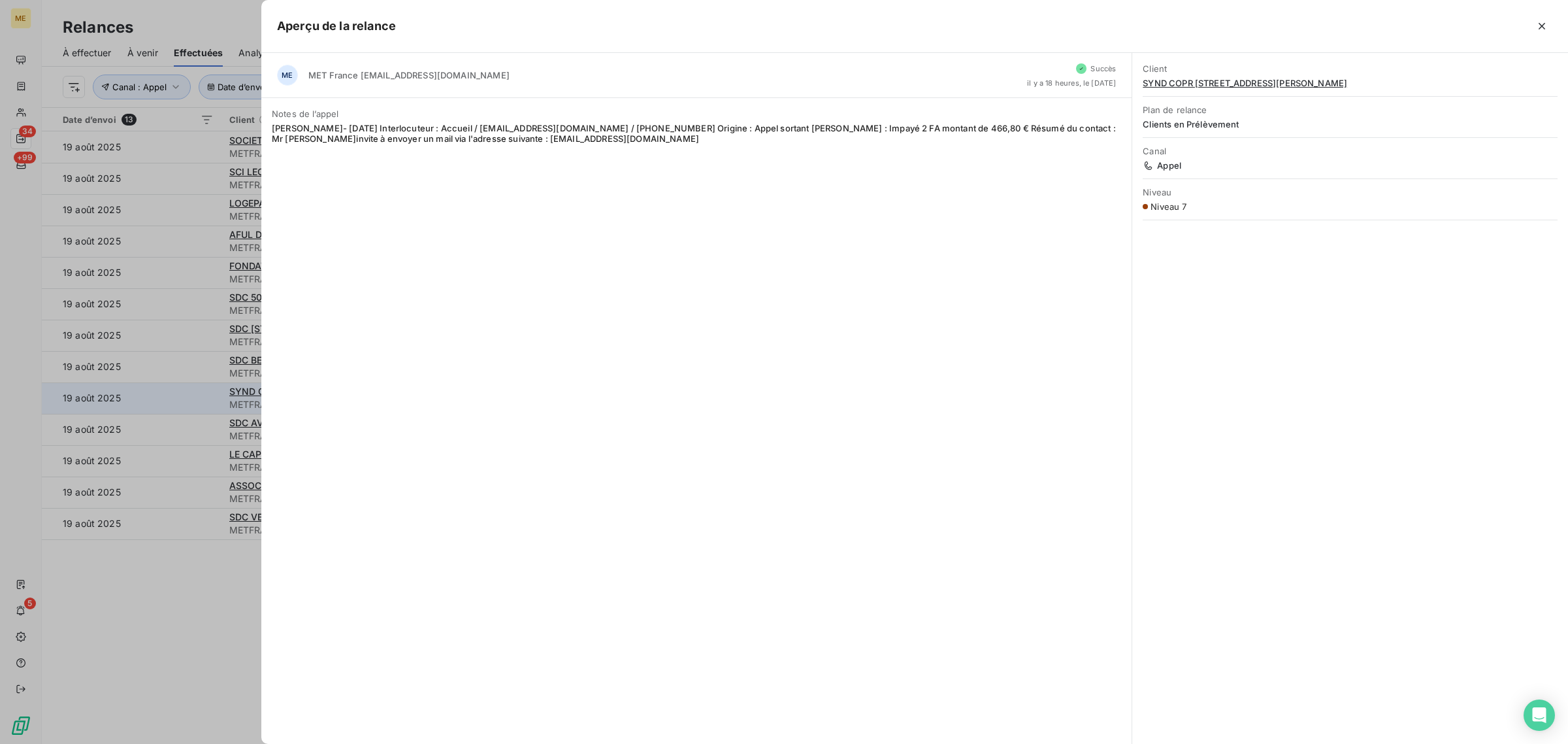
click at [182, 391] on div at bounding box center [784, 372] width 1568 height 744
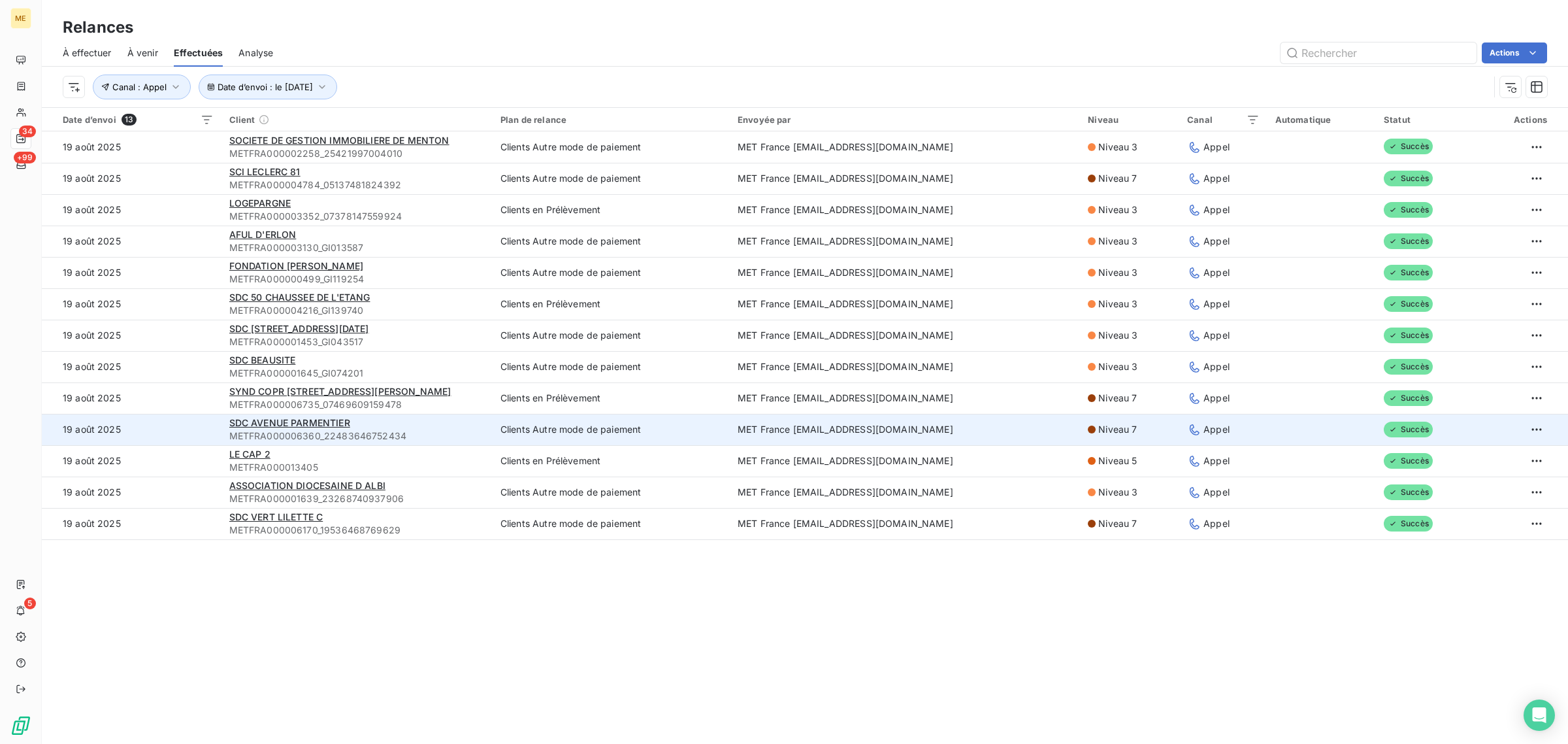
click at [196, 427] on td "19 août 2025" at bounding box center [131, 430] width 180 height 32
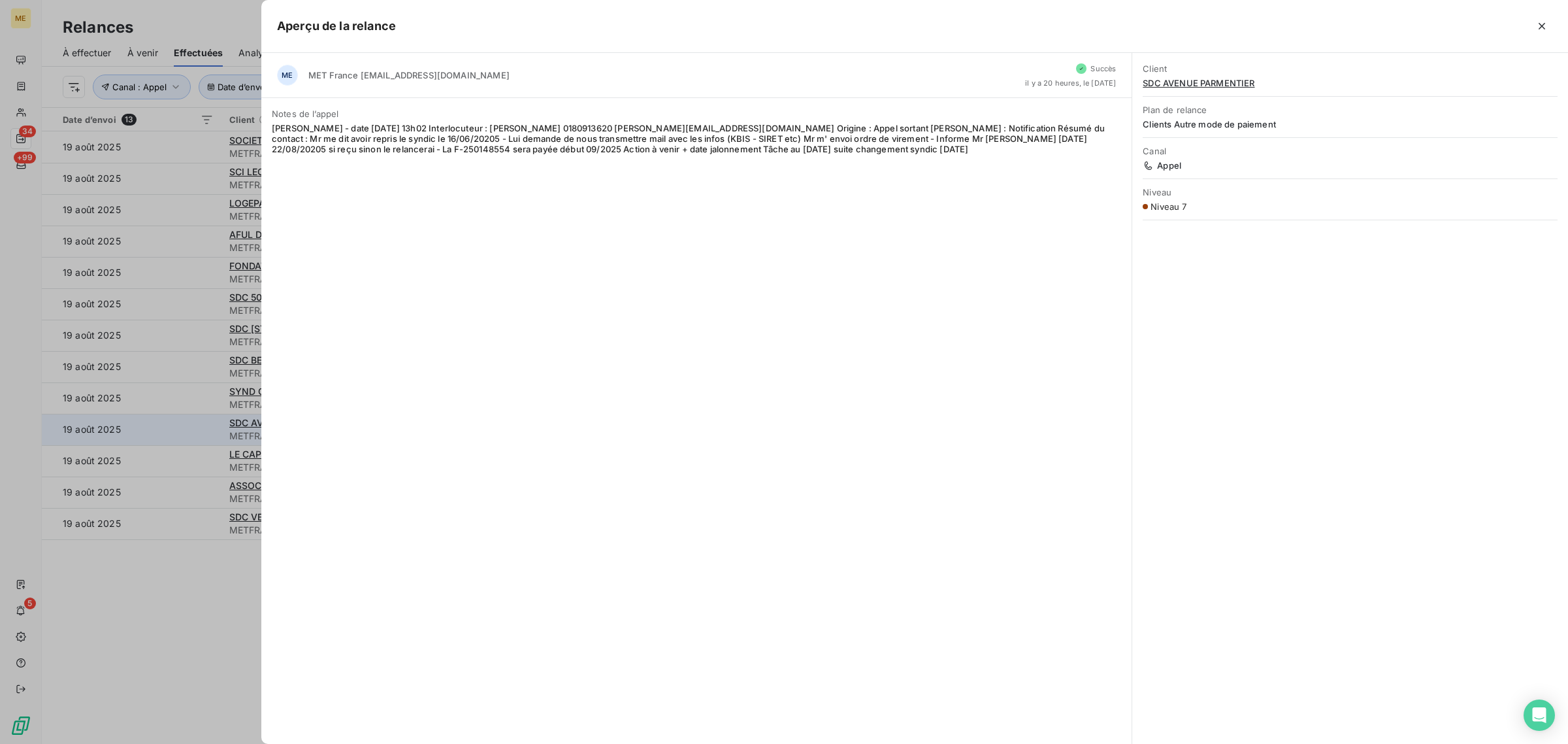
click at [196, 427] on div at bounding box center [784, 372] width 1568 height 744
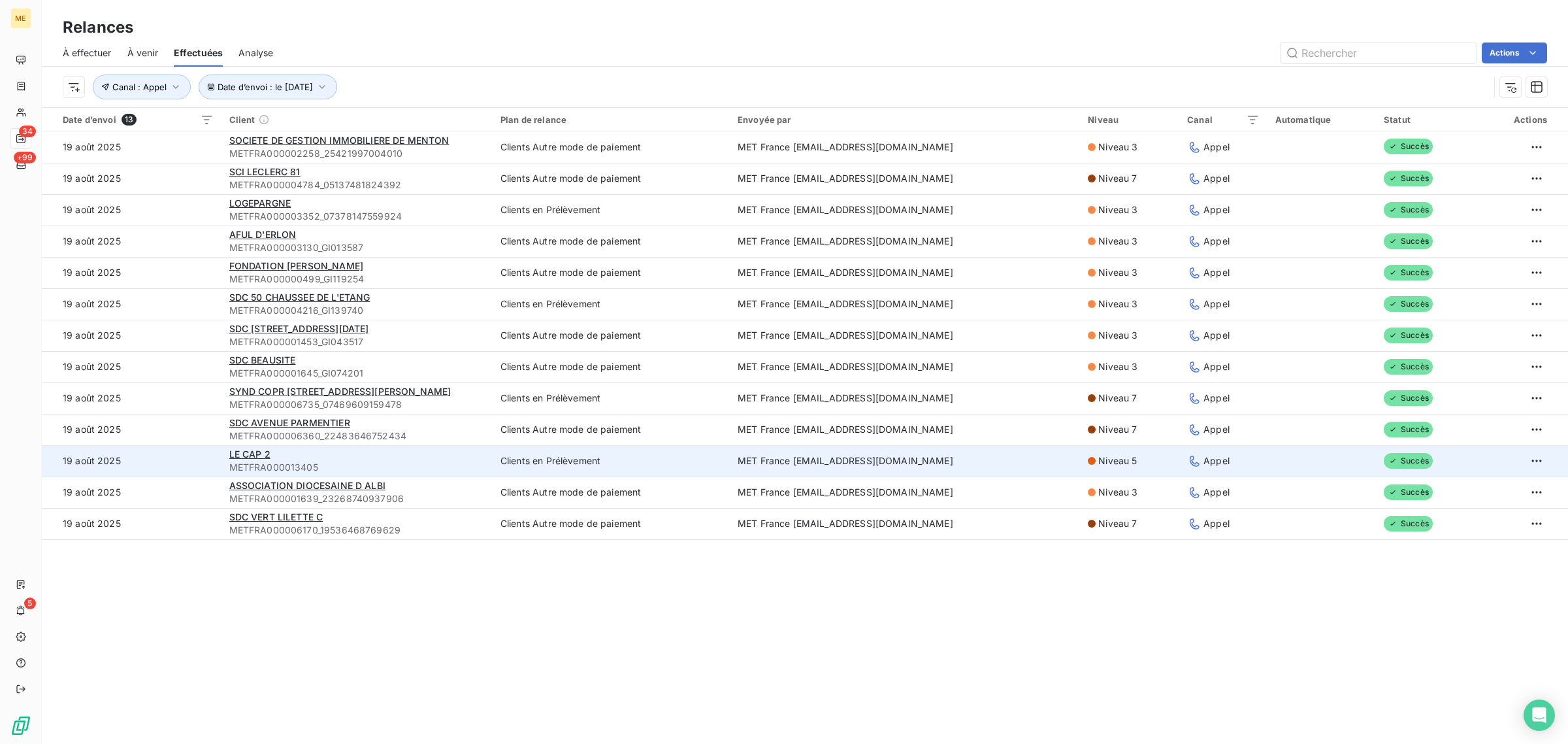
click at [185, 466] on td "19 août 2025" at bounding box center [131, 461] width 180 height 32
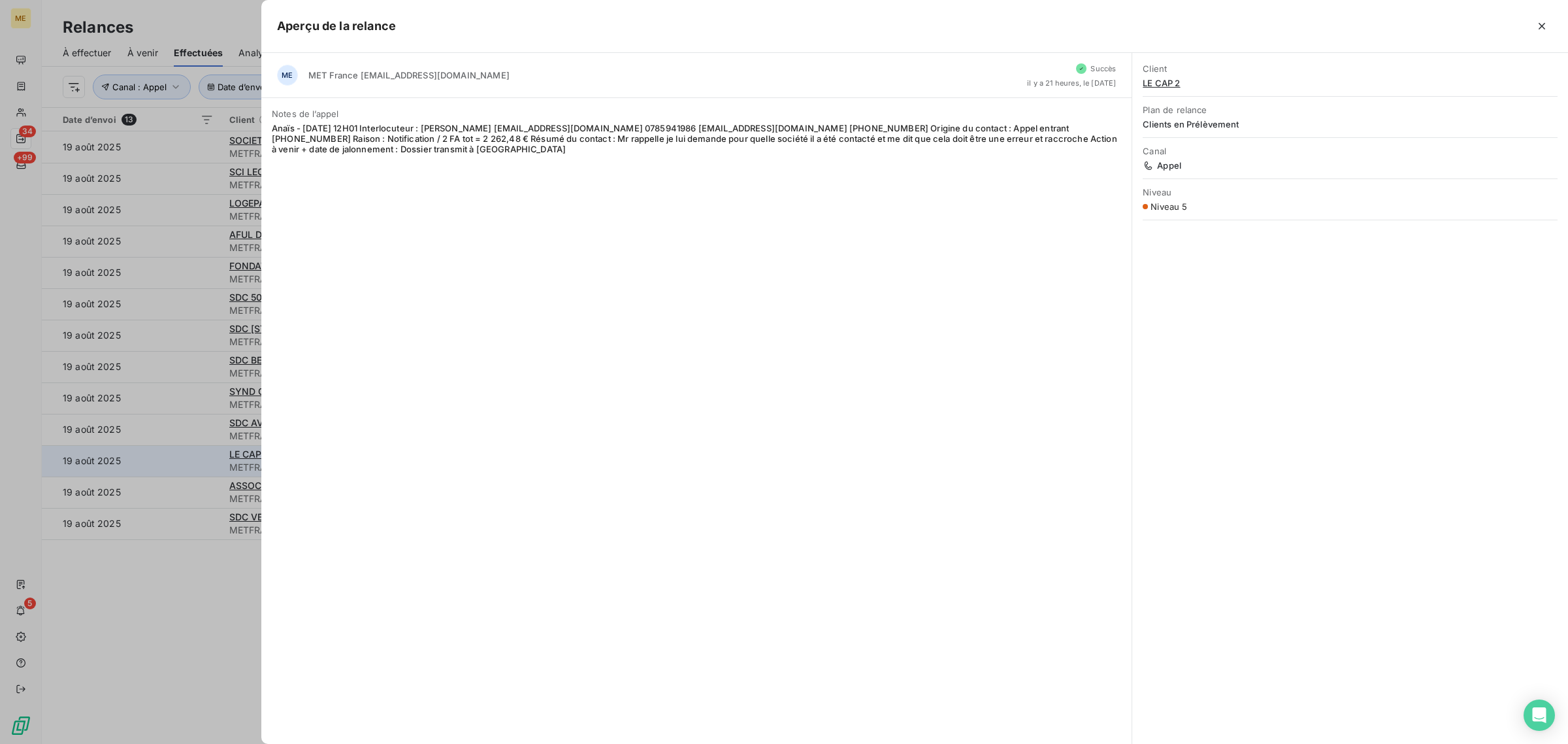
click at [185, 466] on div at bounding box center [784, 372] width 1568 height 744
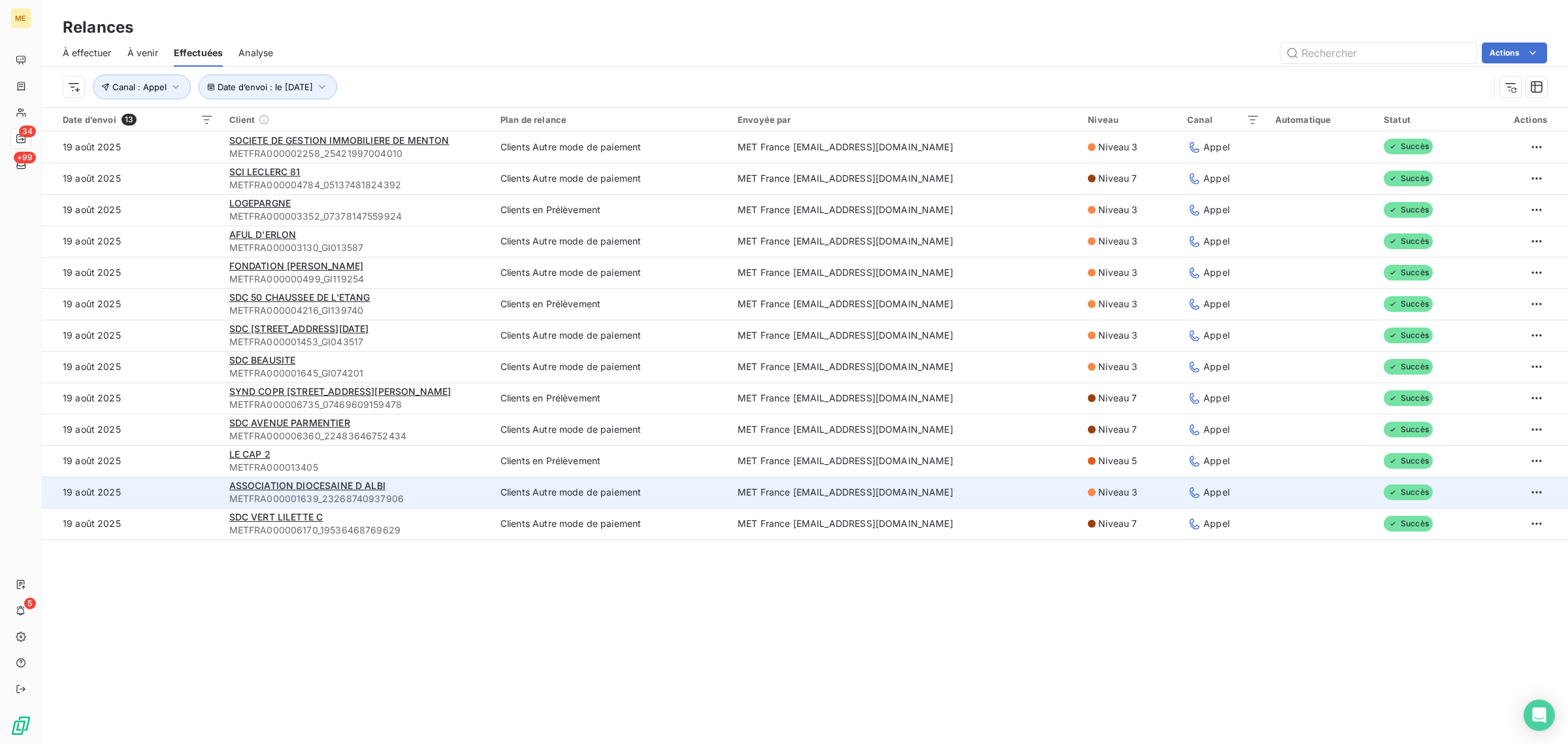
click at [184, 485] on td "19 août 2025" at bounding box center [131, 492] width 180 height 32
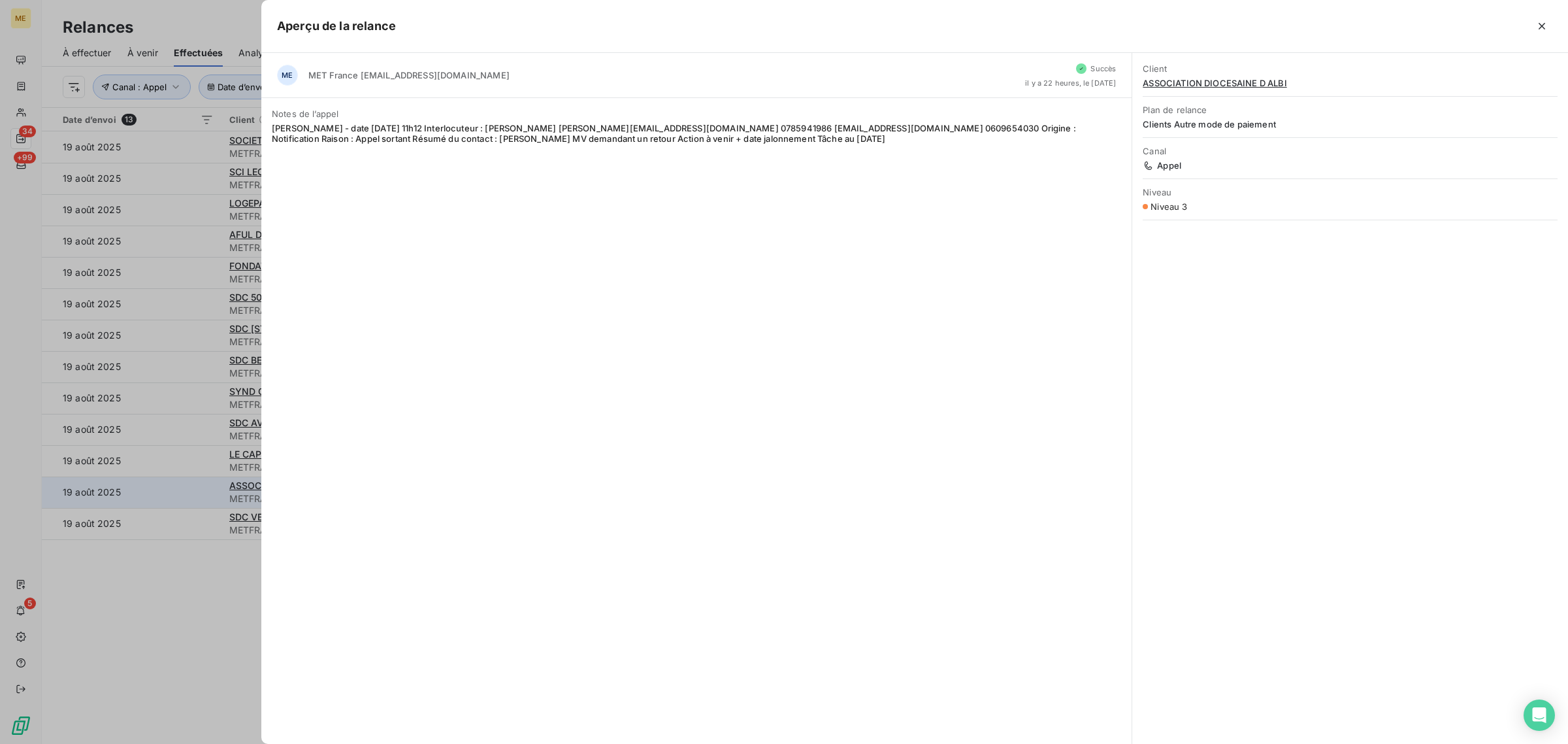
click at [184, 485] on div at bounding box center [784, 372] width 1568 height 744
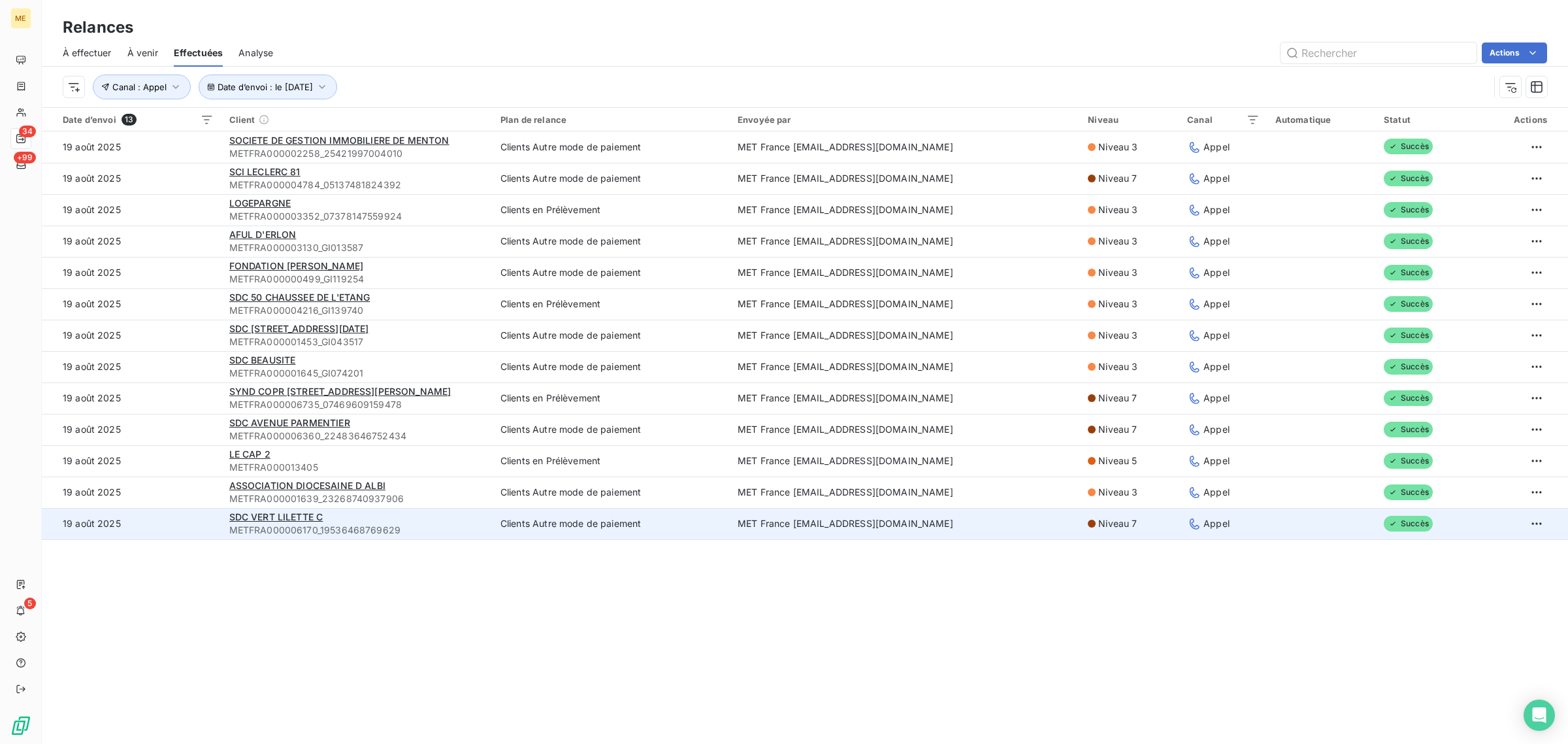
click at [171, 514] on td "19 août 2025" at bounding box center [131, 524] width 180 height 32
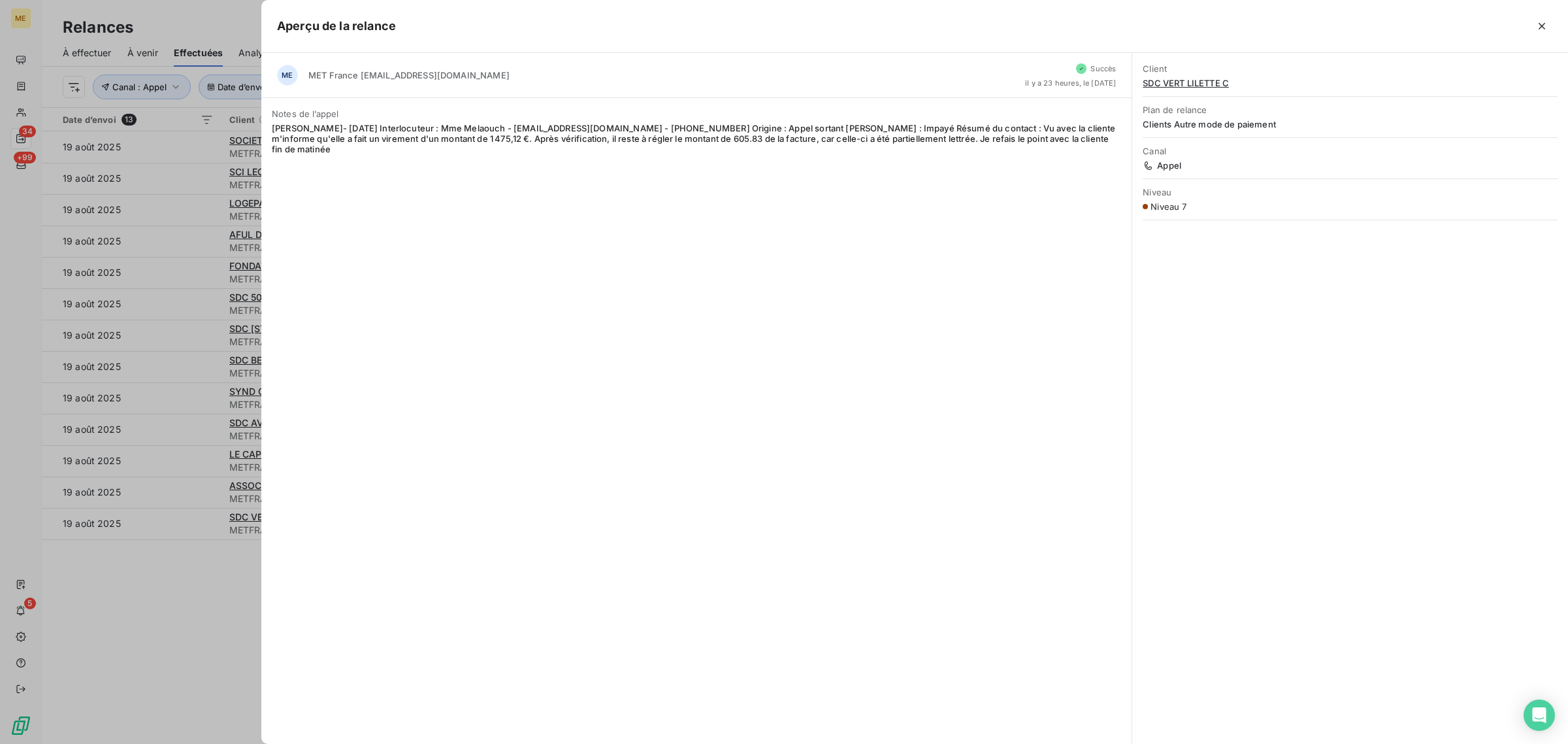
click at [132, 580] on div at bounding box center [784, 372] width 1568 height 744
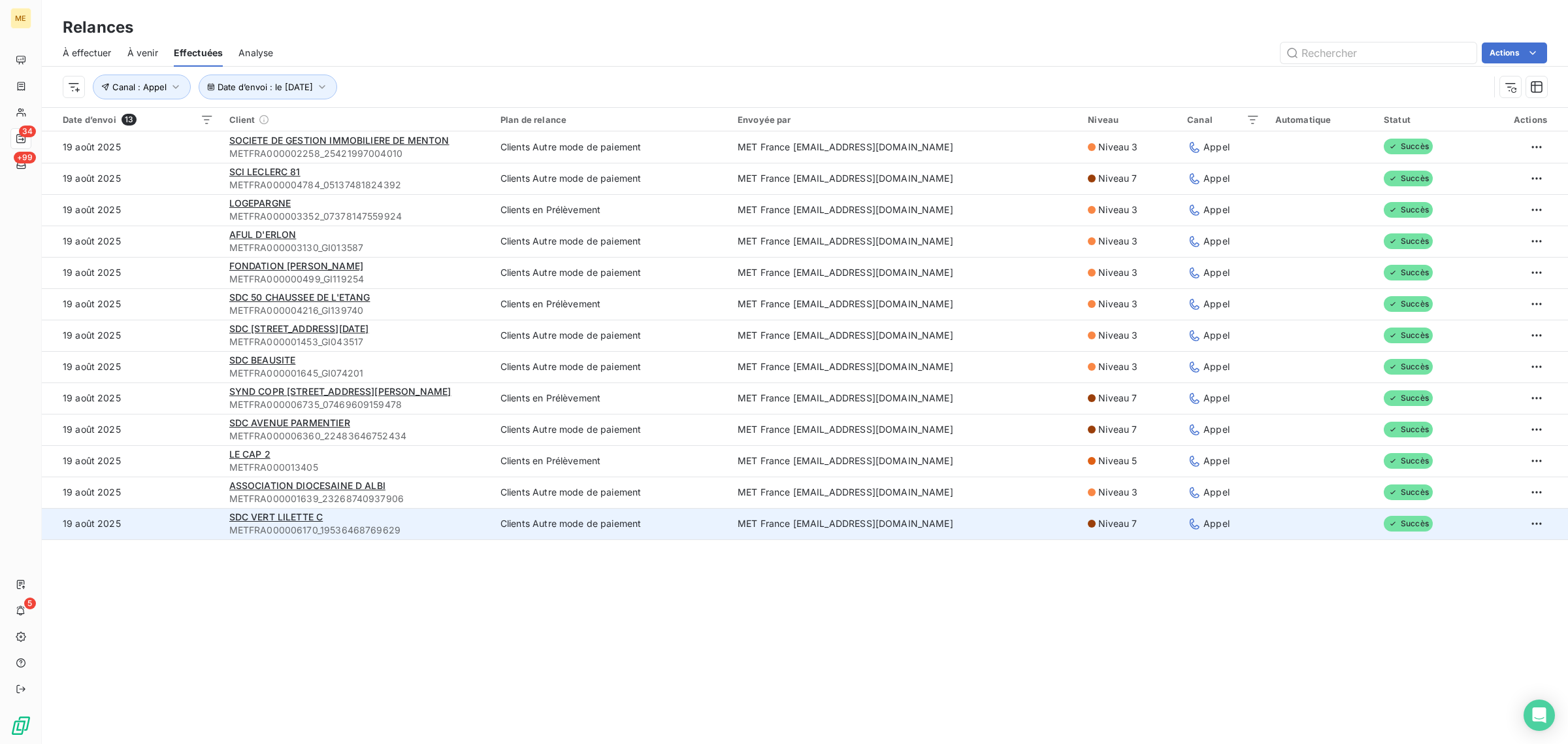
click at [433, 524] on span "METFRA000006170_19536468769629" at bounding box center [357, 530] width 256 height 13
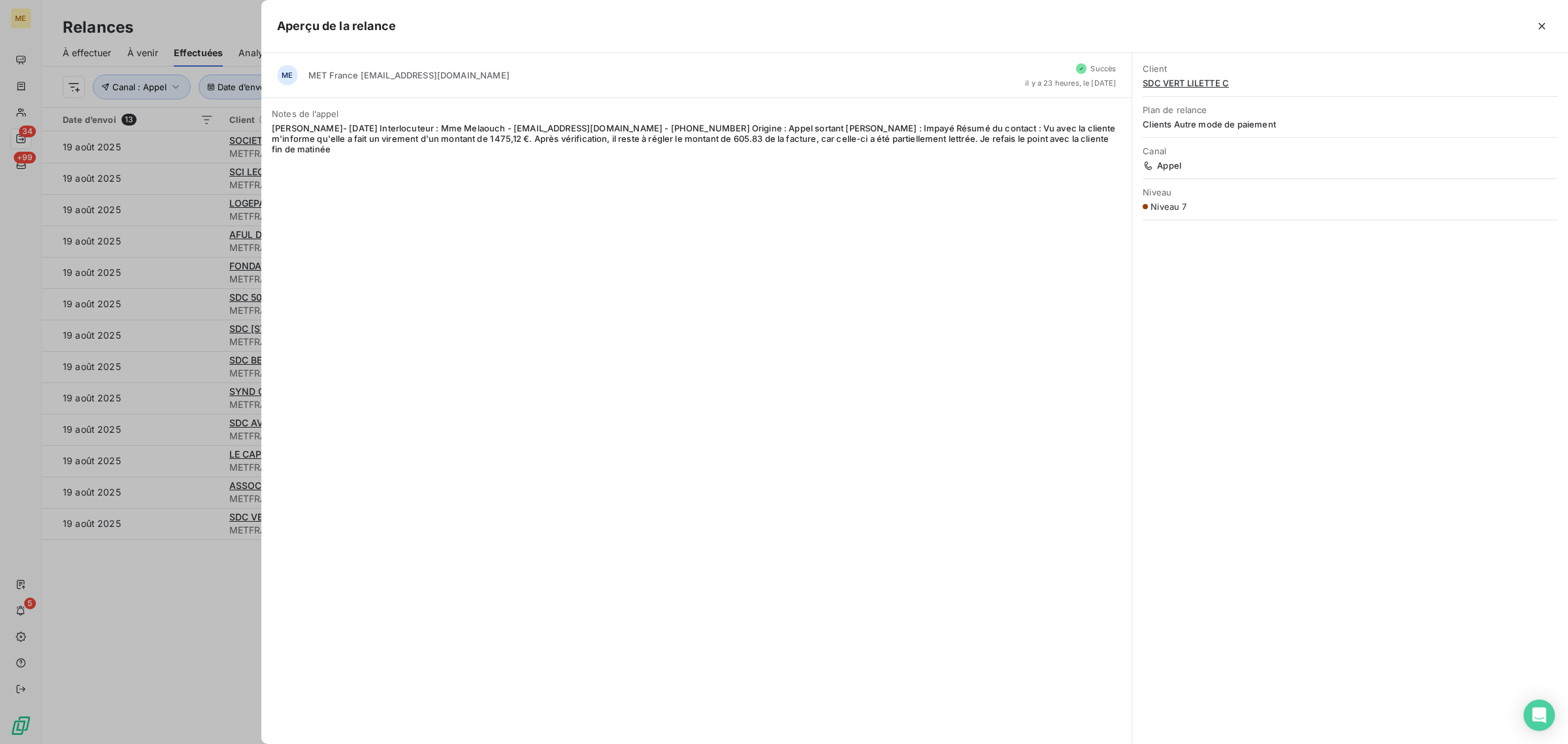
click at [184, 581] on div at bounding box center [784, 372] width 1568 height 744
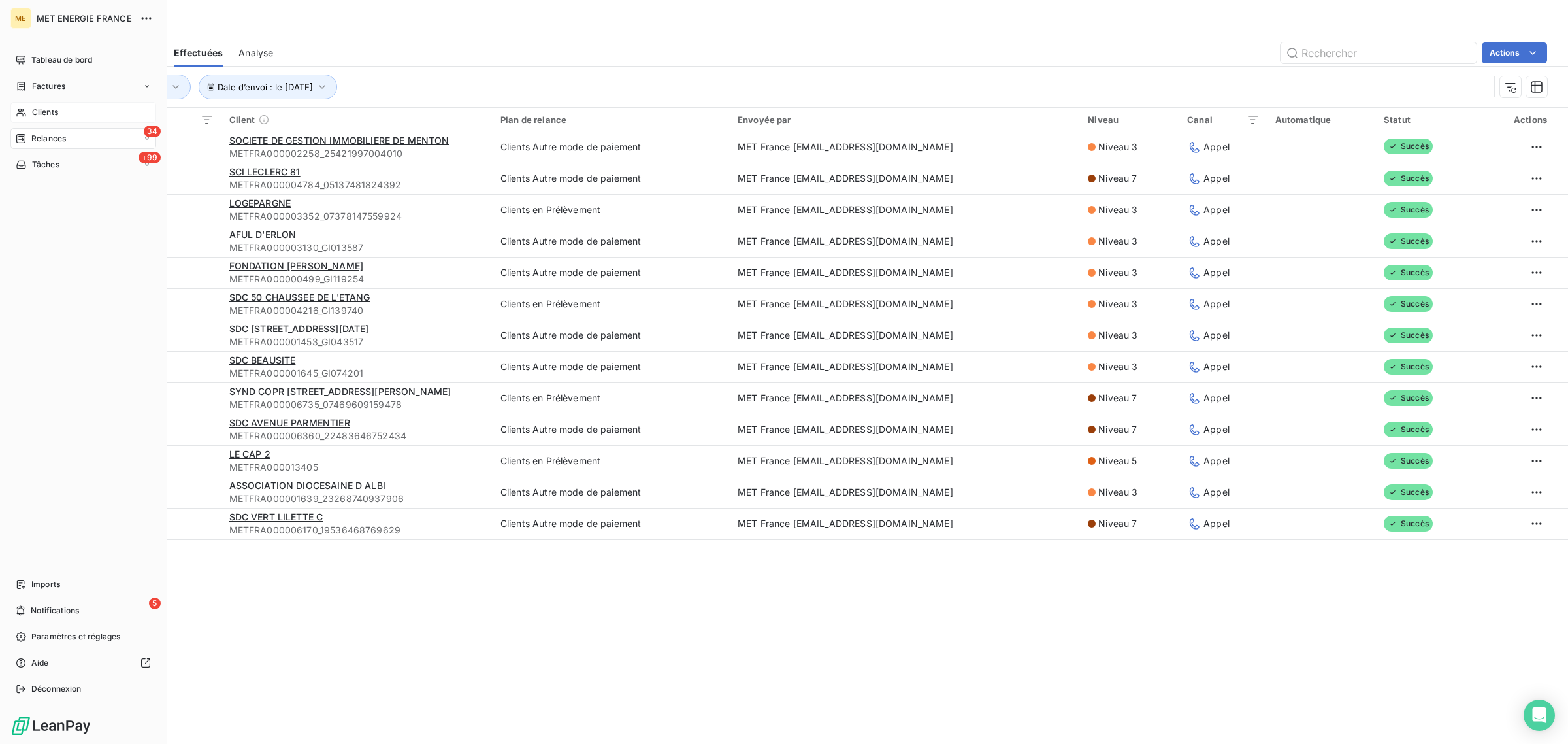
click at [11, 108] on div "Clients" at bounding box center [83, 113] width 146 height 21
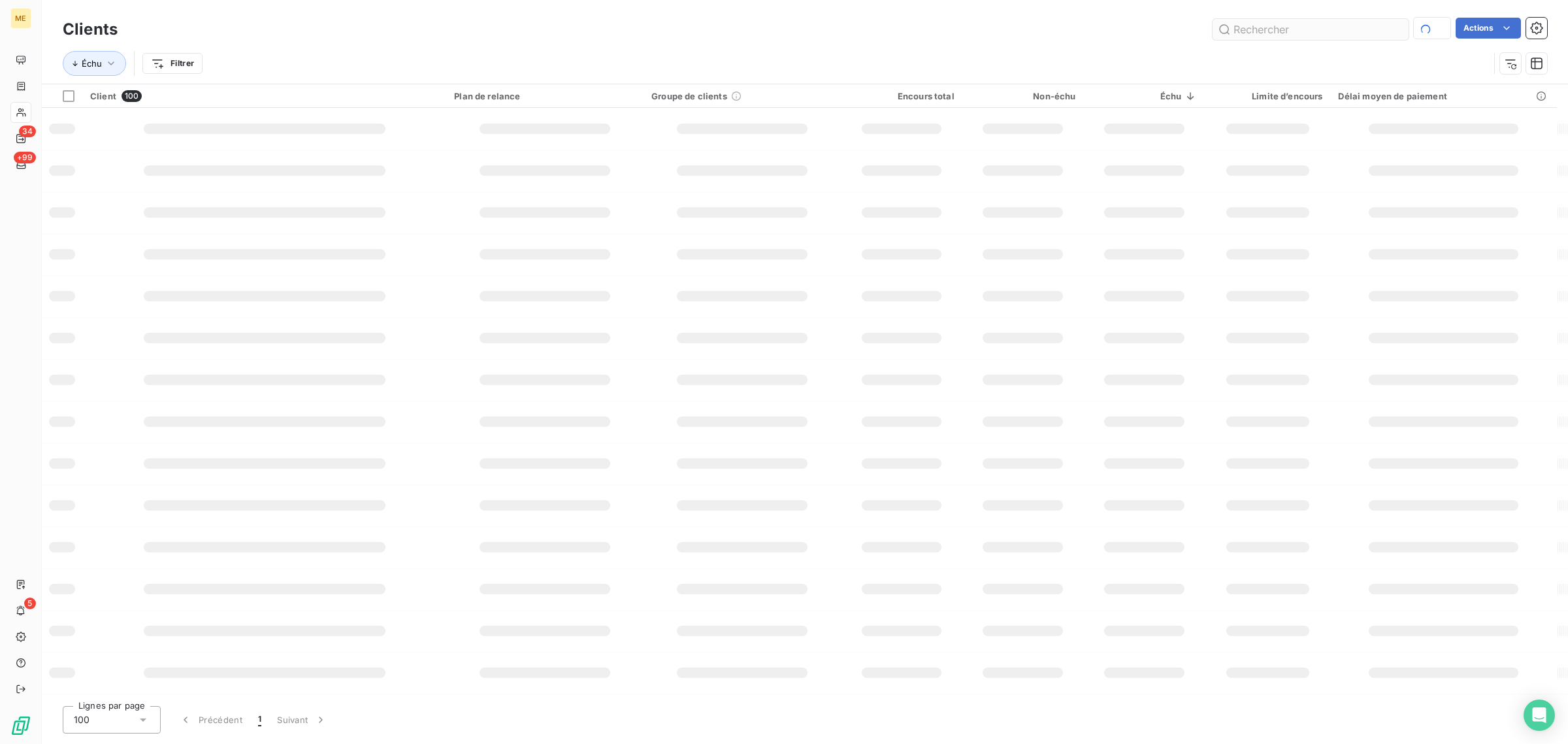
click at [1243, 30] on input "text" at bounding box center [1311, 30] width 196 height 21
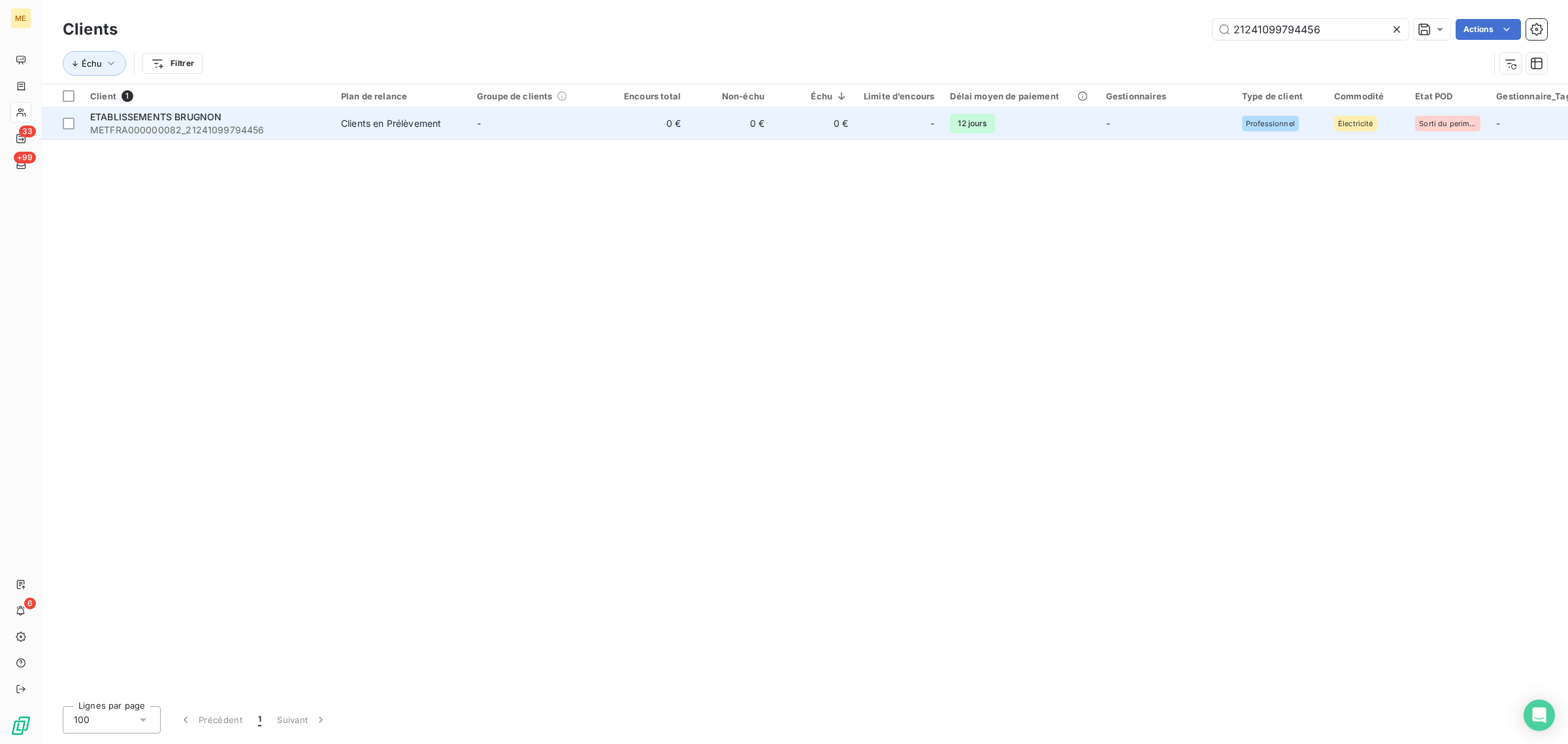
type input "21241099794456"
click at [489, 129] on td "-" at bounding box center [537, 124] width 136 height 32
